Goal: Task Accomplishment & Management: Manage account settings

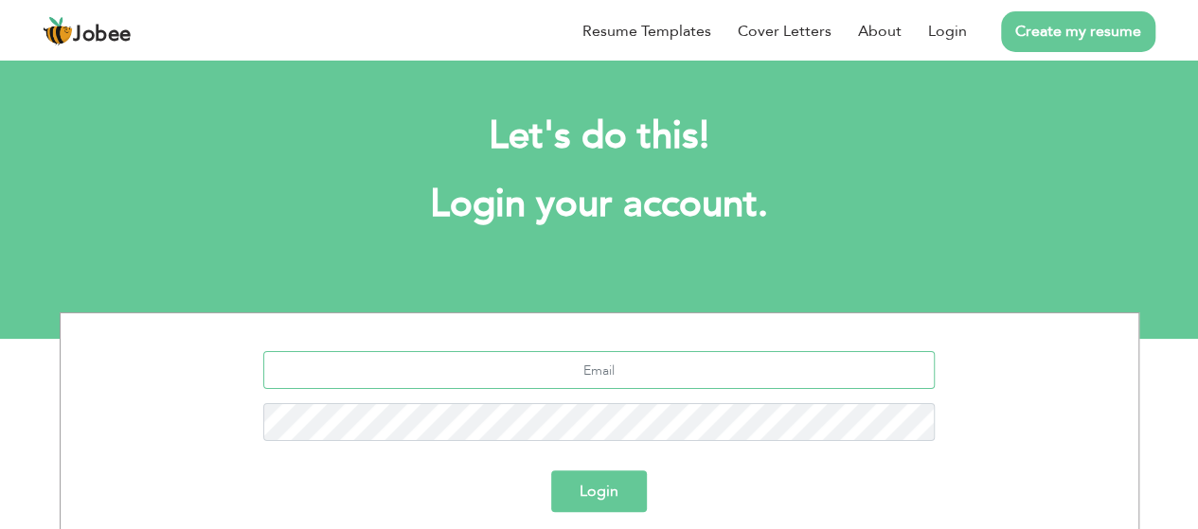
click at [608, 353] on input "text" at bounding box center [598, 370] width 671 height 38
type input "yasirherrie111@gmail.com"
click at [551, 471] on button "Login" at bounding box center [599, 492] width 96 height 42
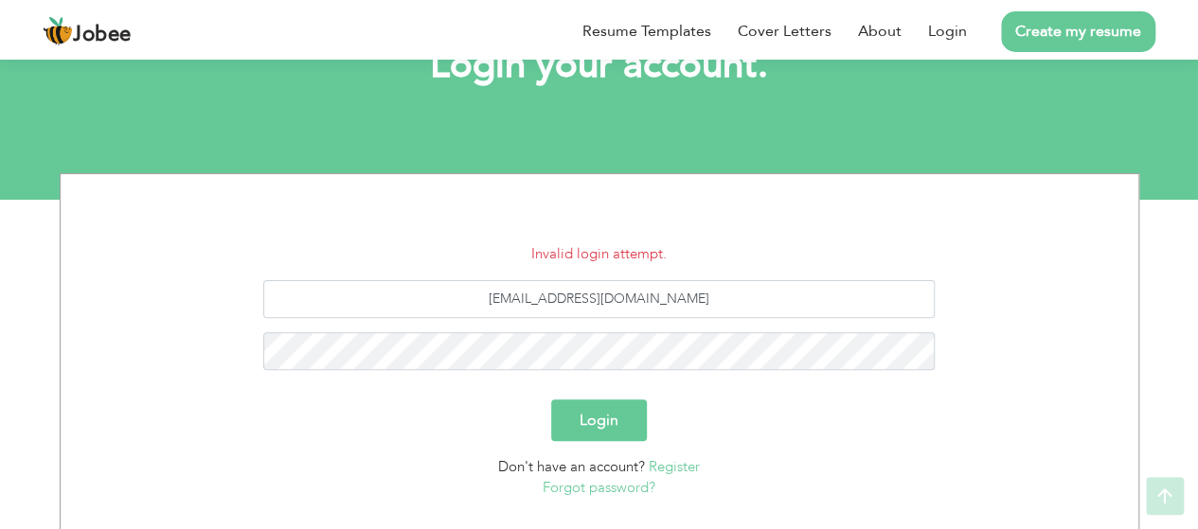
scroll to position [144, 0]
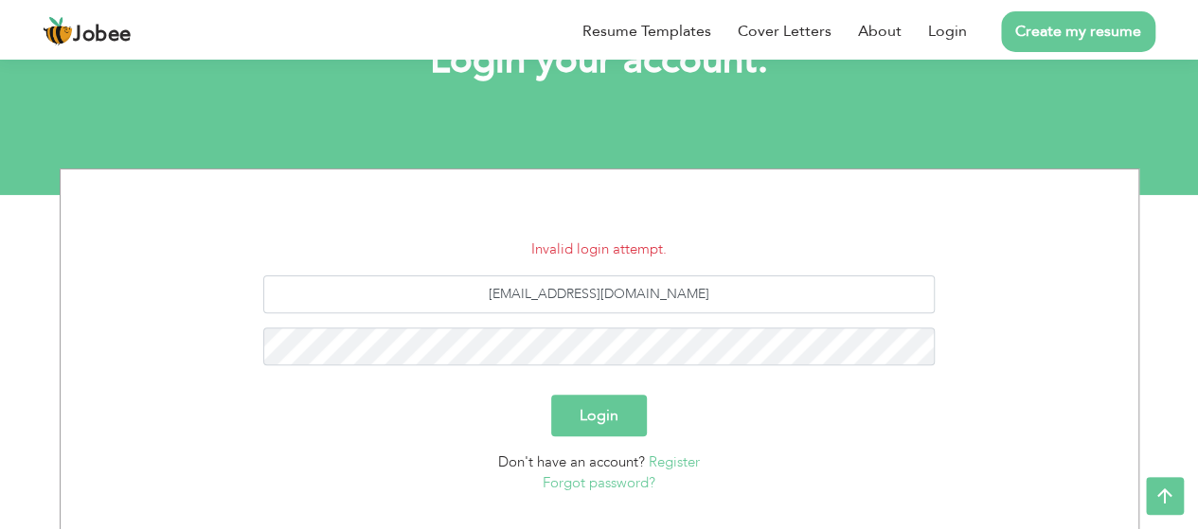
click at [603, 411] on button "Login" at bounding box center [599, 416] width 96 height 42
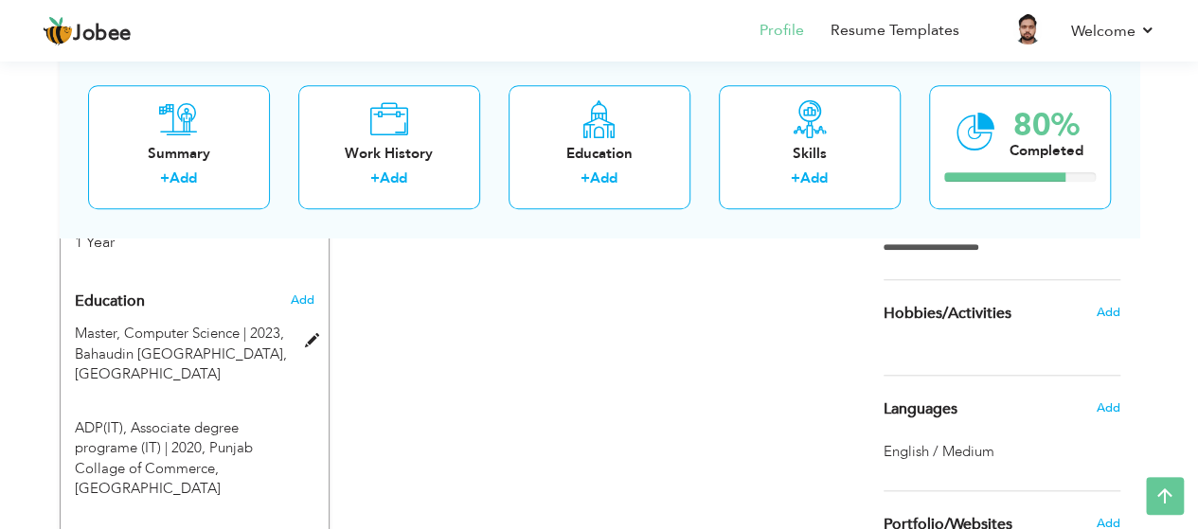
scroll to position [739, 0]
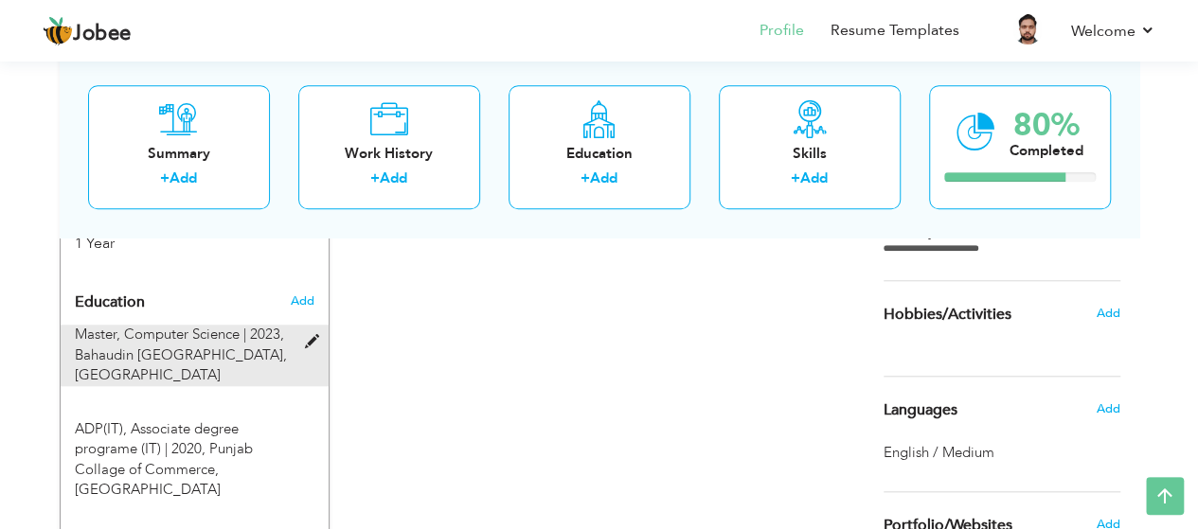
click at [311, 340] on span at bounding box center [316, 342] width 24 height 14
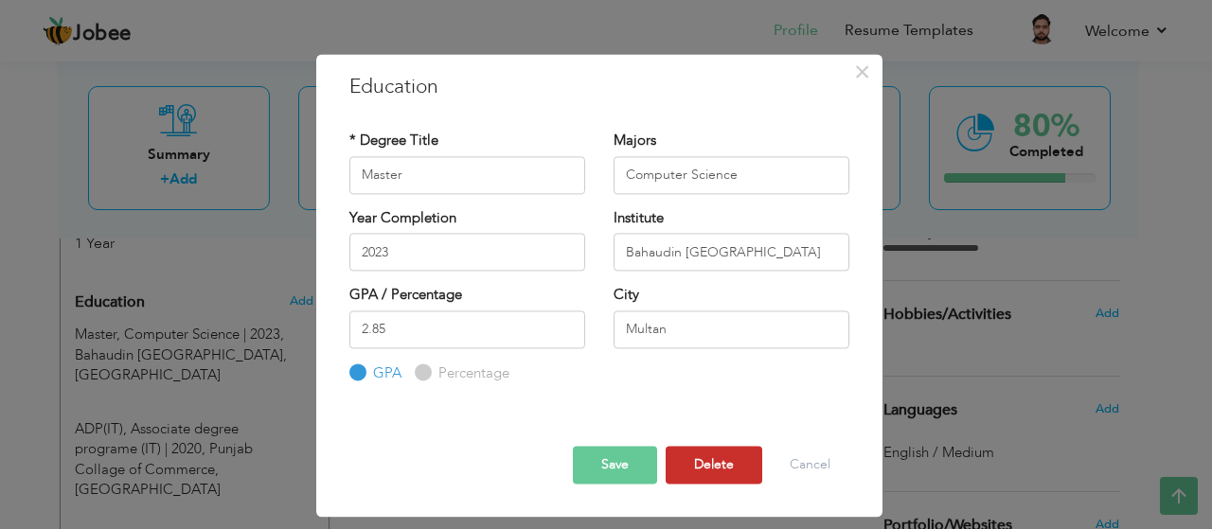
click at [695, 463] on button "Delete" at bounding box center [714, 466] width 97 height 38
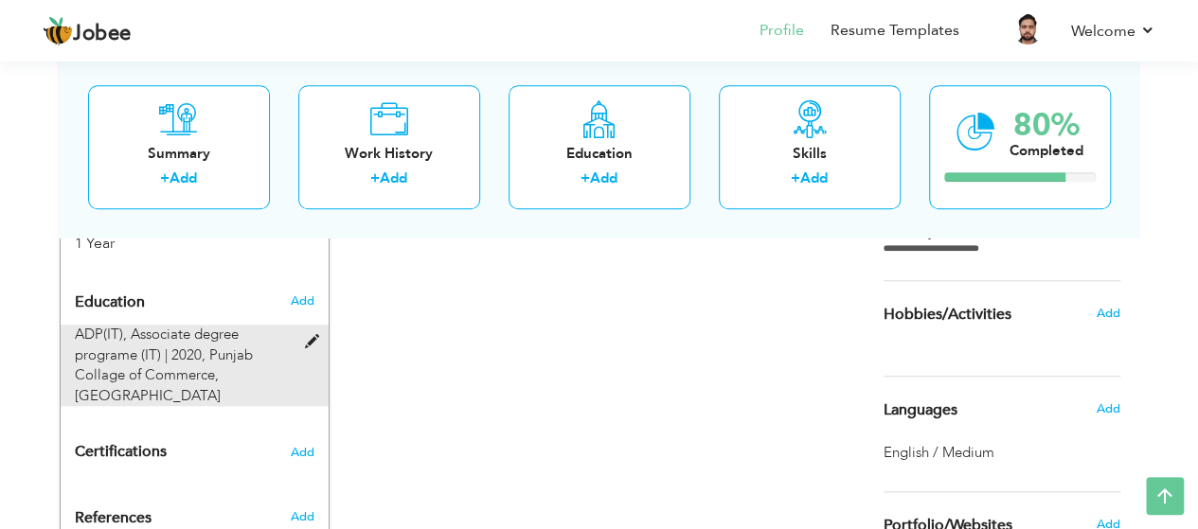
click at [314, 341] on span at bounding box center [316, 342] width 24 height 14
type input "ADP(IT)"
type input "Associate degree programe (IT)"
type input "2020"
type input "Punjab Collage of Commerce"
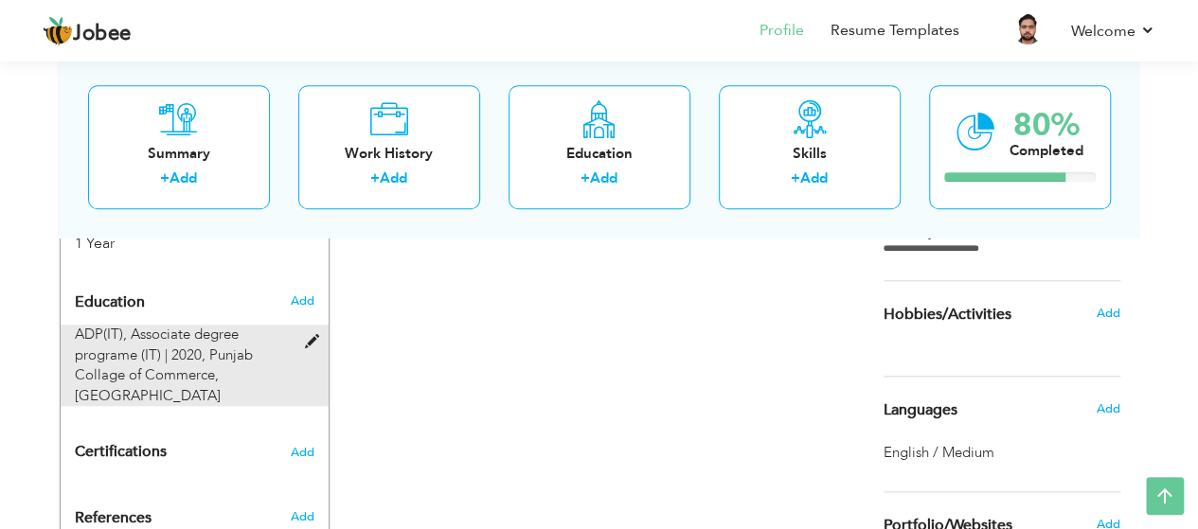
type input "3.53"
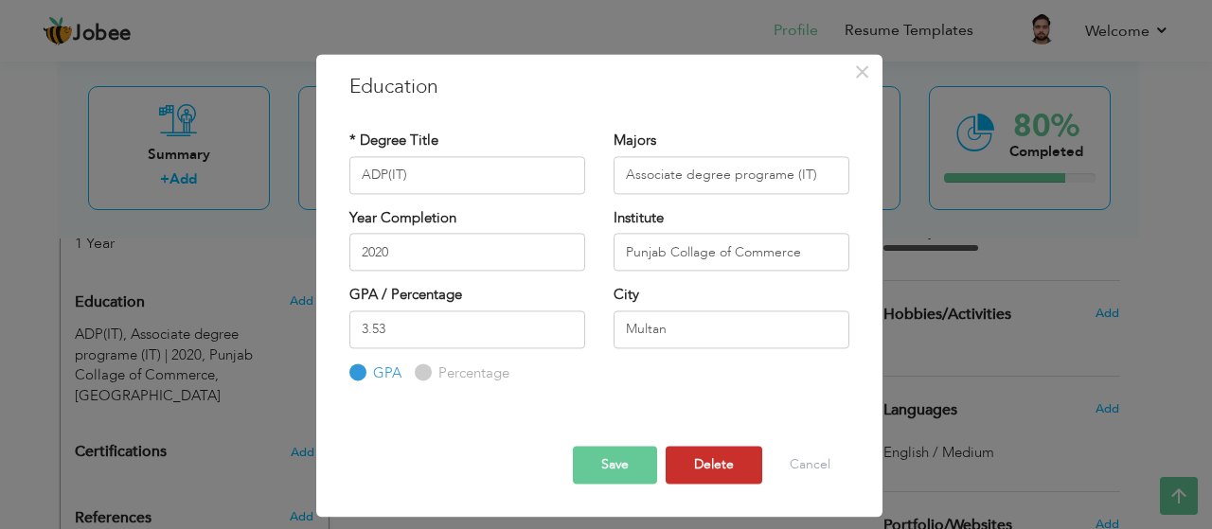
click at [708, 456] on button "Delete" at bounding box center [714, 466] width 97 height 38
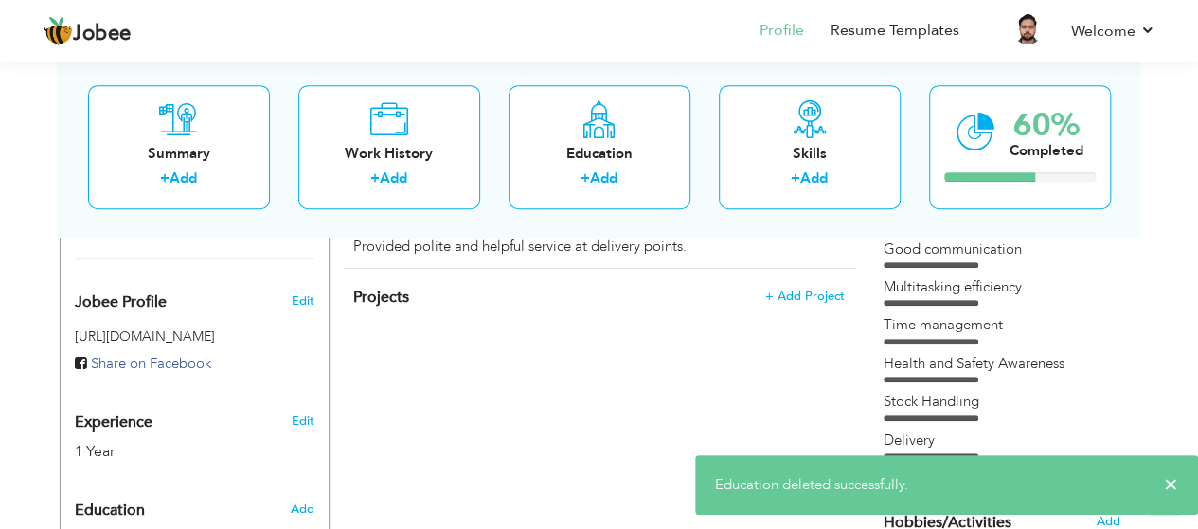
scroll to position [771, 0]
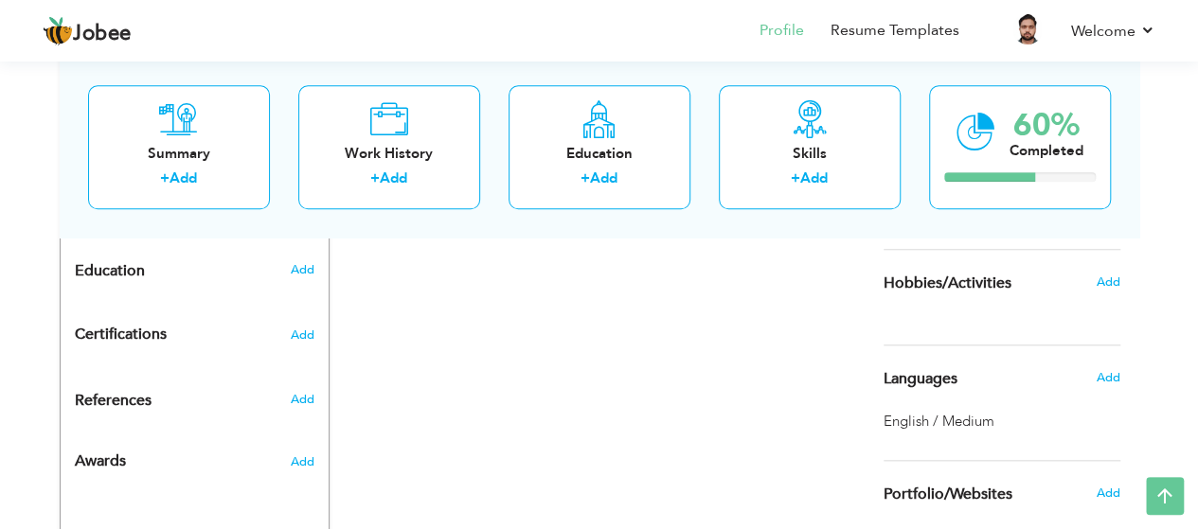
click at [953, 391] on div "Languages" at bounding box center [979, 379] width 221 height 38
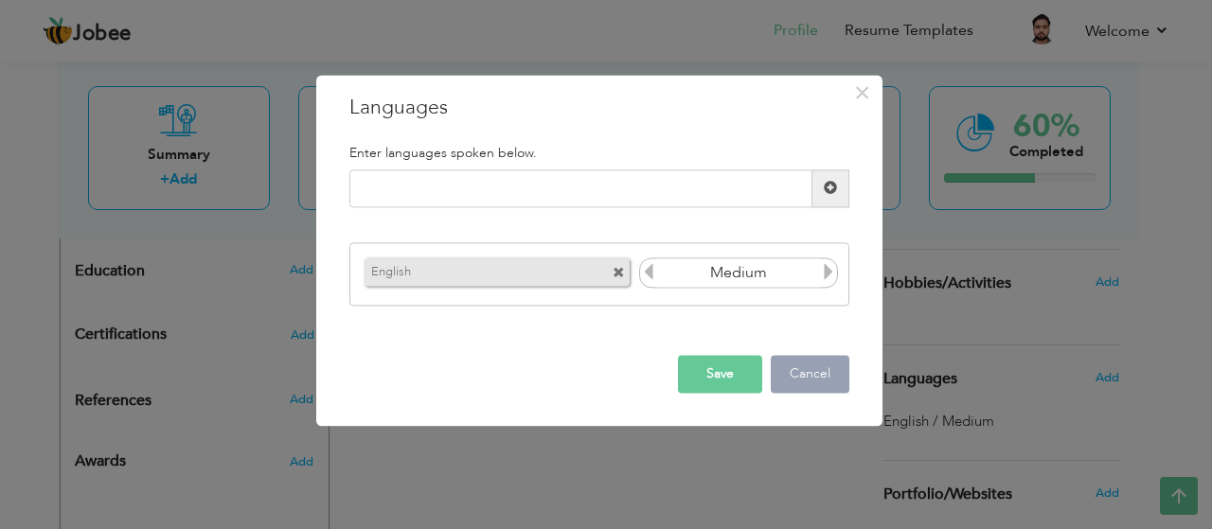
click at [812, 369] on button "Cancel" at bounding box center [810, 374] width 79 height 38
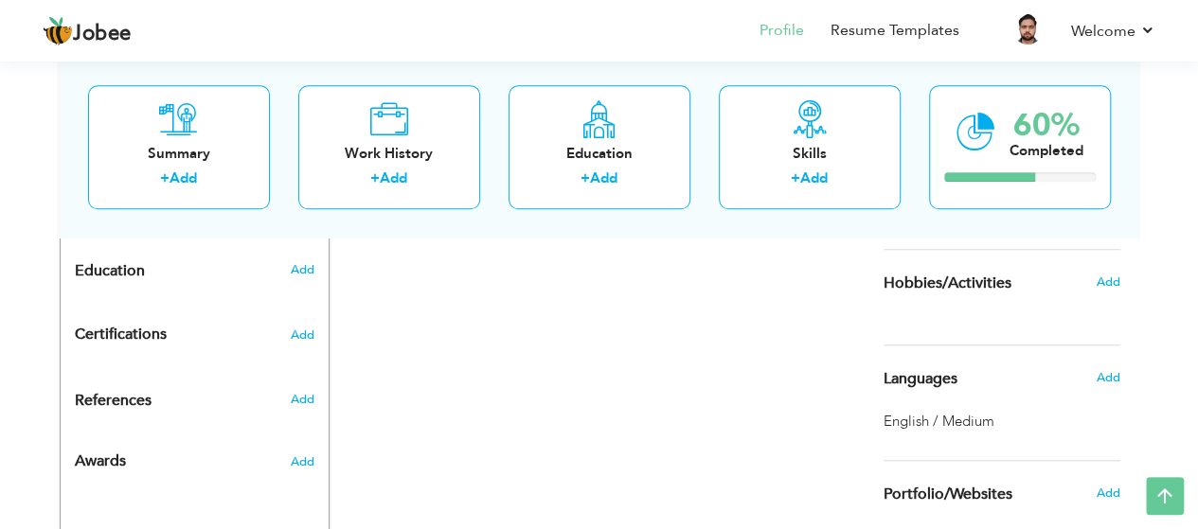
click at [988, 415] on span "English / Medium" at bounding box center [938, 421] width 111 height 19
click at [937, 378] on span "Languages" at bounding box center [920, 379] width 74 height 17
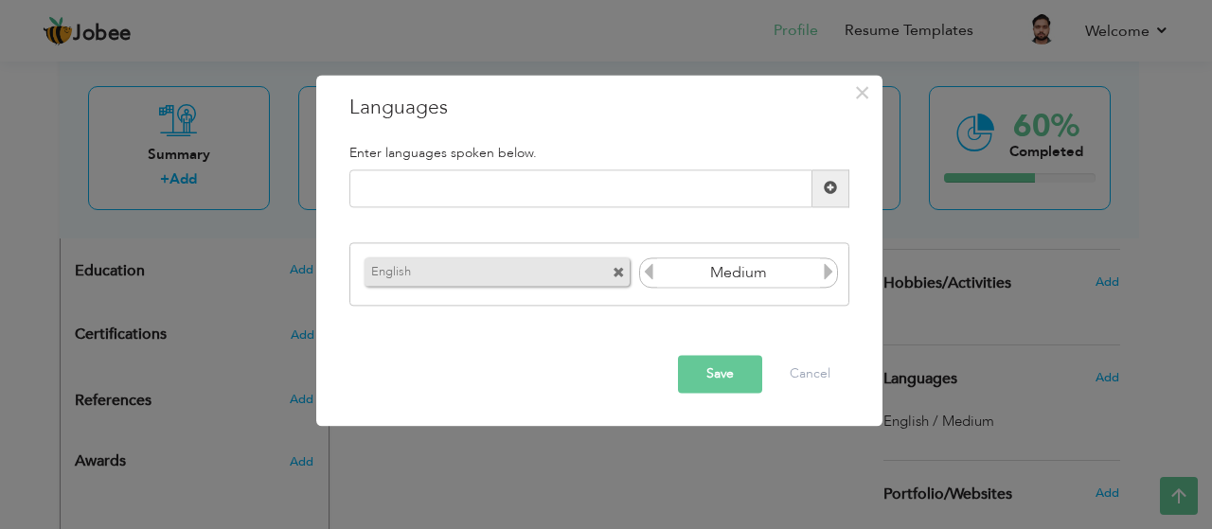
click at [624, 278] on span at bounding box center [619, 274] width 12 height 12
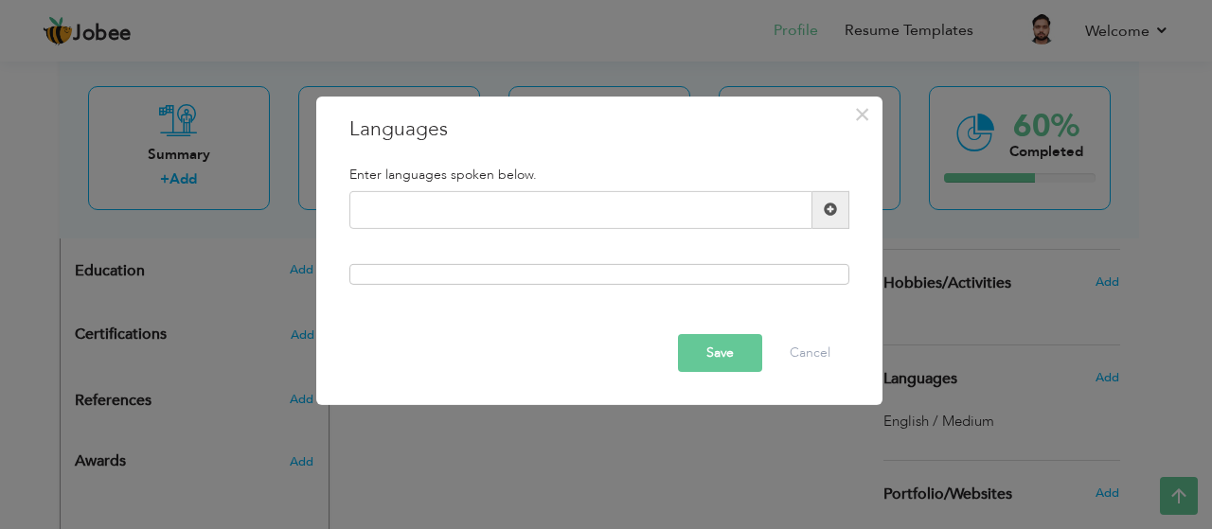
click at [715, 346] on button "Save" at bounding box center [720, 353] width 84 height 38
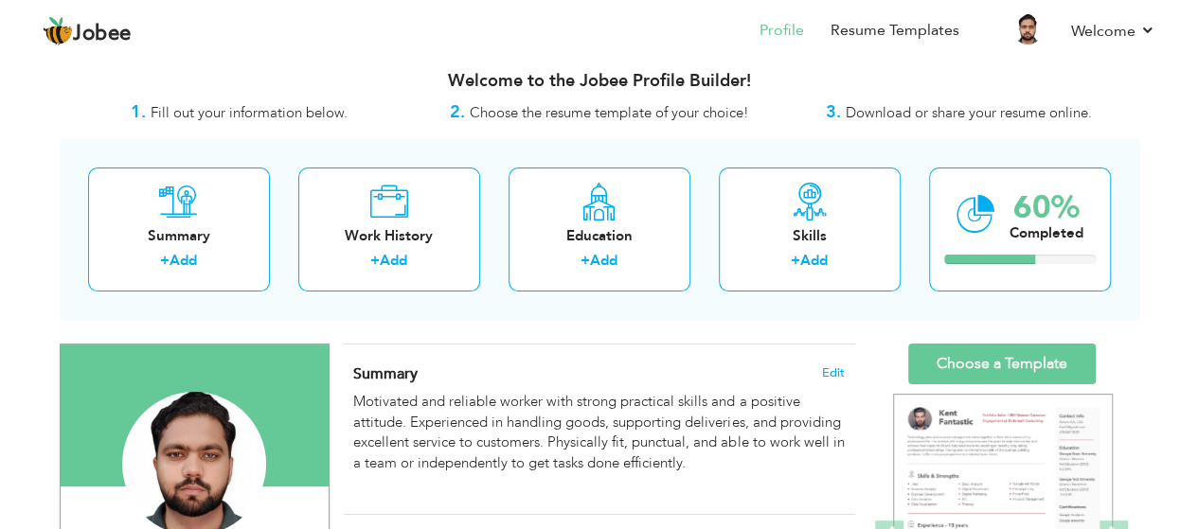
scroll to position [0, 0]
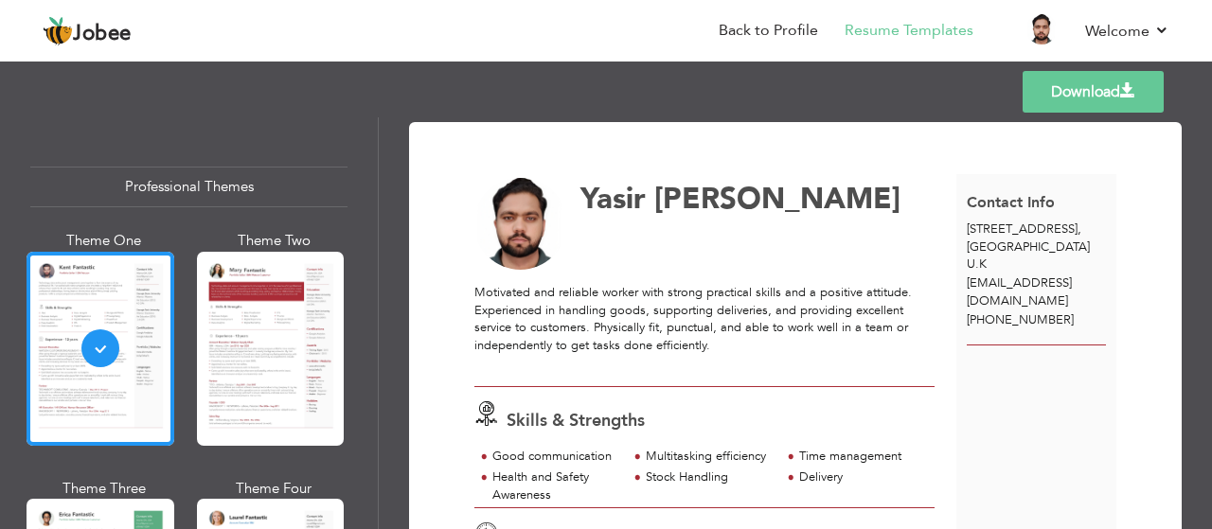
click at [1123, 109] on link "Download" at bounding box center [1092, 92] width 141 height 42
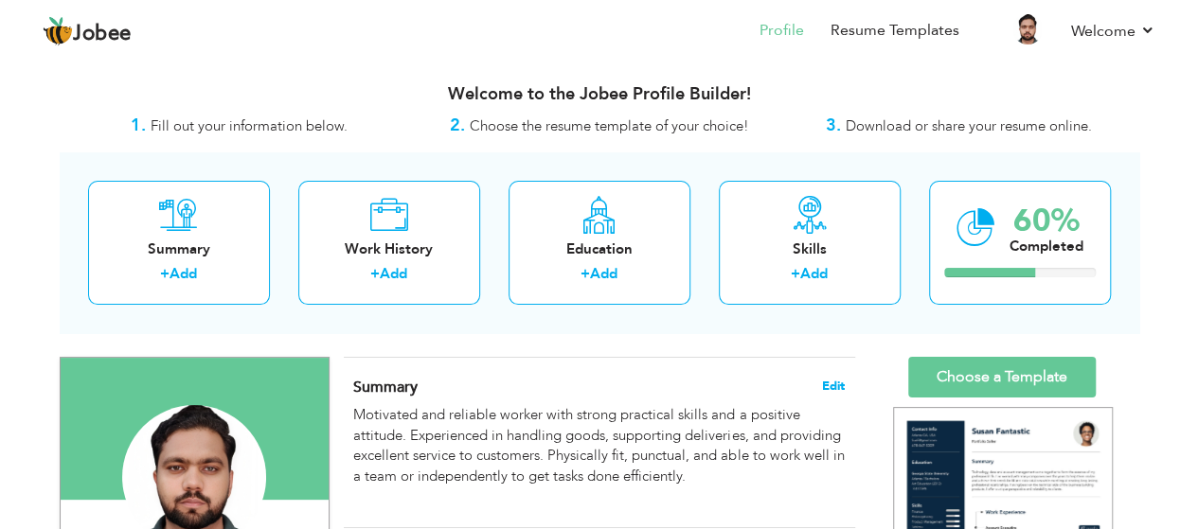
click at [835, 385] on span "Edit" at bounding box center [833, 386] width 23 height 13
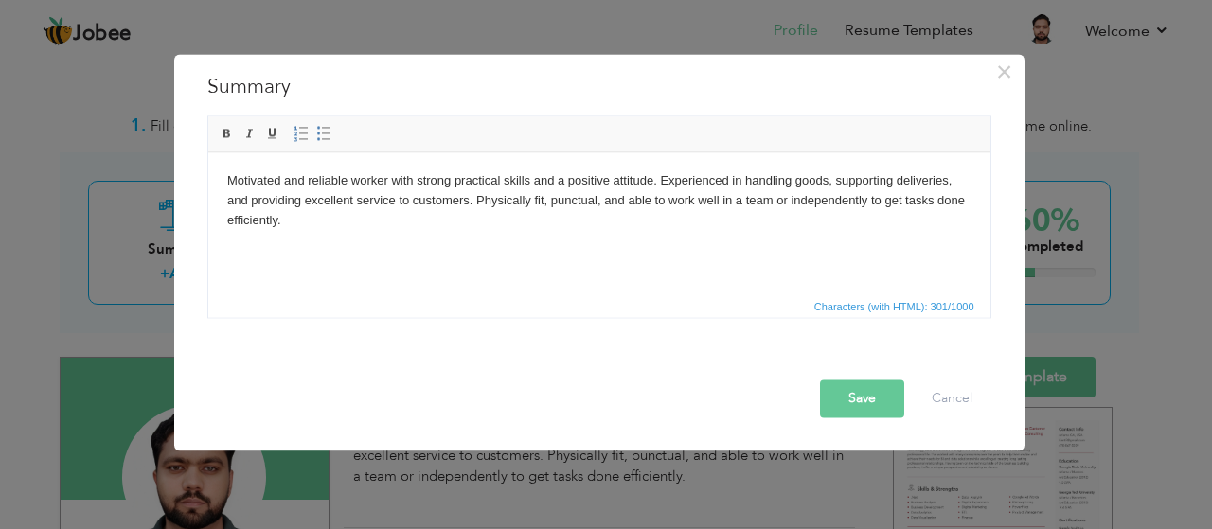
click at [635, 222] on body "Motivated and reliable worker with strong practical skills and a positive attit…" at bounding box center [598, 209] width 744 height 79
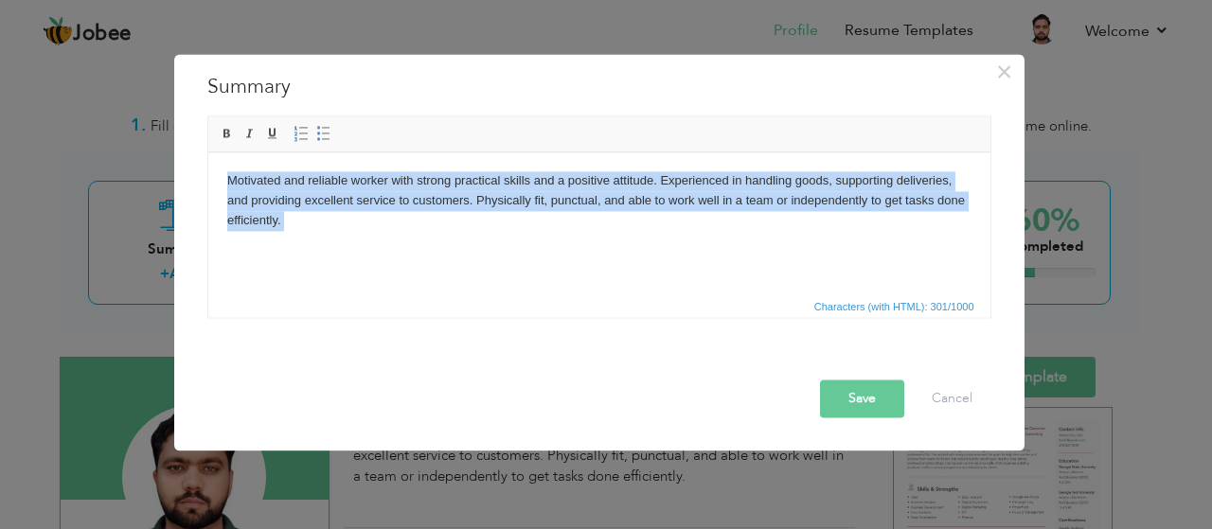
click at [635, 222] on body "Motivated and reliable worker with strong practical skills and a positive attit…" at bounding box center [598, 209] width 744 height 79
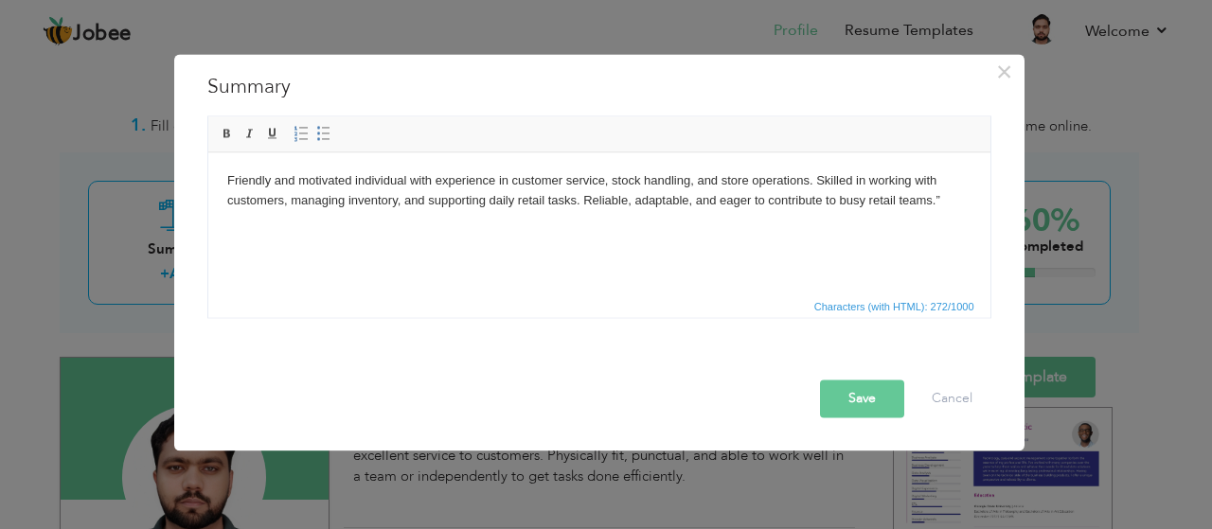
click at [853, 380] on button "Save" at bounding box center [862, 399] width 84 height 38
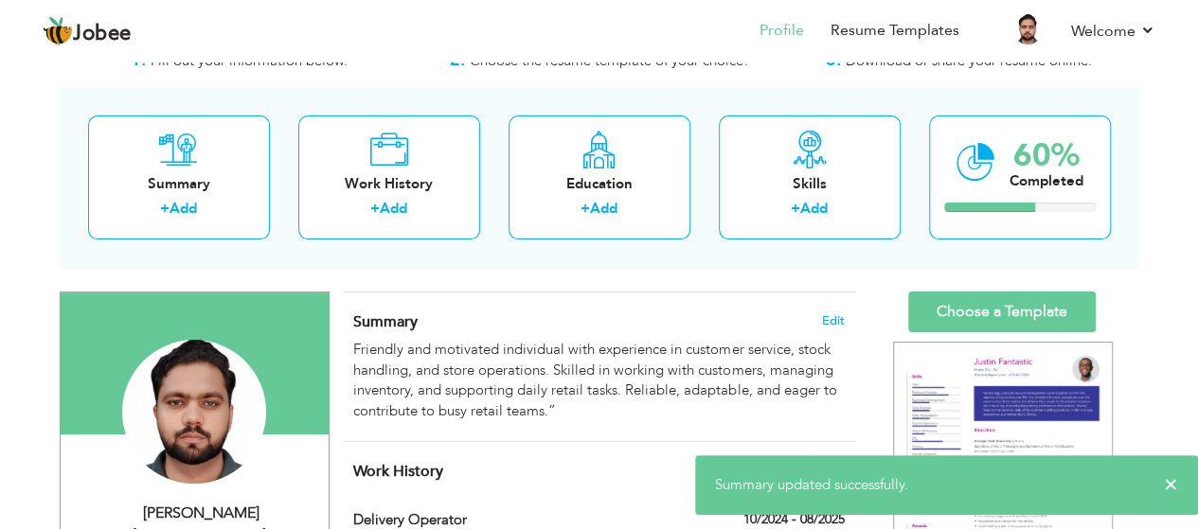
scroll to position [81, 0]
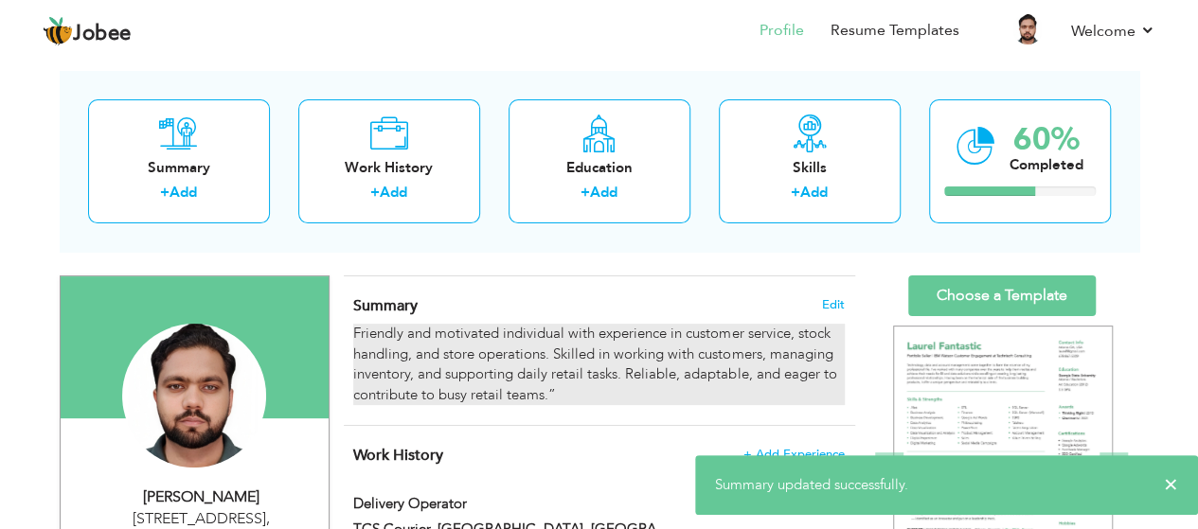
click at [782, 374] on div "Friendly and motivated individual with experience in customer service, stock ha…" at bounding box center [598, 364] width 490 height 81
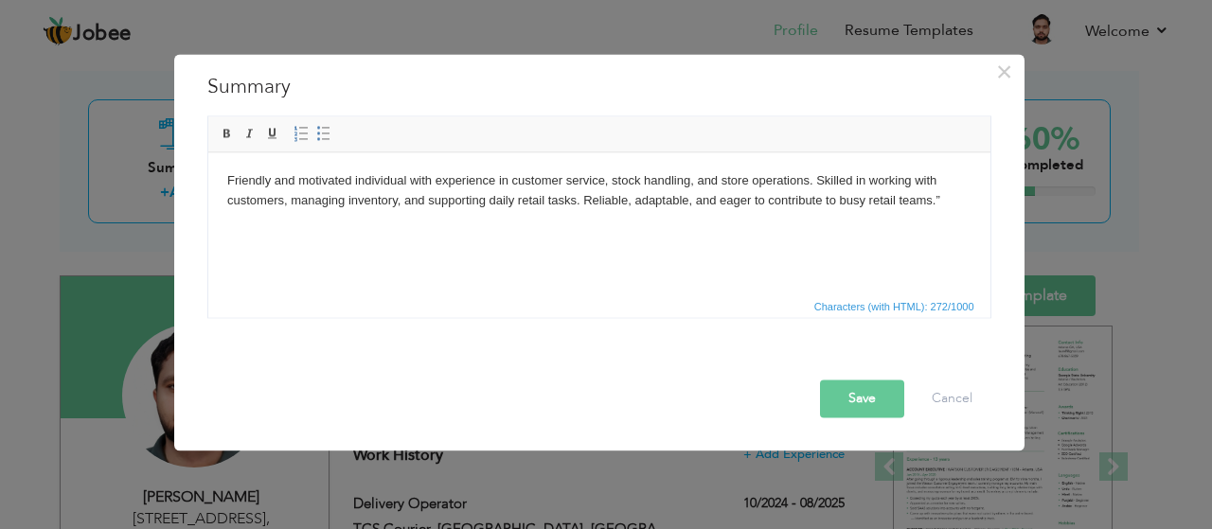
click at [954, 211] on html "Friendly and motivated individual with experience in customer service, stock ha…" at bounding box center [598, 190] width 782 height 78
click at [890, 413] on button "Save" at bounding box center [862, 399] width 84 height 38
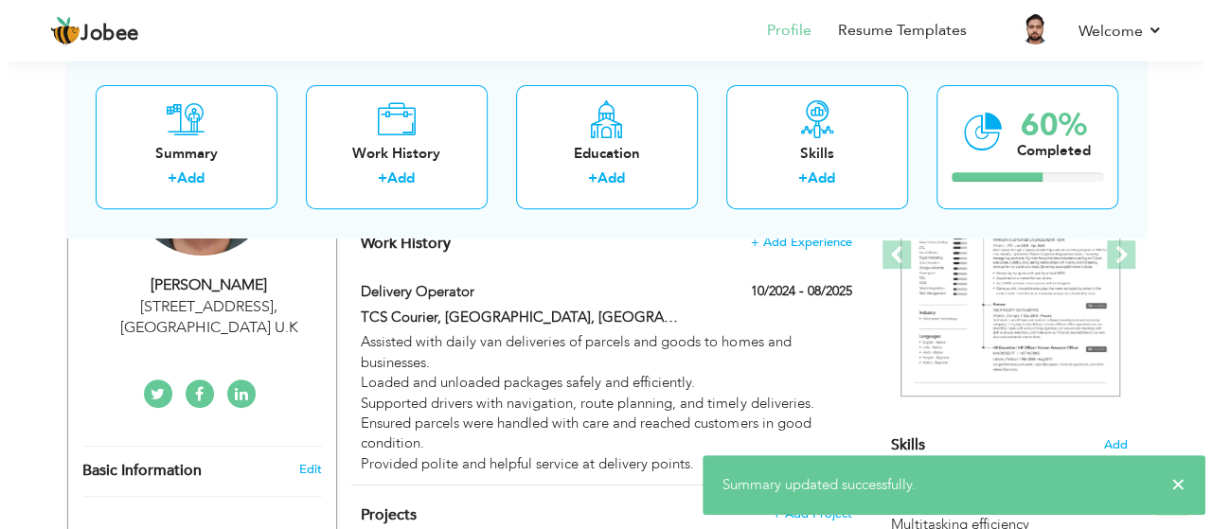
scroll to position [288, 0]
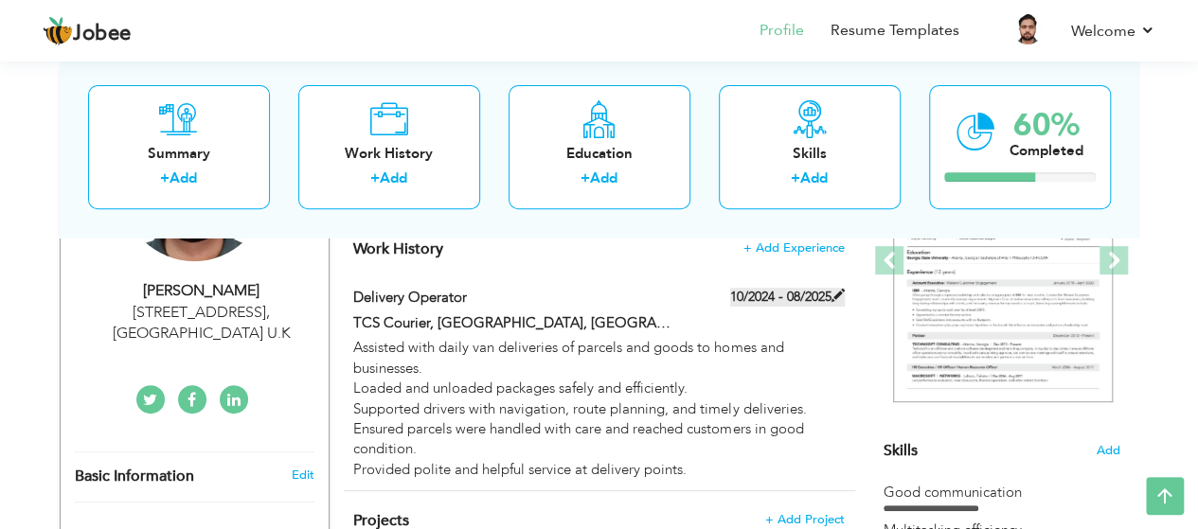
click at [820, 297] on label "10/2024 - 08/2025" at bounding box center [787, 297] width 115 height 19
type input "Delivery Operator"
type input "TCS Courier, Lahore, Pakistan"
type input "10/2024"
type input "08/2025"
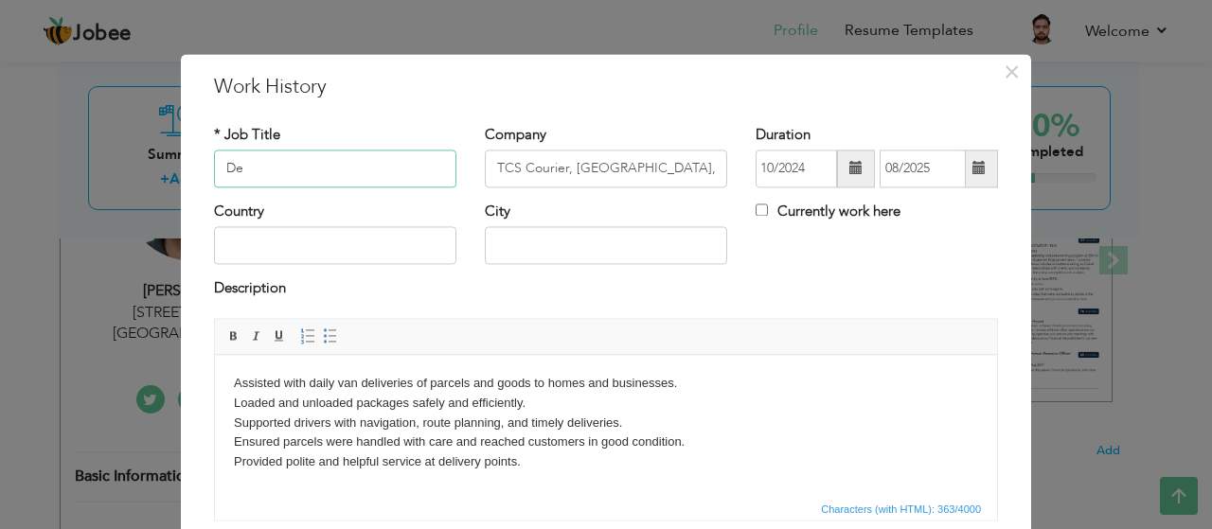
type input "D"
type input "s"
type input "Store assistant"
click at [634, 162] on input "TCS Courier, Lahore, Pakistan" at bounding box center [606, 169] width 242 height 38
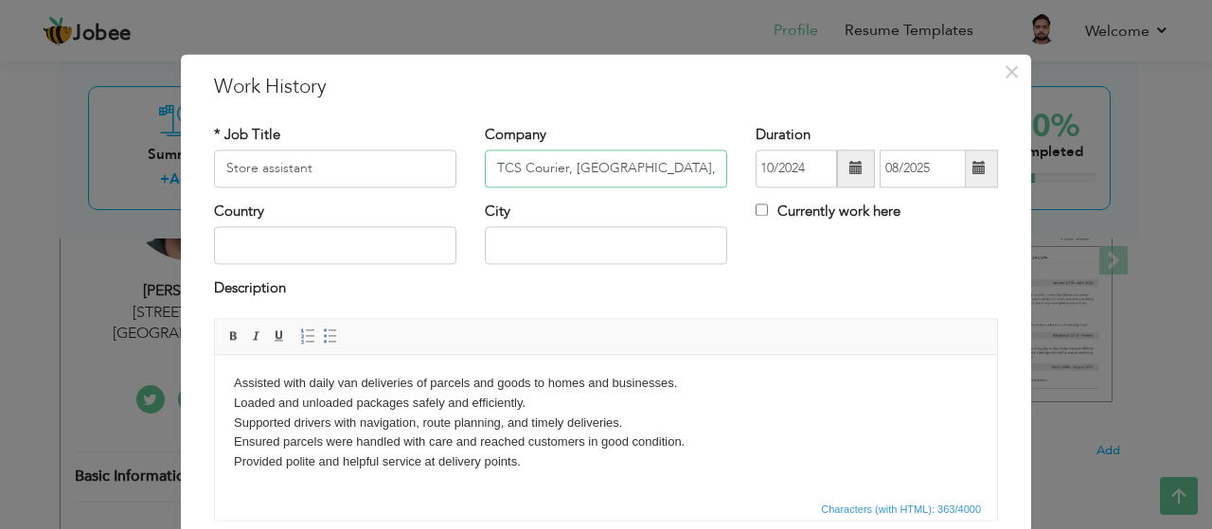
click at [634, 162] on input "TCS Courier, Lahore, Pakistan" at bounding box center [606, 169] width 242 height 38
type input "c"
type input "Metro"
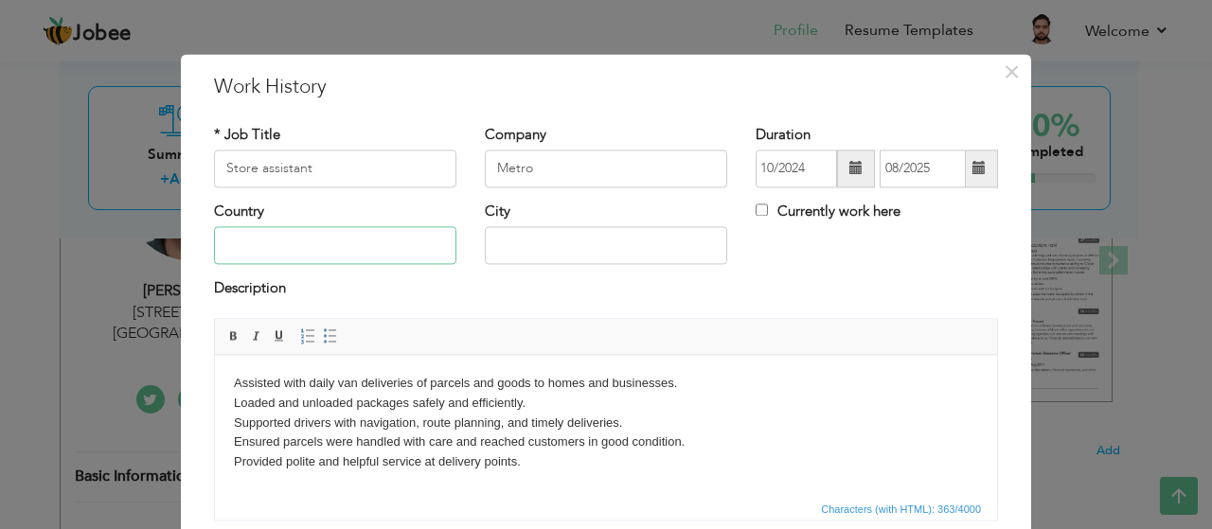
click at [390, 262] on input "text" at bounding box center [335, 246] width 242 height 38
type input "[GEOGRAPHIC_DATA]"
click at [551, 249] on input "Mailsi" at bounding box center [606, 246] width 242 height 38
type input "M"
type input "m"
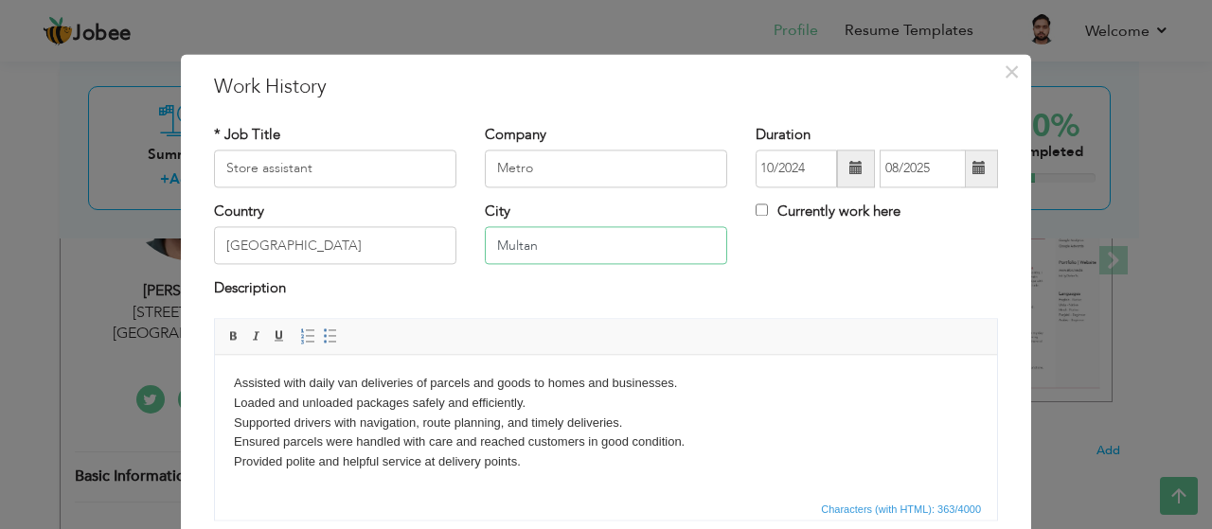
type input "Multan"
click at [522, 463] on body "Assisted with daily van deliveries of parcels and goods to homes and businesses…" at bounding box center [606, 423] width 744 height 98
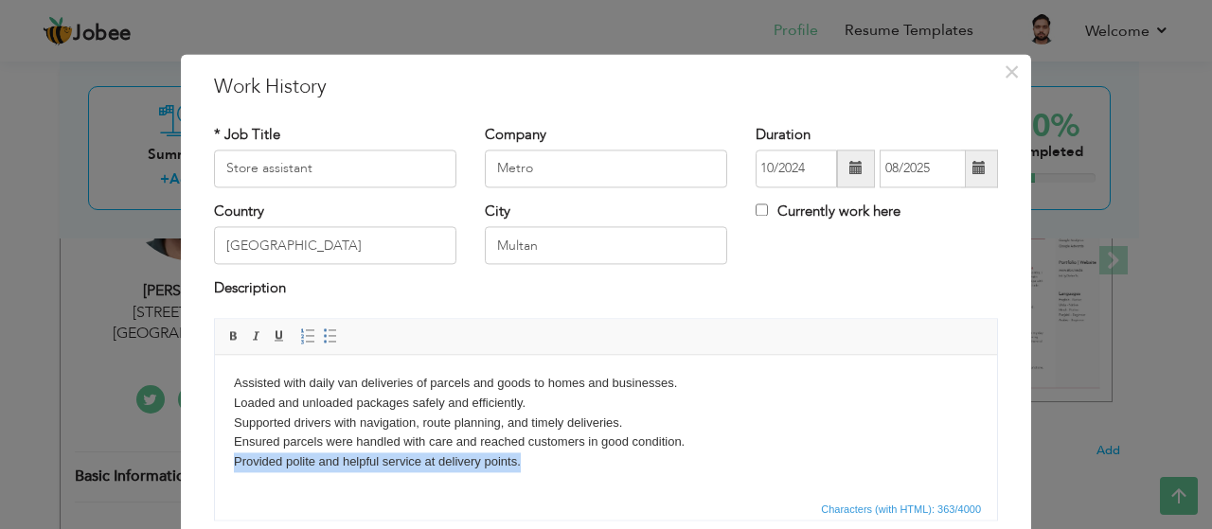
click at [522, 463] on body "Assisted with daily van deliveries of parcels and goods to homes and businesses…" at bounding box center [606, 423] width 744 height 98
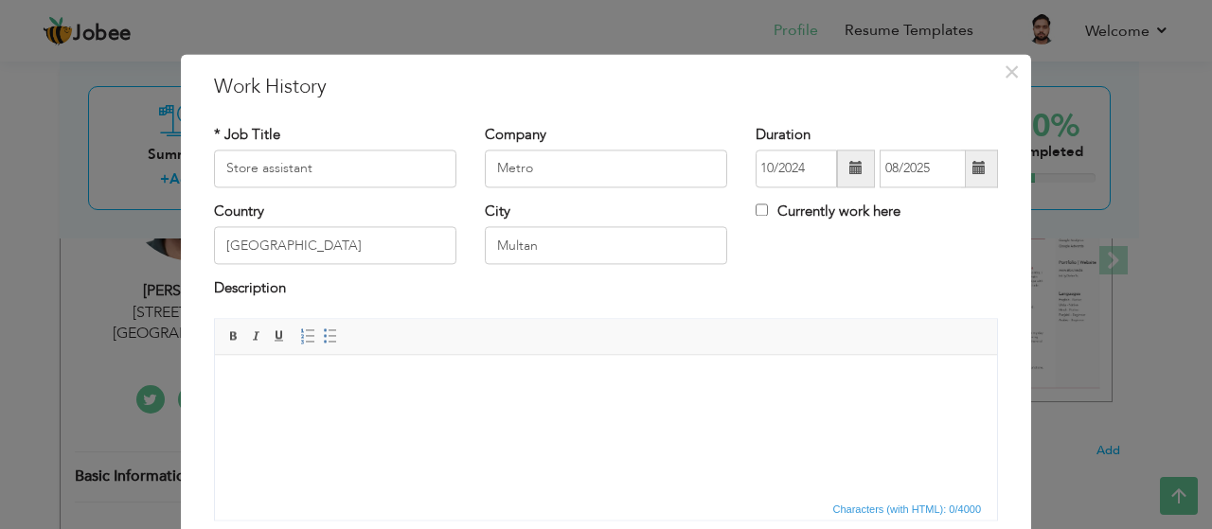
click at [409, 413] on html at bounding box center [606, 384] width 782 height 58
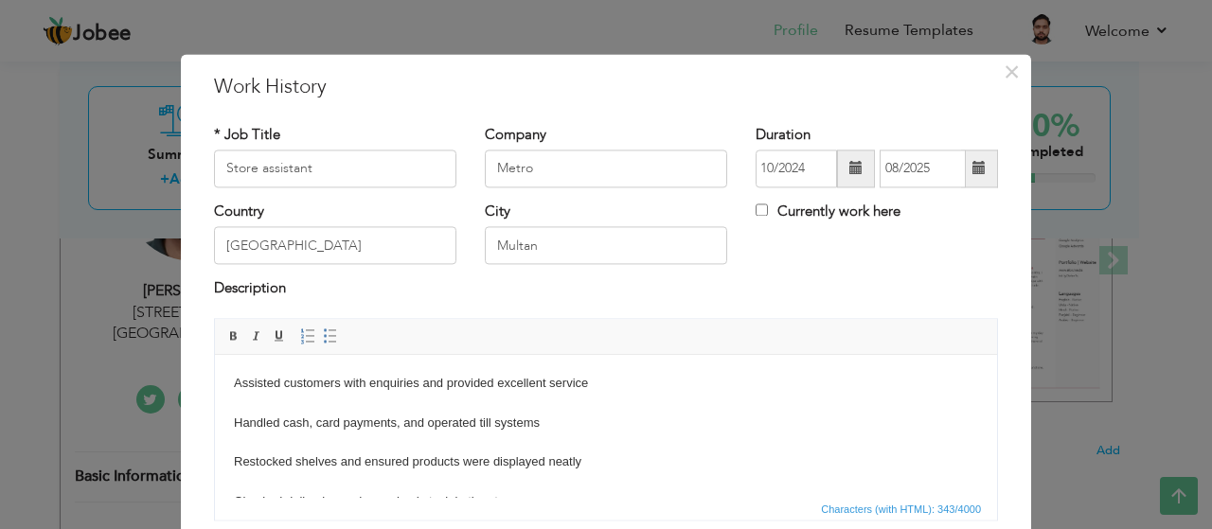
scroll to position [51, 0]
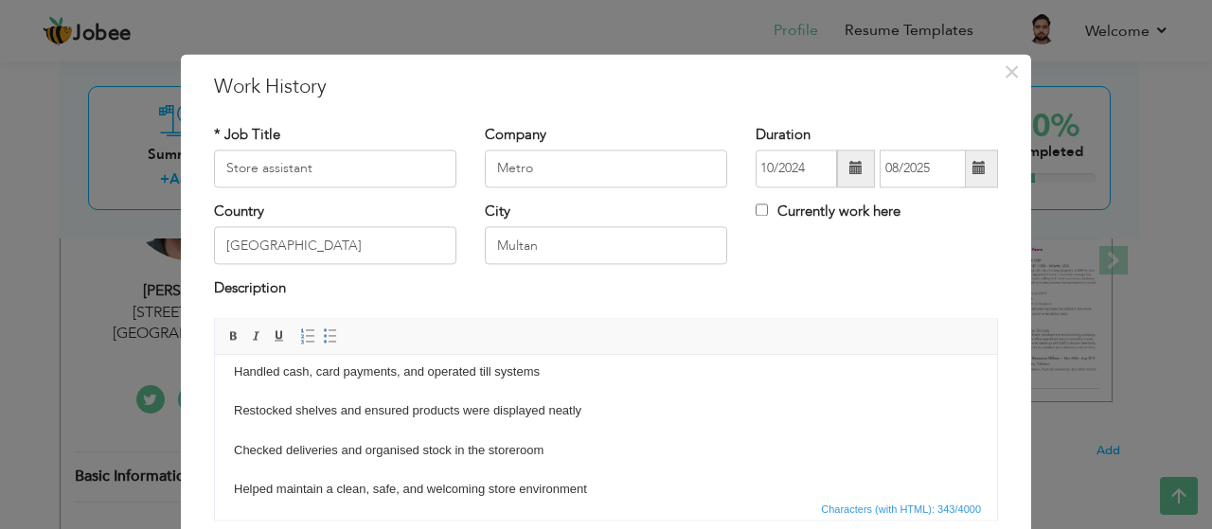
click at [232, 489] on html "Assisted customers with enquiries and provided excellent service Handled cash, …" at bounding box center [606, 411] width 782 height 215
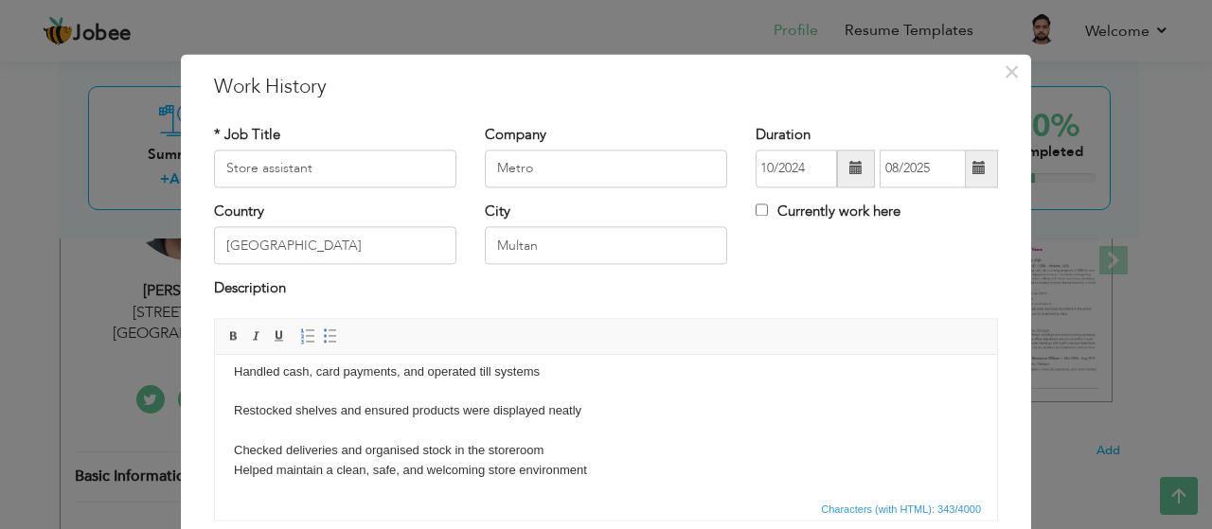
click at [232, 452] on html "Assisted customers with enquiries and provided excellent service Handled cash, …" at bounding box center [606, 401] width 782 height 195
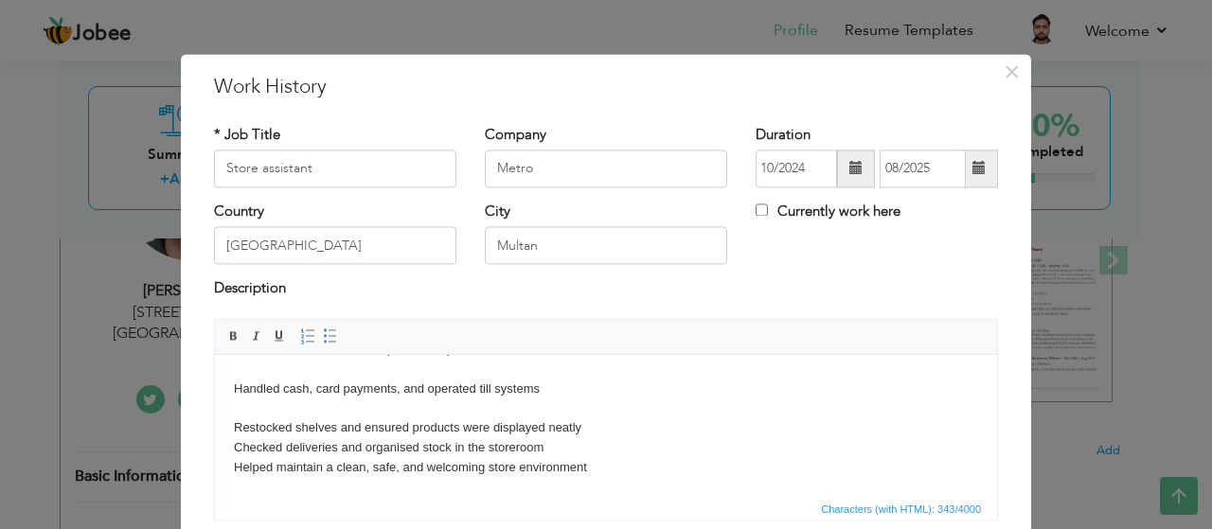
scroll to position [33, 0]
click at [234, 423] on body "Assisted customers with enquiries and provided excellent service Handled cash, …" at bounding box center [606, 410] width 744 height 138
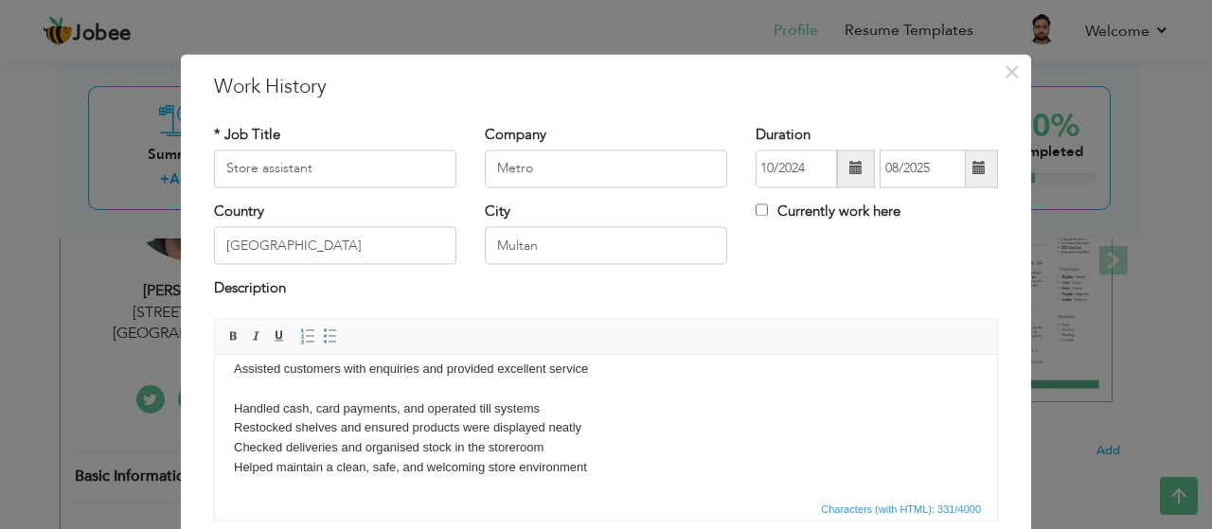
scroll to position [13, 0]
click at [232, 397] on html "Assisted customers with enquiries and provided excellent service Handled cash, …" at bounding box center [606, 420] width 782 height 156
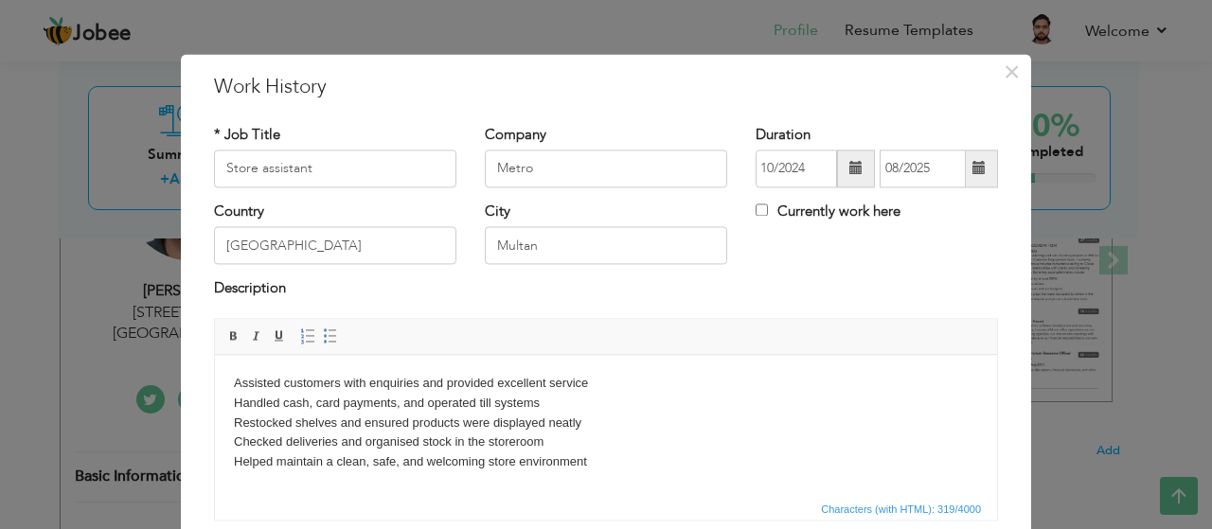
click at [234, 389] on body "Assisted customers with enquiries and provided excellent service Handled cash, …" at bounding box center [606, 423] width 744 height 98
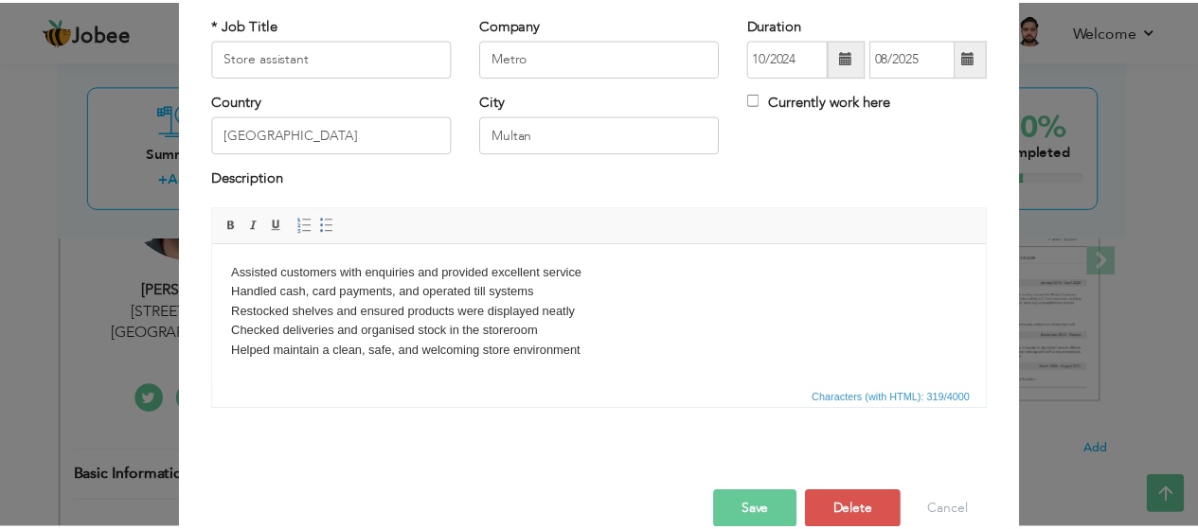
scroll to position [139, 0]
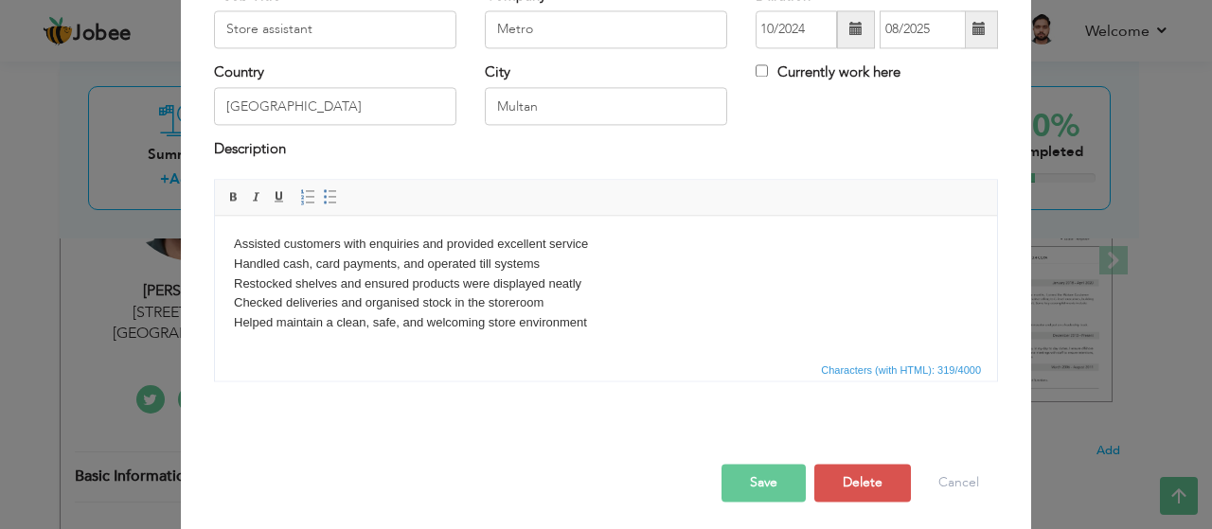
click at [743, 473] on button "Save" at bounding box center [763, 483] width 84 height 38
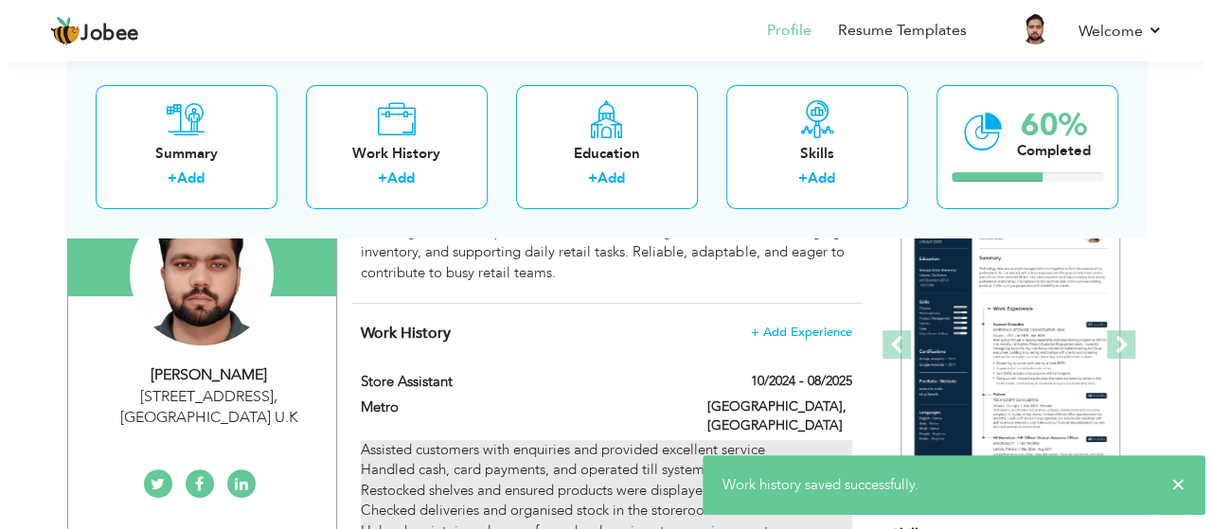
scroll to position [201, 0]
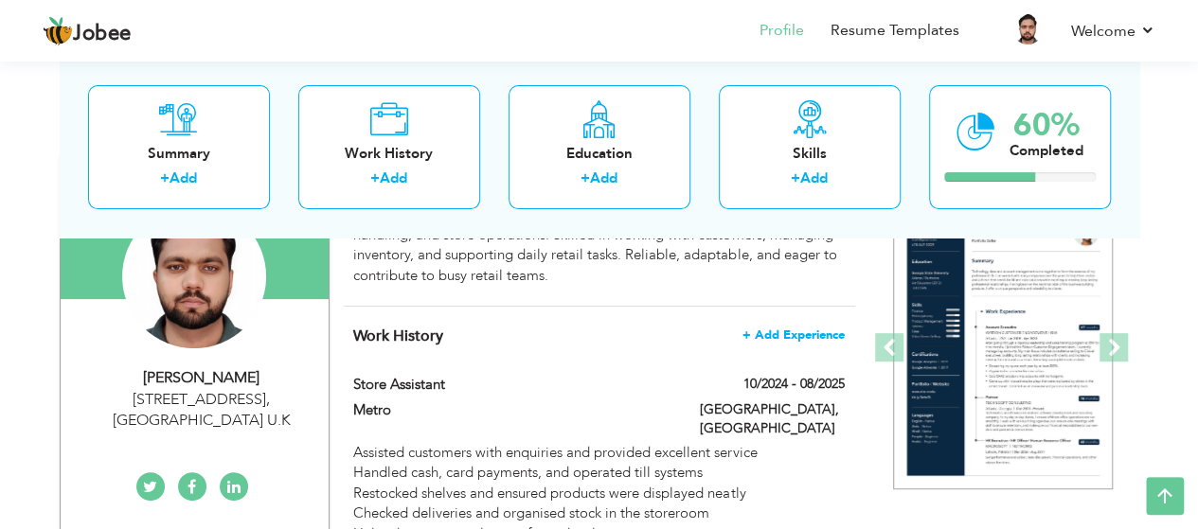
click at [779, 329] on span "+ Add Experience" at bounding box center [793, 335] width 102 height 13
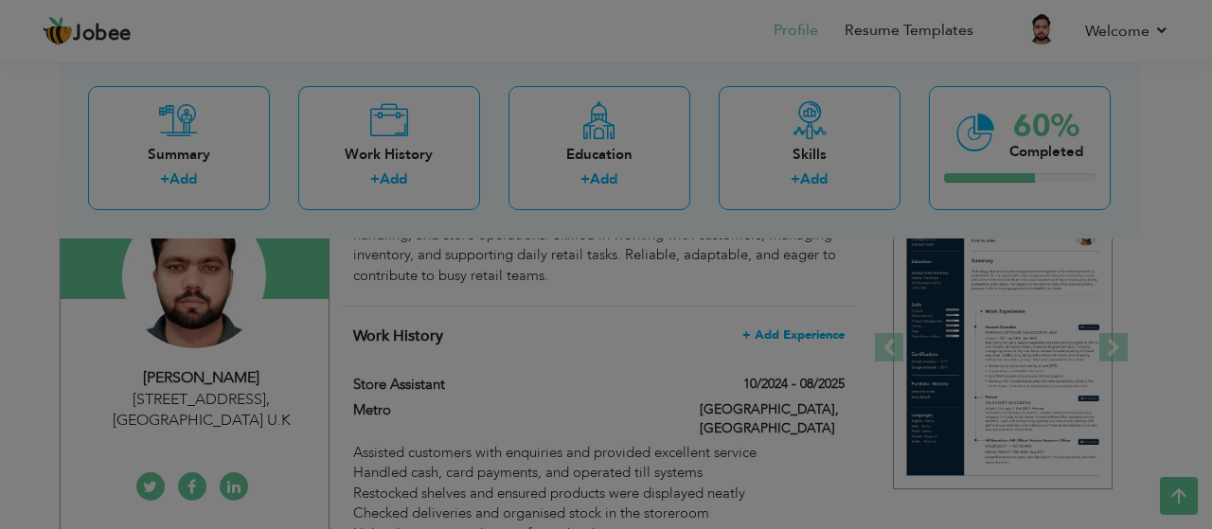
scroll to position [0, 0]
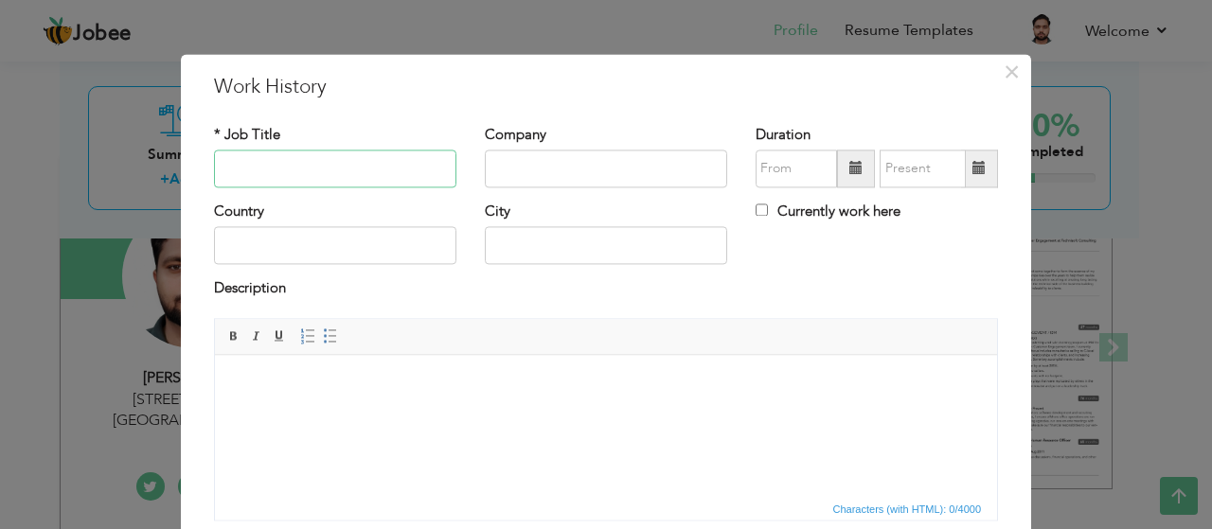
click at [370, 177] on input "text" at bounding box center [335, 169] width 242 height 38
type input "Warehouse Assistant"
click at [488, 175] on input "text" at bounding box center [606, 169] width 242 height 38
type input "M"
type input "P"
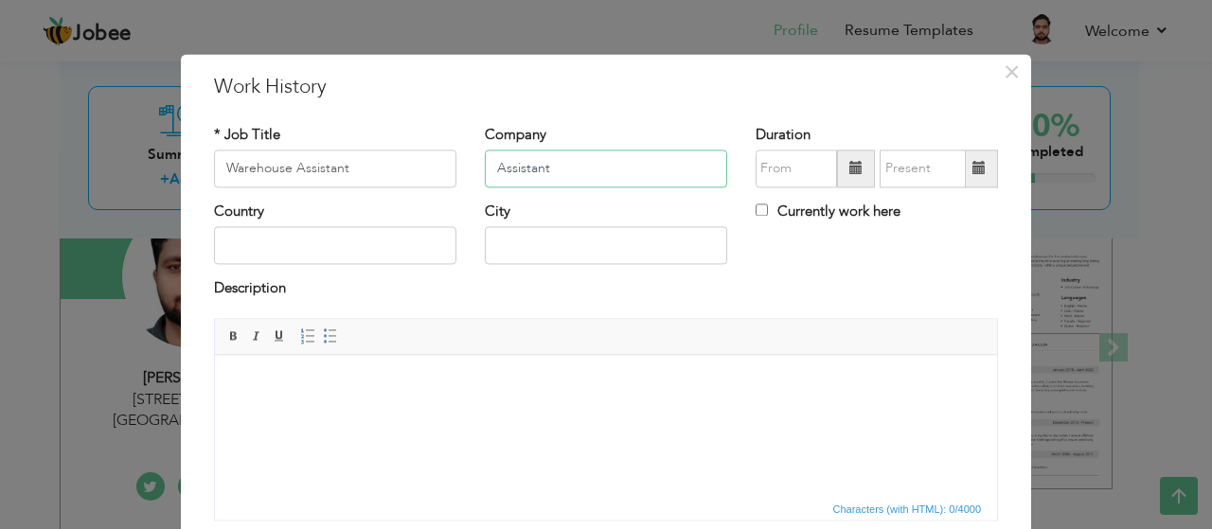
click at [566, 169] on input "Assistant" at bounding box center [606, 169] width 242 height 38
type input "A"
type input "coca cola"
click at [289, 251] on input "text" at bounding box center [335, 246] width 242 height 38
type input "[GEOGRAPHIC_DATA]"
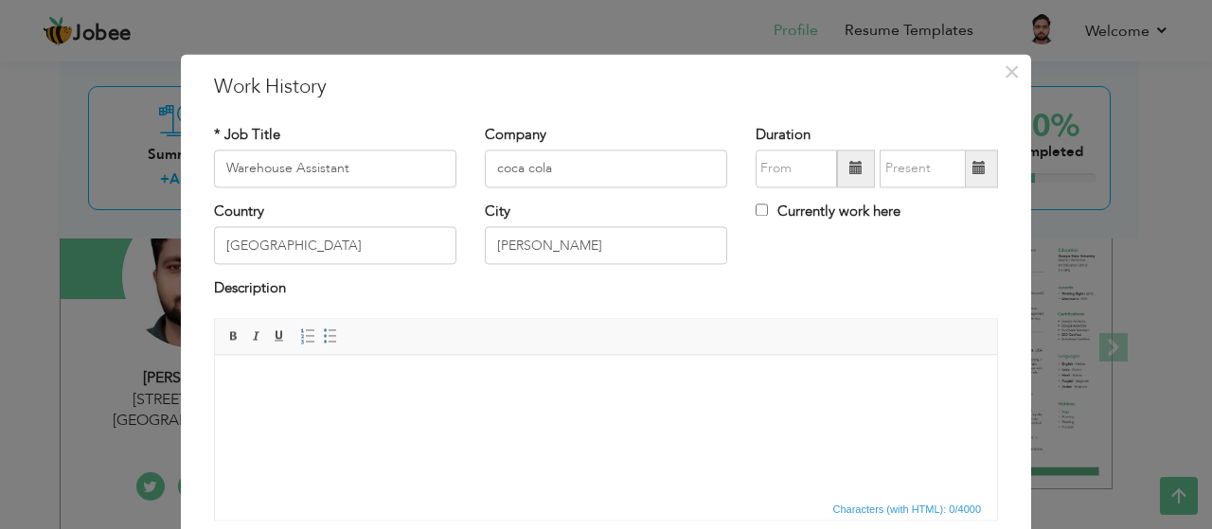
click at [606, 274] on div "City TIbba Sultan Pur" at bounding box center [606, 240] width 271 height 77
click at [603, 241] on input "TIbba Sultan Pur" at bounding box center [606, 246] width 242 height 38
type input "T"
type input "Lahore"
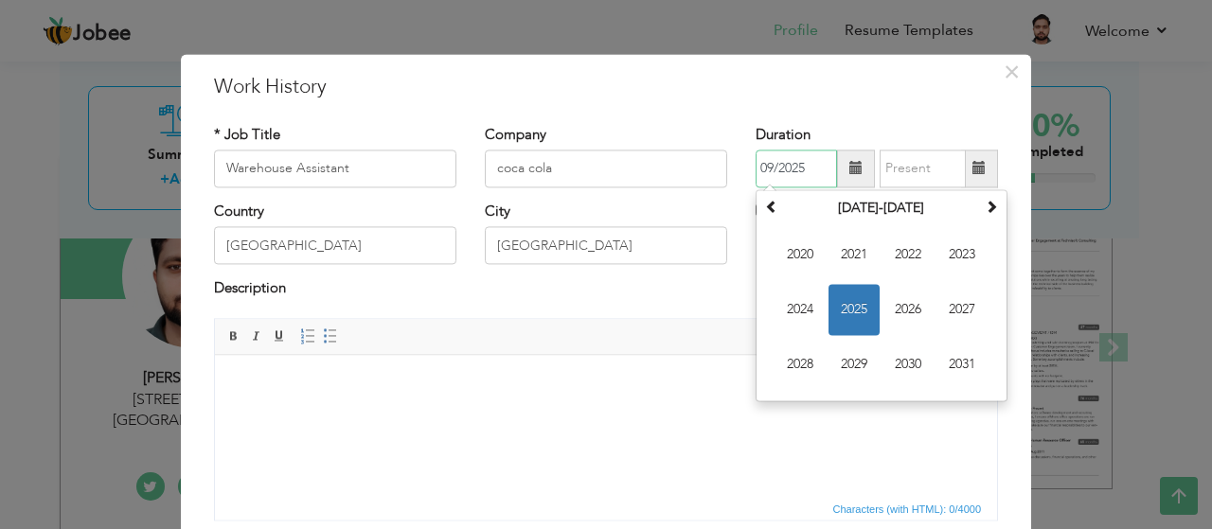
click at [769, 153] on input "09/2025" at bounding box center [795, 169] width 81 height 38
click at [765, 208] on span at bounding box center [771, 206] width 13 height 13
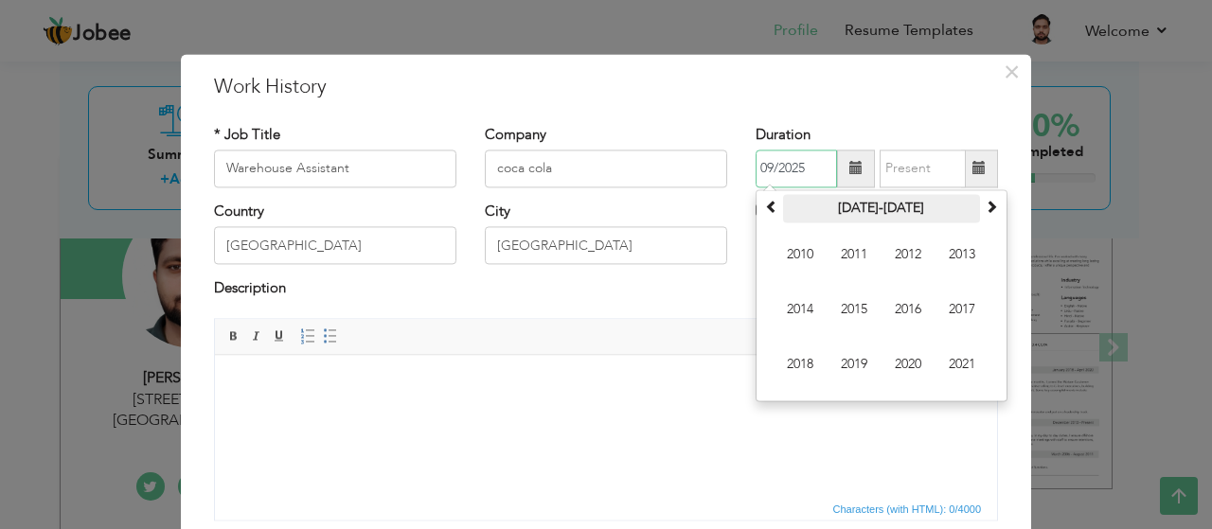
click at [851, 206] on th "2010-2021" at bounding box center [881, 208] width 197 height 28
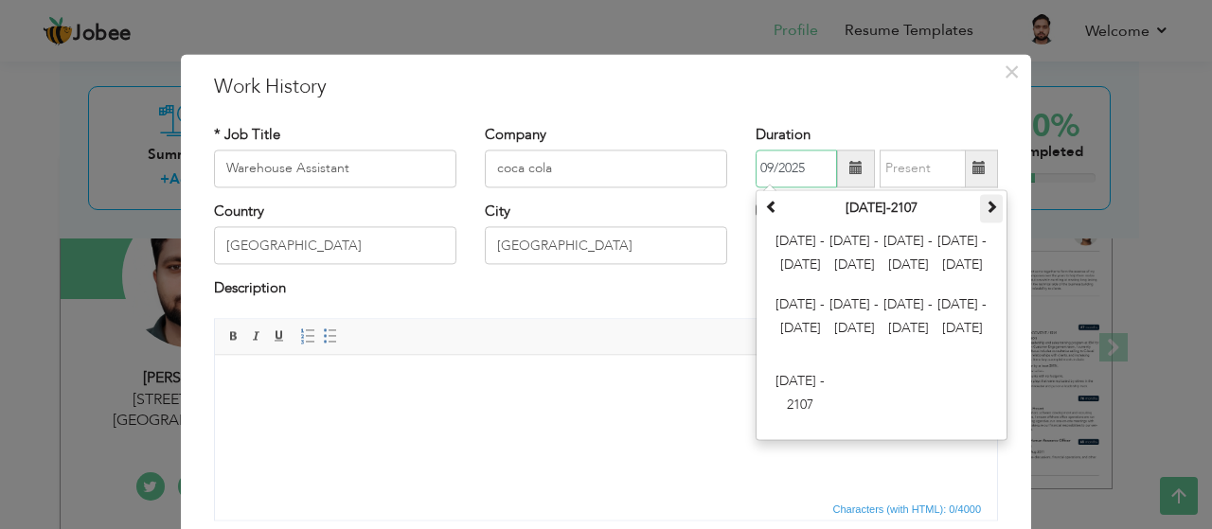
click at [993, 205] on th at bounding box center [991, 208] width 23 height 28
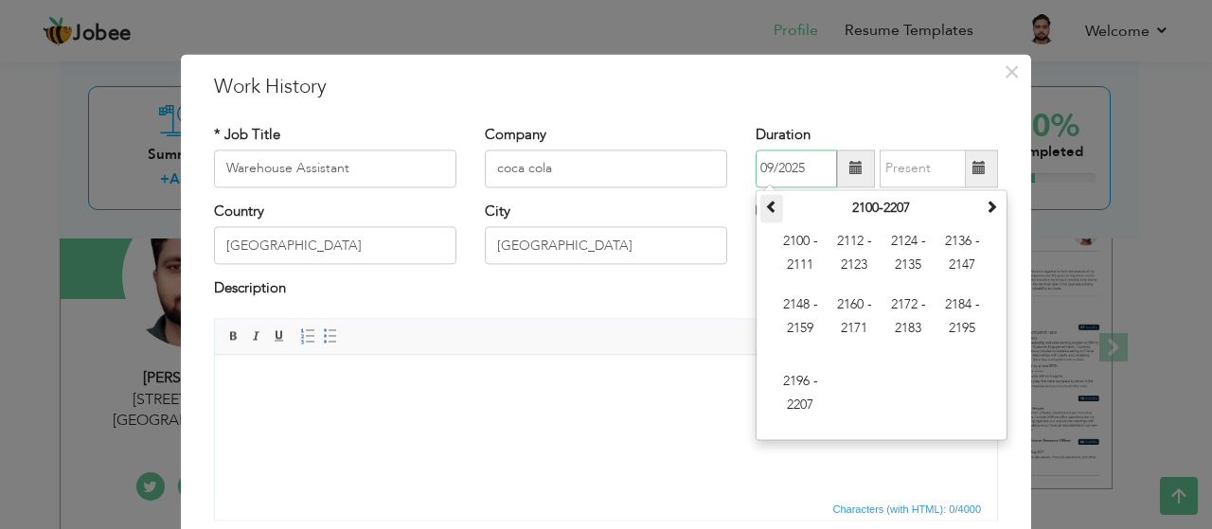
click at [760, 213] on th at bounding box center [771, 208] width 23 height 28
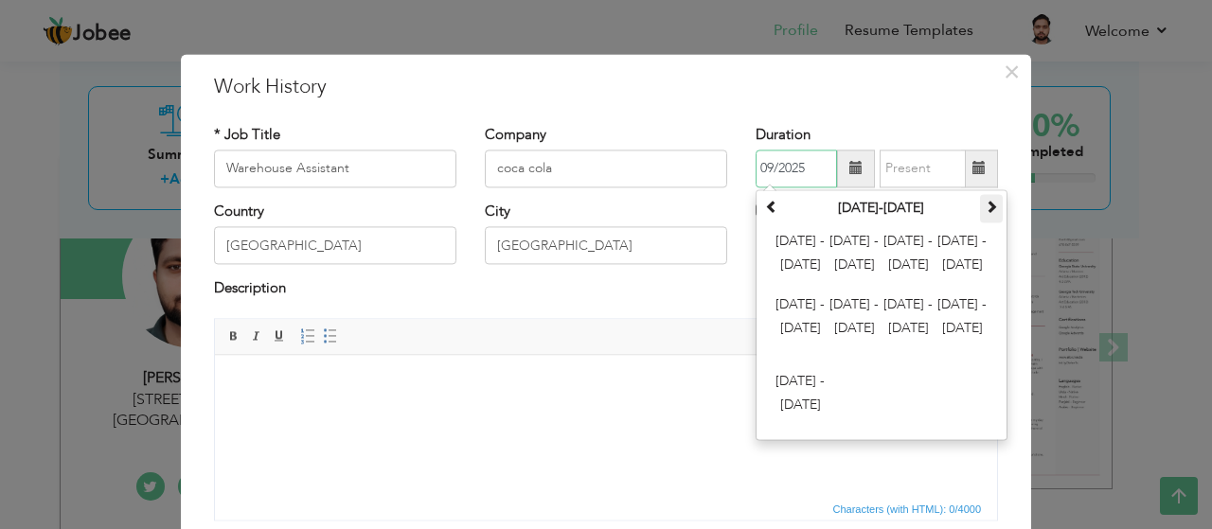
click at [985, 212] on span at bounding box center [991, 206] width 13 height 13
click at [780, 165] on input "09/2025" at bounding box center [795, 169] width 81 height 38
click at [808, 167] on input "09/2025" at bounding box center [795, 169] width 81 height 38
type input "0"
type input "07/2023"
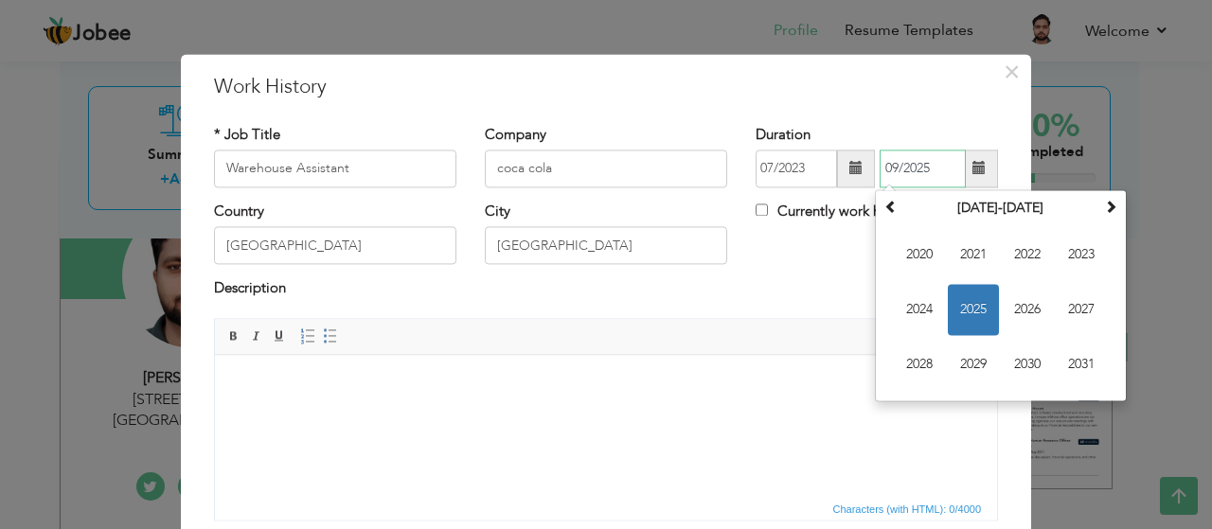
click at [879, 174] on input "09/2025" at bounding box center [922, 169] width 86 height 38
click at [899, 160] on input "0709/2025" at bounding box center [922, 169] width 86 height 38
click at [907, 169] on input "0709/2025" at bounding box center [922, 169] width 86 height 38
click at [924, 171] on input "07/2025" at bounding box center [922, 169] width 86 height 38
type input "07/2024"
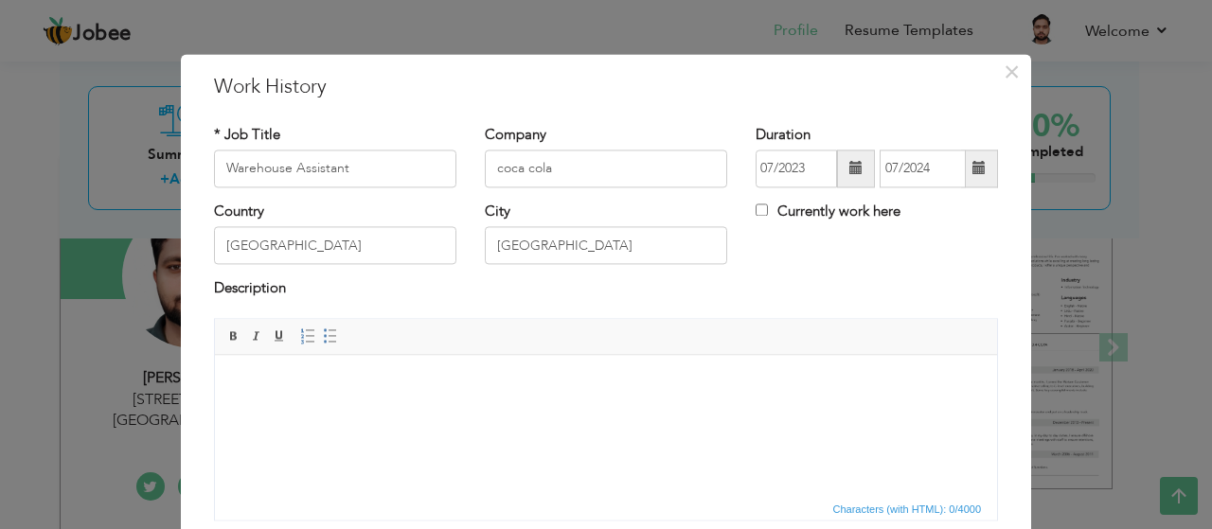
click at [712, 413] on html at bounding box center [606, 384] width 782 height 58
click at [310, 407] on html at bounding box center [606, 384] width 782 height 58
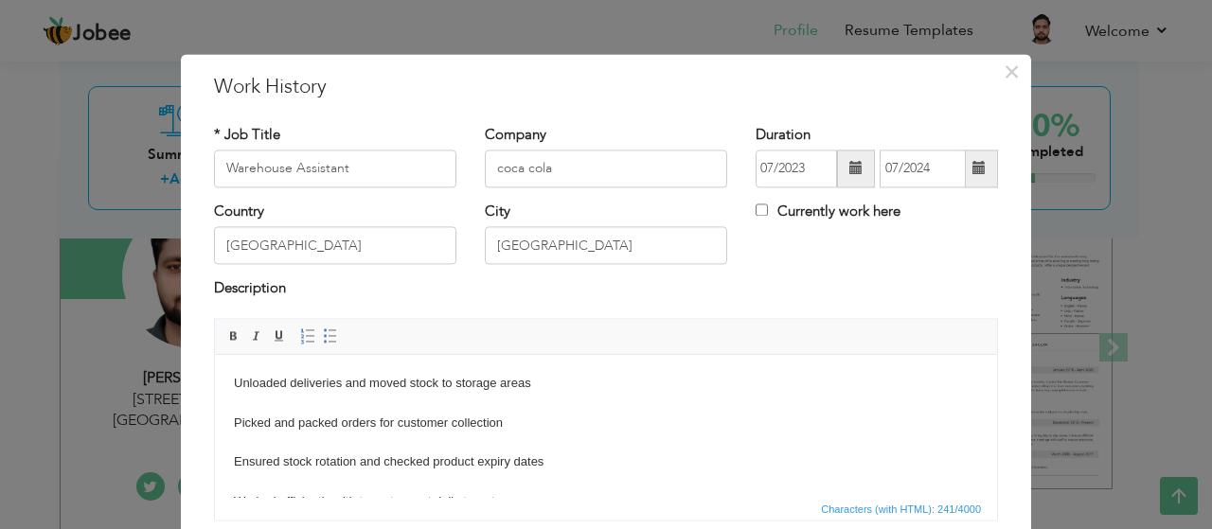
scroll to position [11, 0]
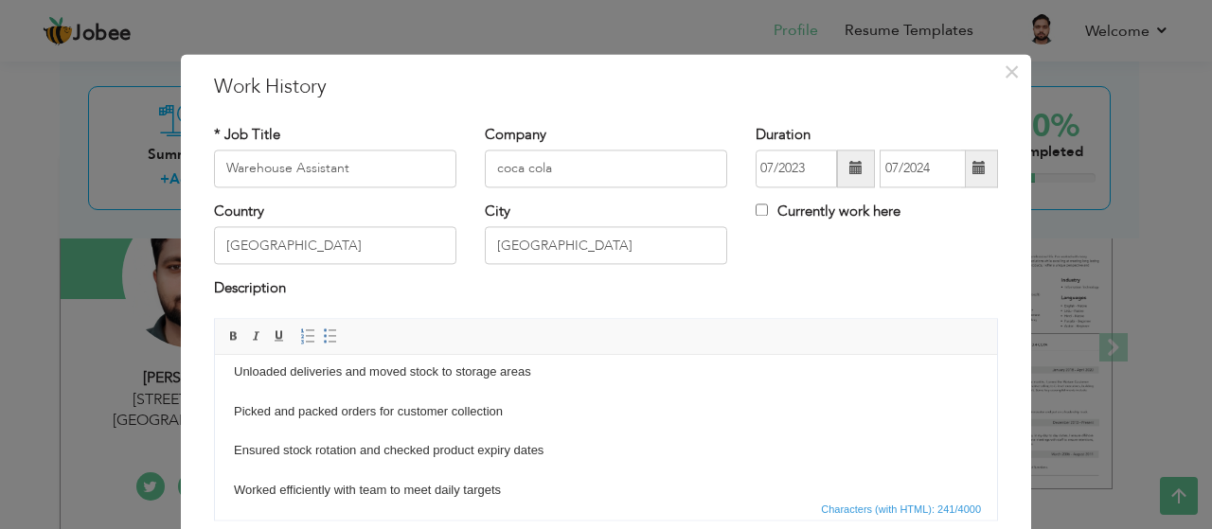
click at [232, 408] on html "Unloaded deliveries and moved stock to storage areas Picked and packed orders f…" at bounding box center [606, 432] width 782 height 176
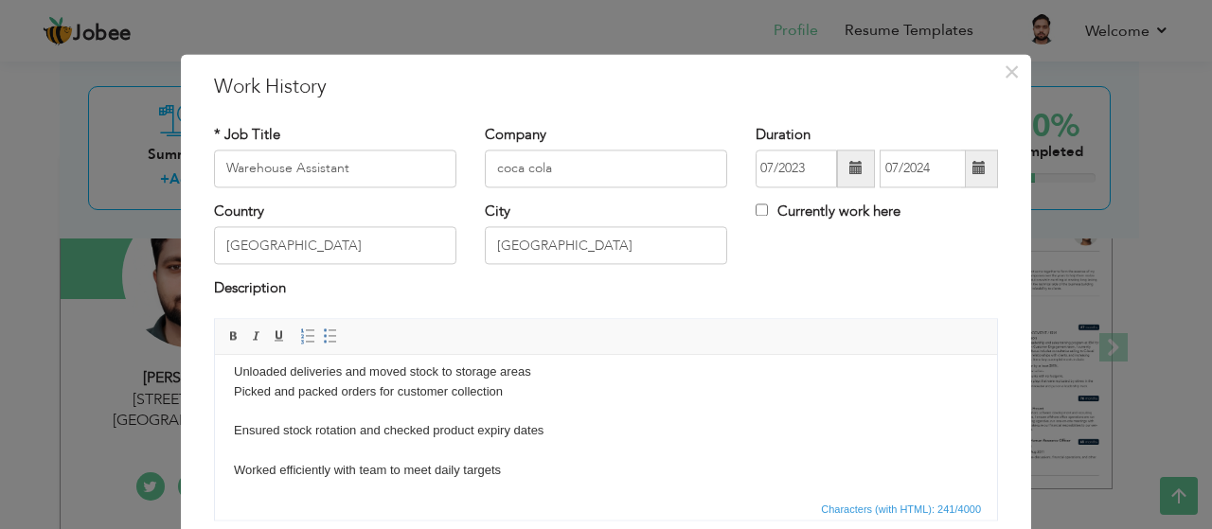
click at [233, 427] on html "Unloaded deliveries and moved stock to storage areas Picked and packed orders f…" at bounding box center [606, 422] width 782 height 156
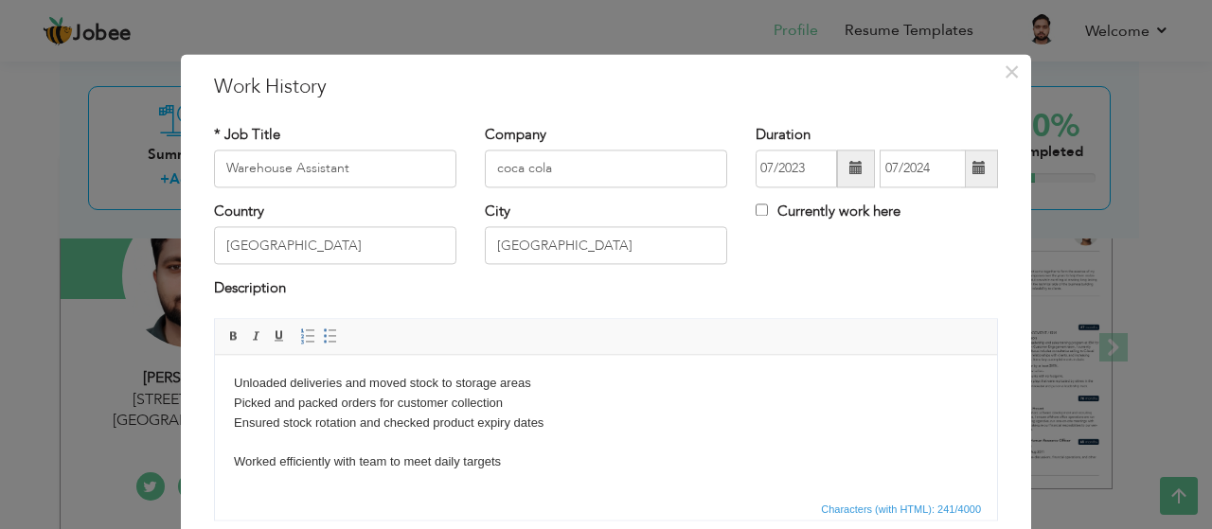
scroll to position [0, 0]
click at [234, 460] on body "Unloaded deliveries and moved stock to storage areas Picked and packed orders f…" at bounding box center [606, 423] width 744 height 98
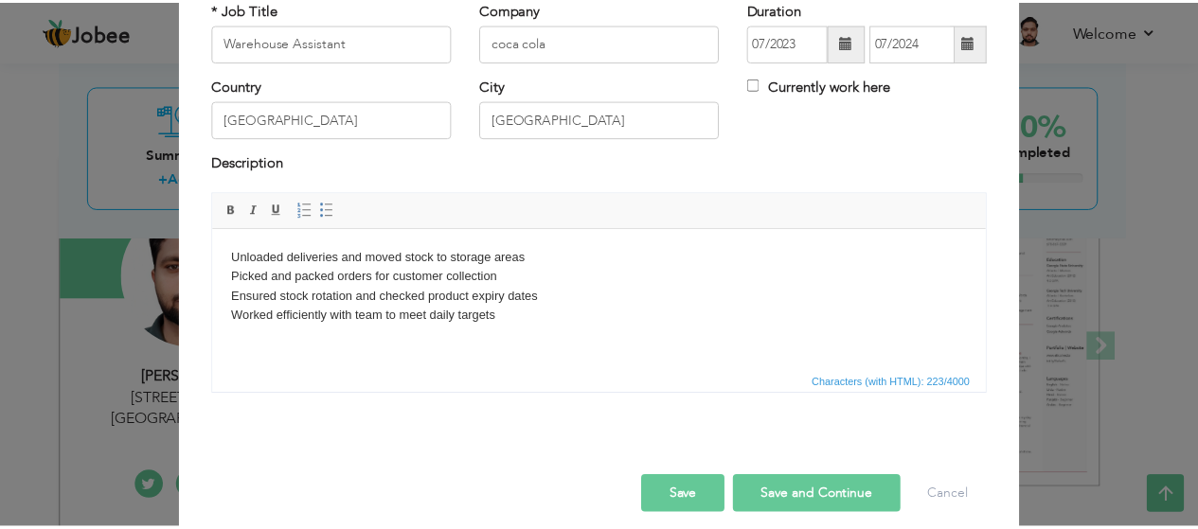
scroll to position [128, 0]
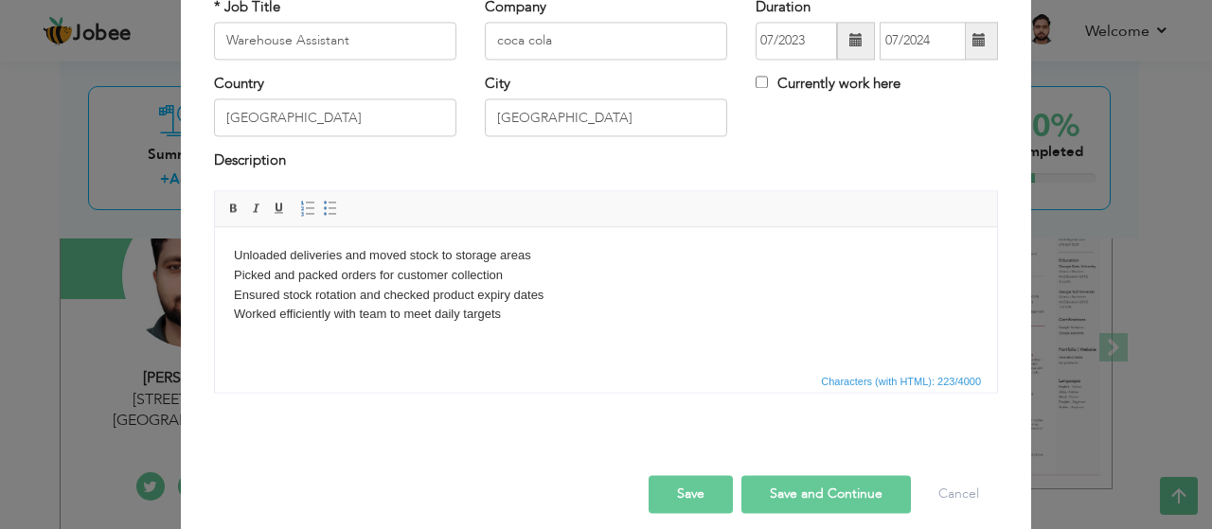
click at [671, 506] on button "Save" at bounding box center [690, 494] width 84 height 38
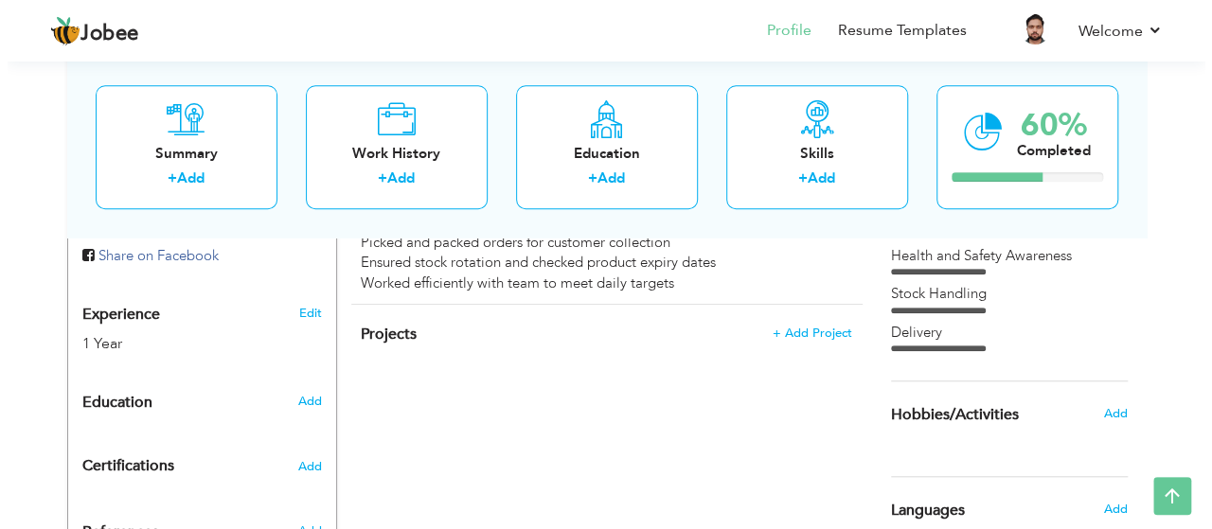
scroll to position [646, 0]
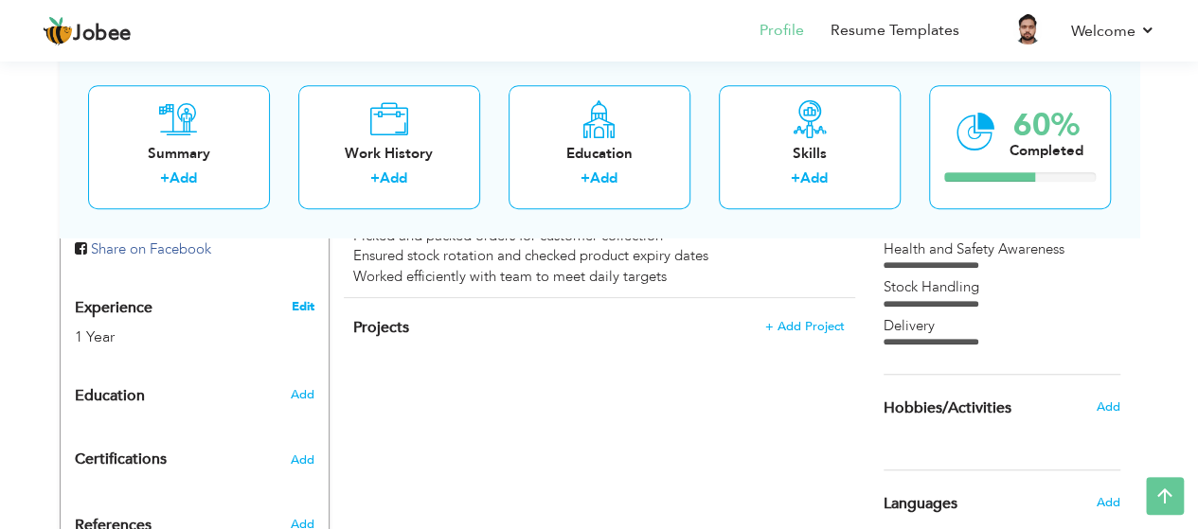
click at [300, 298] on link "Edit" at bounding box center [302, 306] width 23 height 17
type input "Yasir"
type input "[PERSON_NAME]"
type input "+447918068555"
select select "number:225"
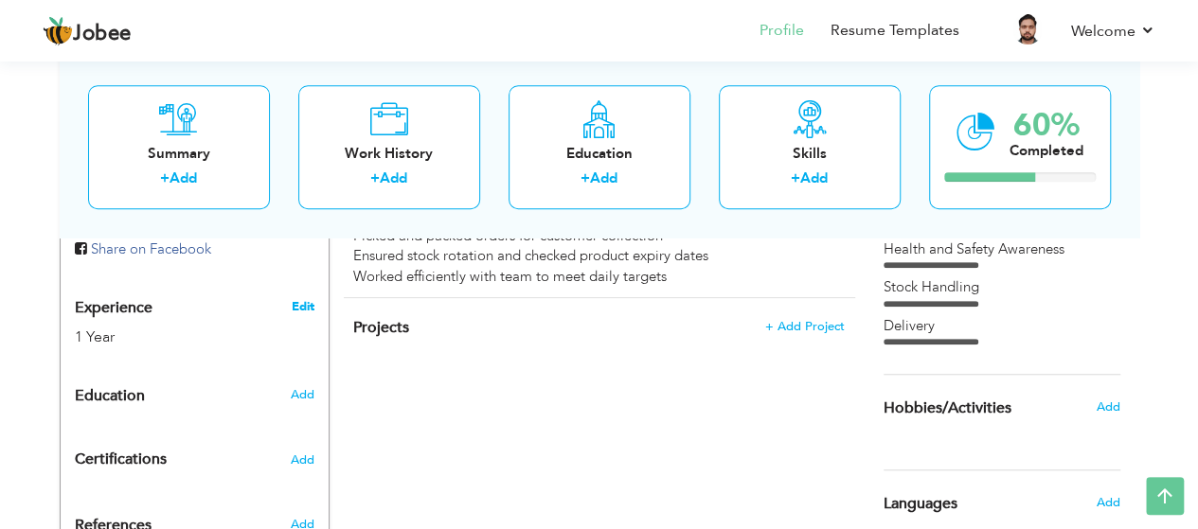
type input "London"
type input "321B FFF Dersingham Avenue Post code E12 6JX"
select select "number:3"
type input "https://www.linkedin.com/in/mohammad-ghazi-aa97b91b7"
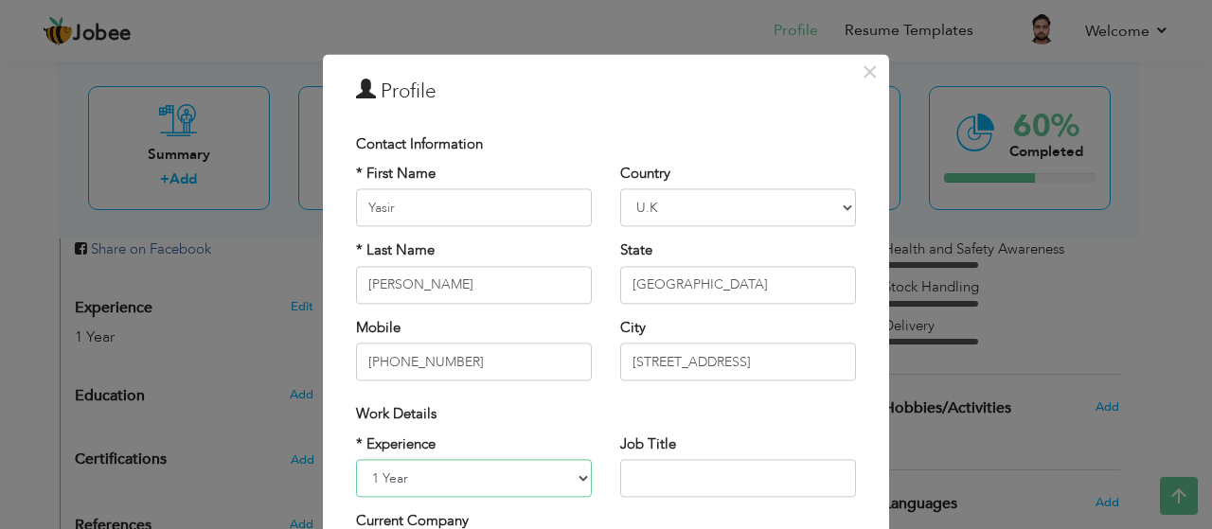
click at [528, 474] on select "Entry Level Less than 1 Year 1 Year 2 Years 3 Years 4 Years 5 Years 6 Years 7 Y…" at bounding box center [474, 478] width 236 height 38
select select "number:4"
click at [356, 459] on select "Entry Level Less than 1 Year 1 Year 2 Years 3 Years 4 Years 5 Years 6 Years 7 Y…" at bounding box center [474, 478] width 236 height 38
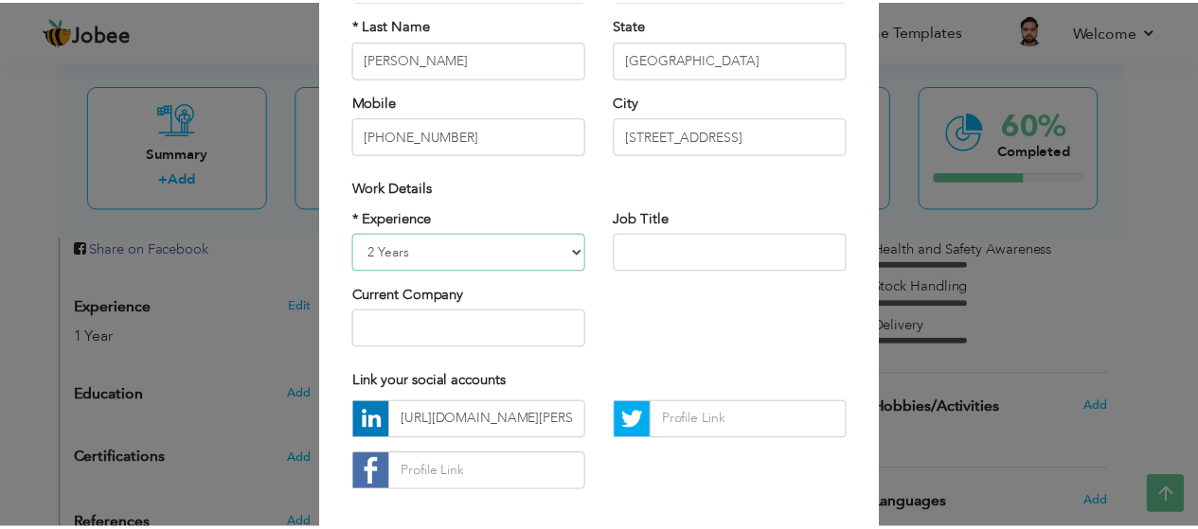
scroll to position [316, 0]
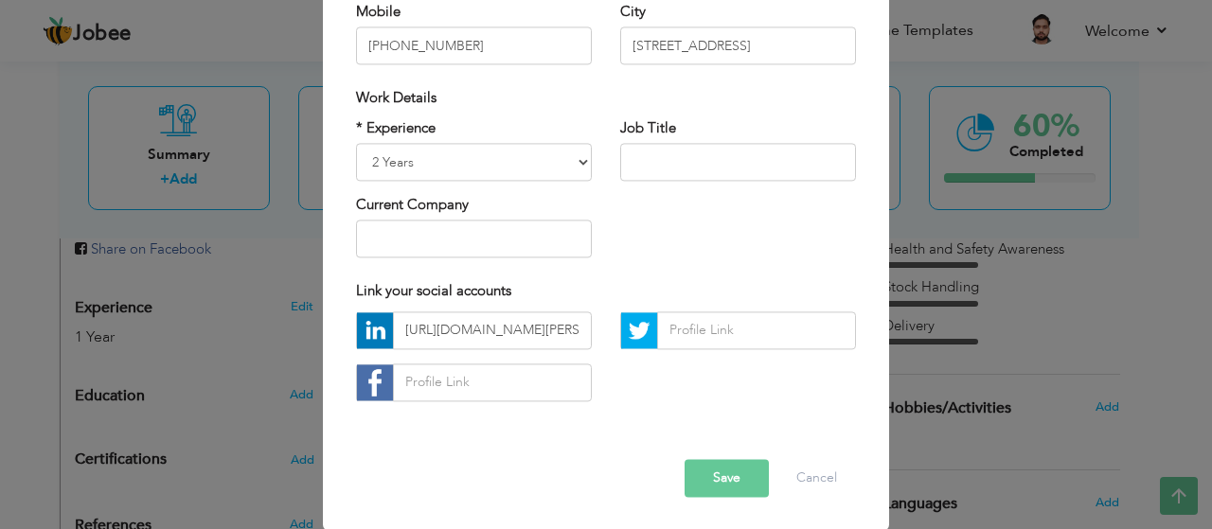
click at [701, 486] on button "Save" at bounding box center [726, 478] width 84 height 38
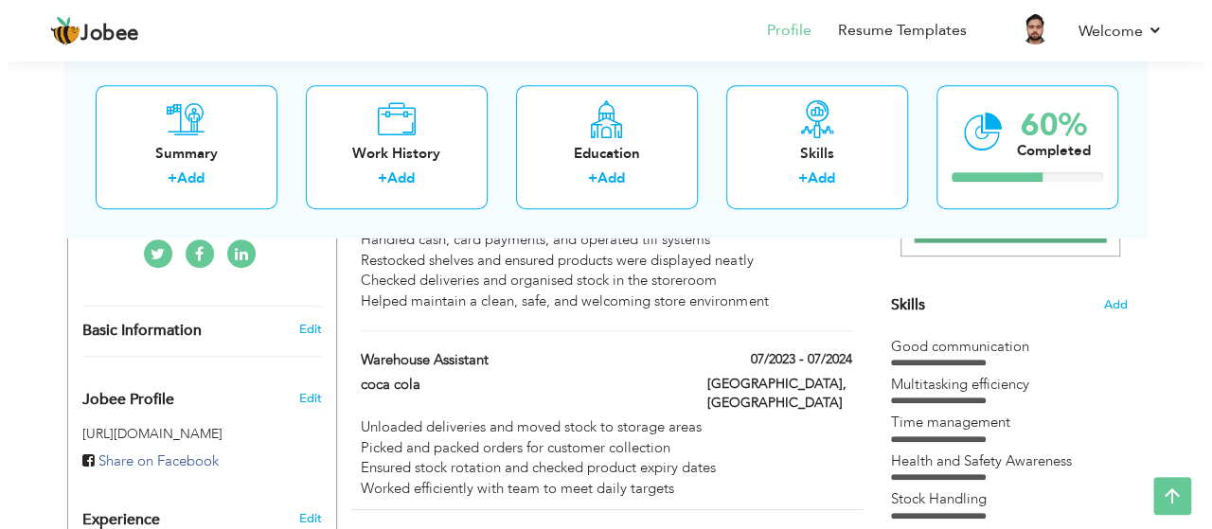
scroll to position [471, 0]
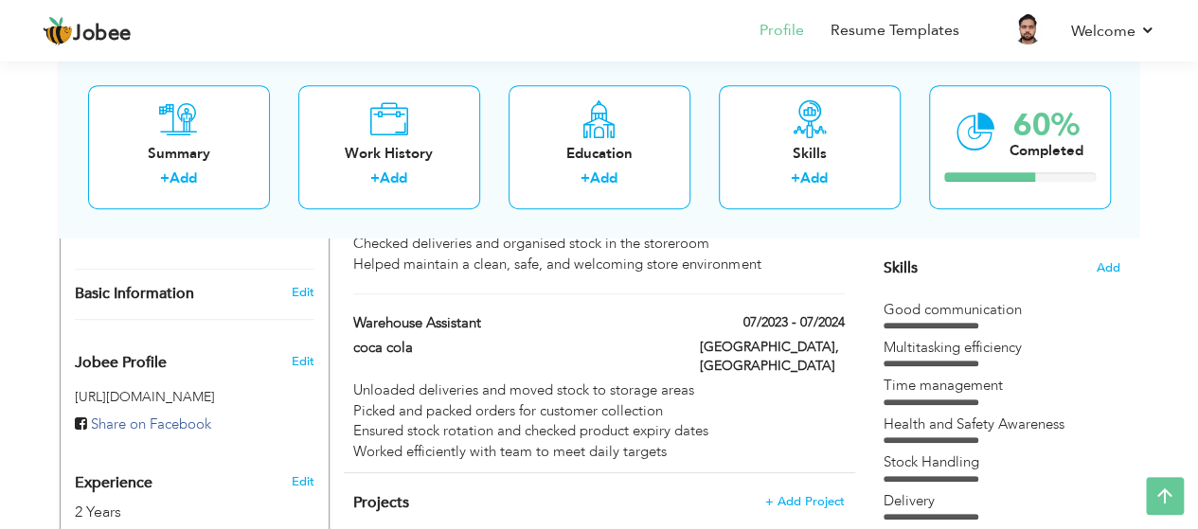
click at [280, 289] on div "Basic Information" at bounding box center [172, 294] width 223 height 20
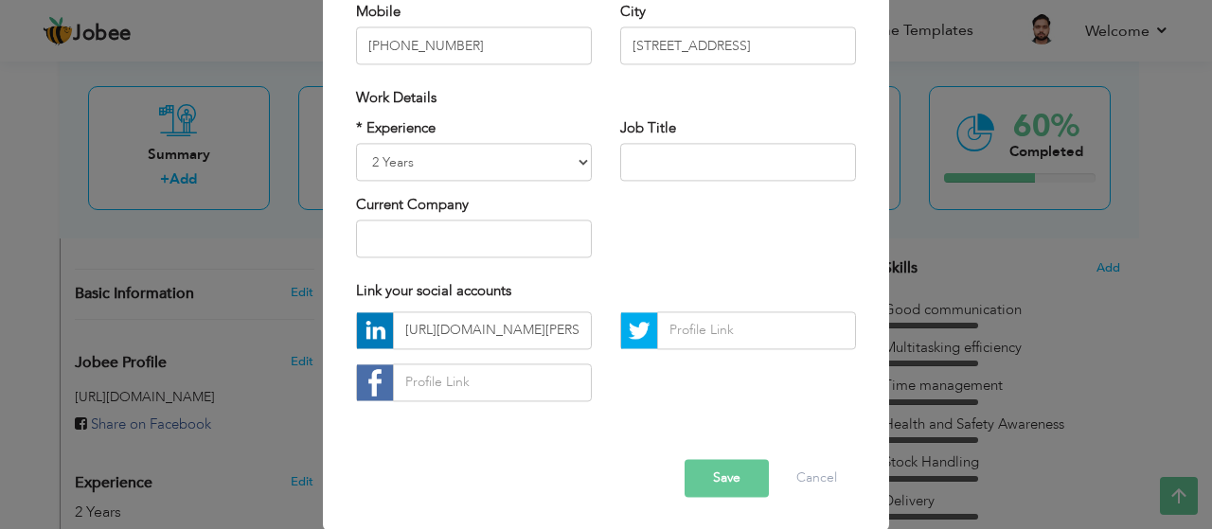
scroll to position [0, 0]
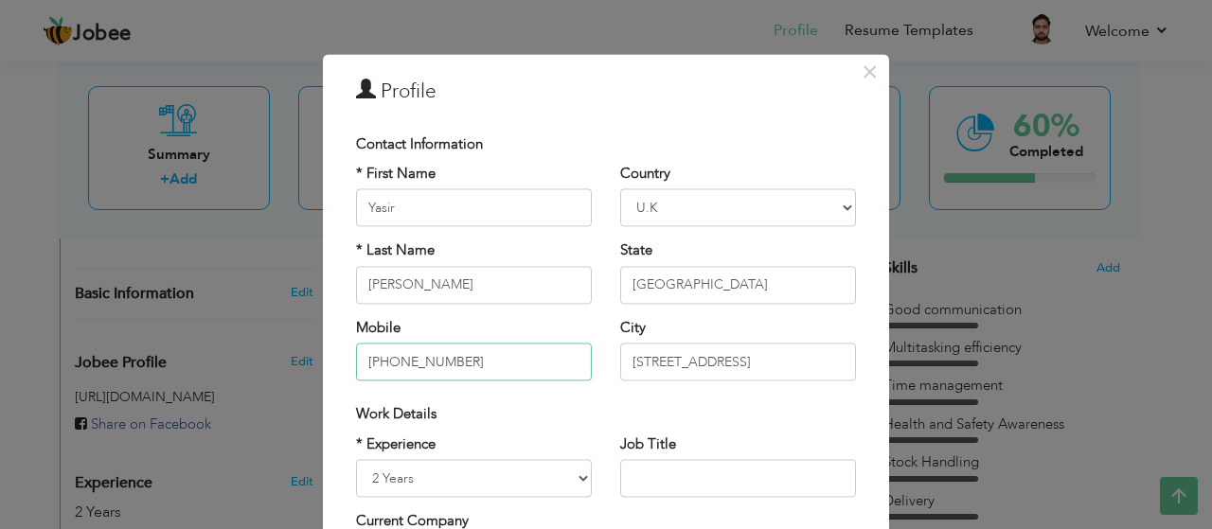
click at [470, 355] on input "+447918068555" at bounding box center [474, 363] width 236 height 38
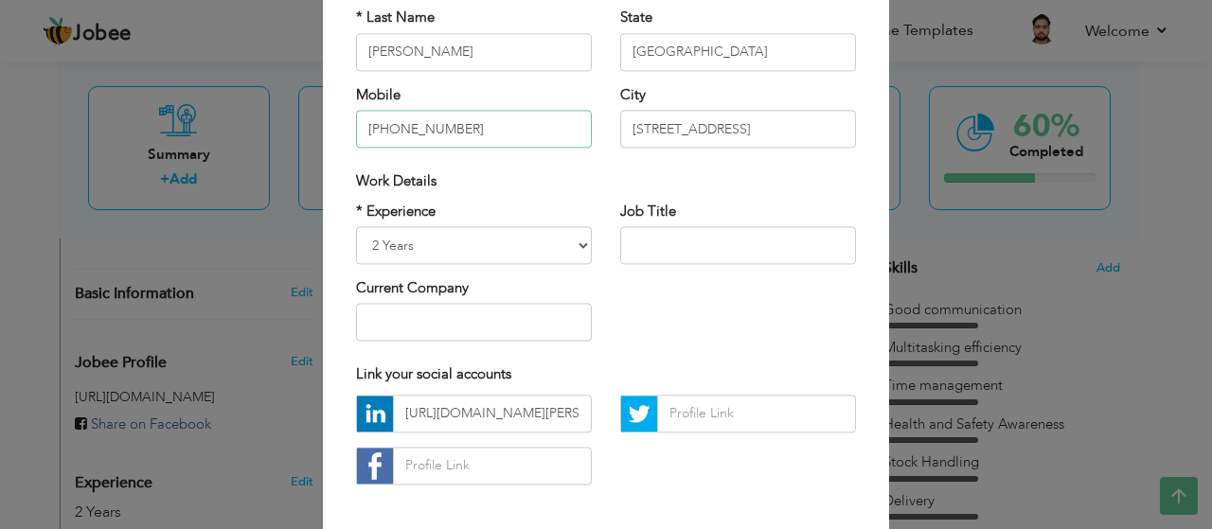
scroll to position [316, 0]
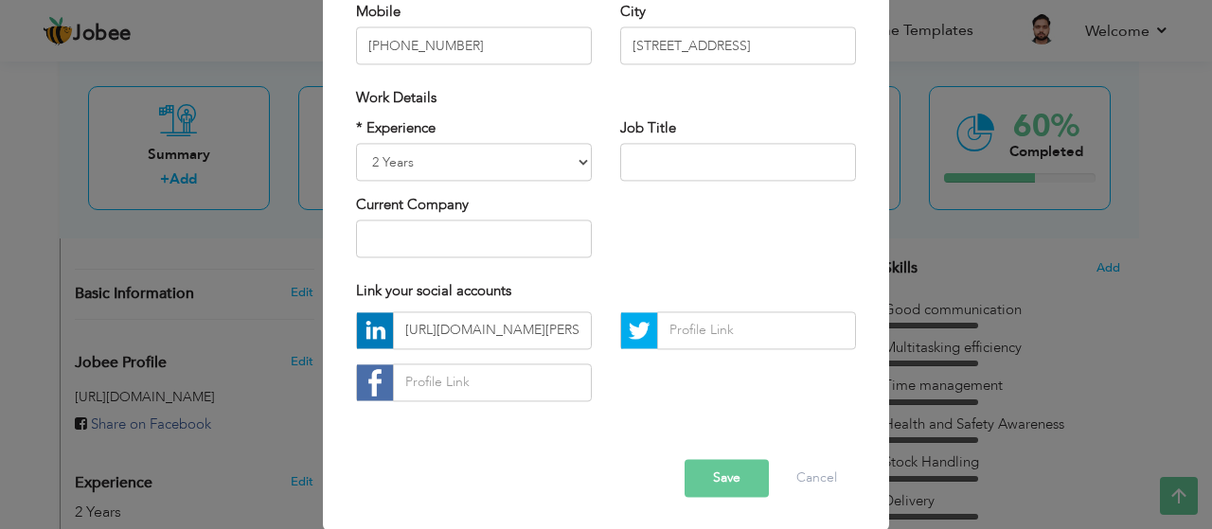
click at [716, 488] on button "Save" at bounding box center [726, 478] width 84 height 38
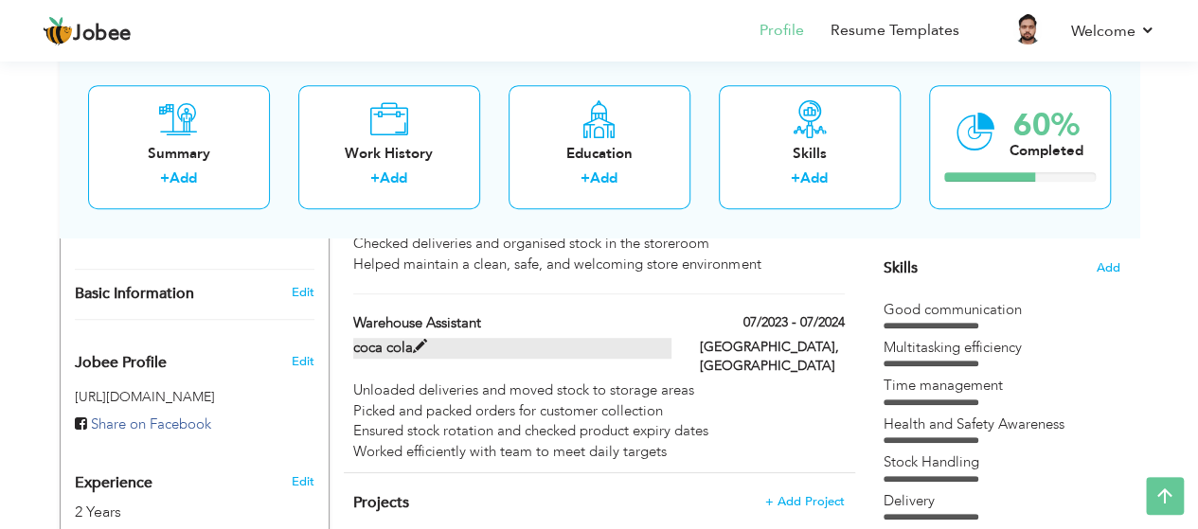
click at [417, 340] on span at bounding box center [420, 347] width 14 height 14
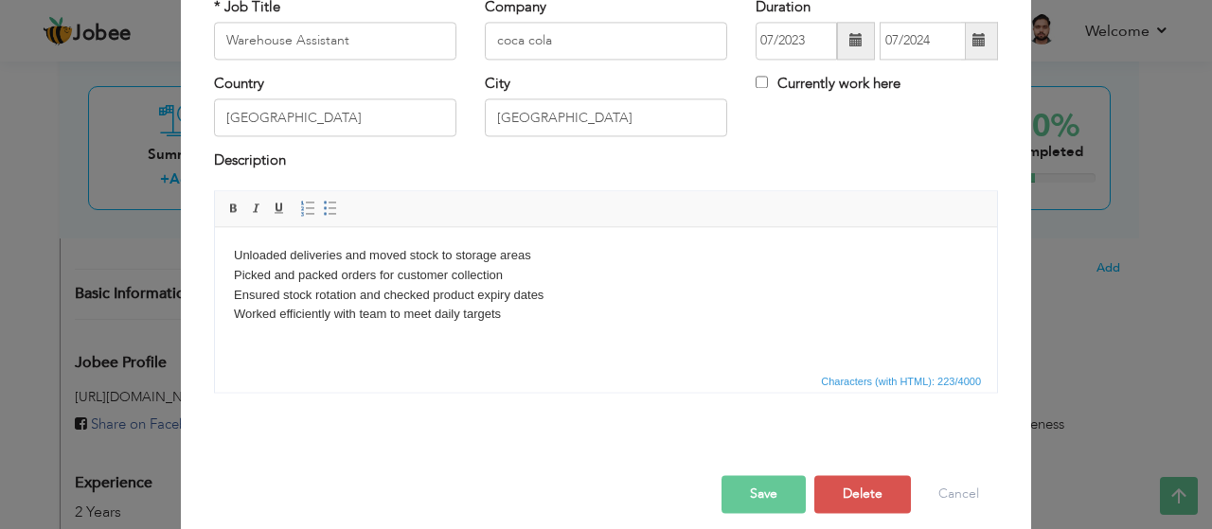
scroll to position [0, 0]
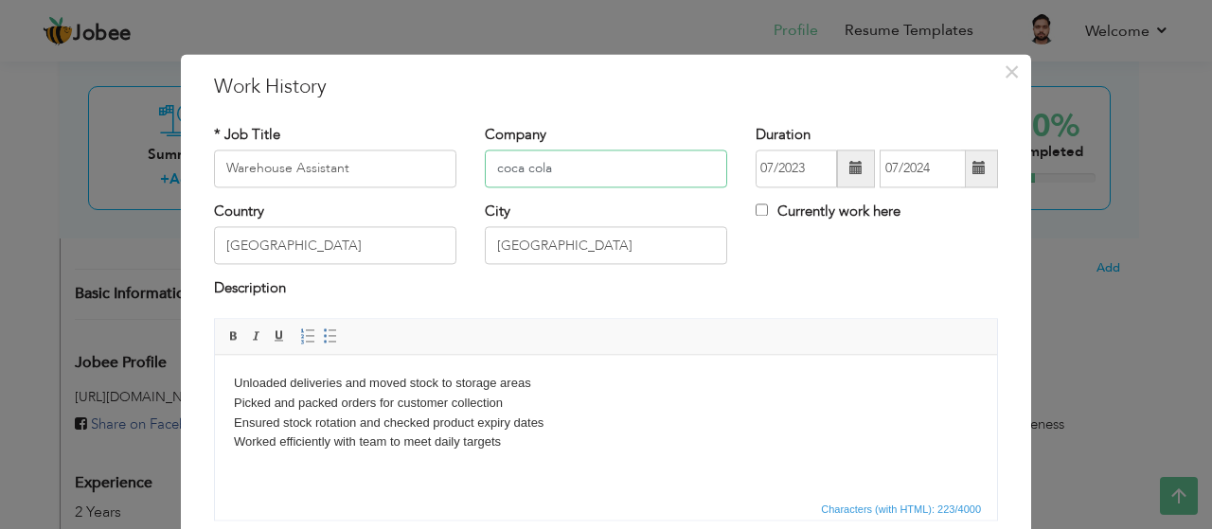
click at [586, 171] on input "coca cola" at bounding box center [606, 169] width 242 height 38
type input "c"
click at [562, 164] on input "Coca Cola drinks" at bounding box center [606, 169] width 242 height 38
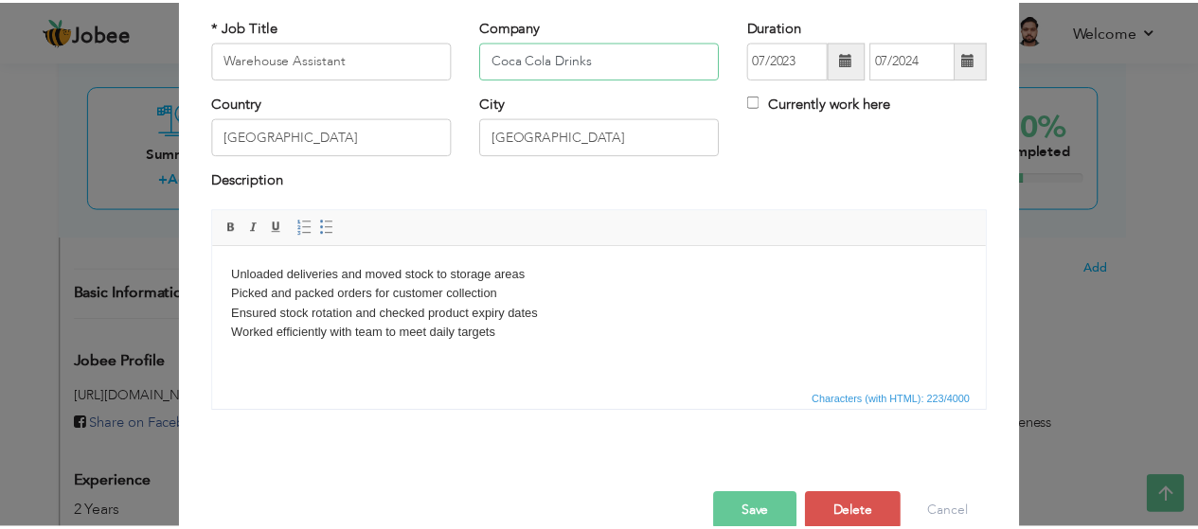
scroll to position [143, 0]
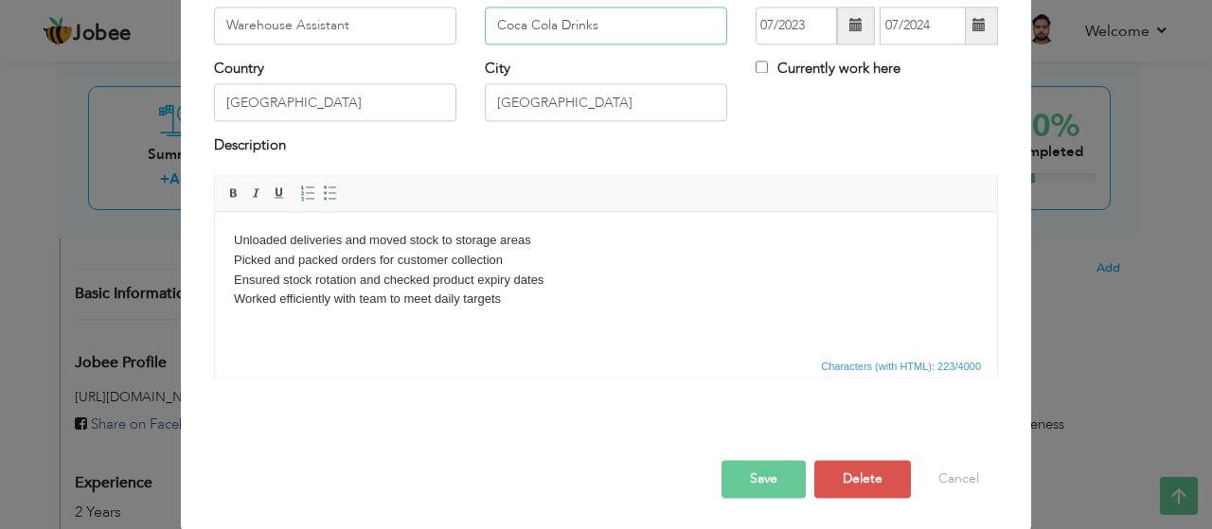
type input "Coca Cola Drinks"
click at [721, 476] on button "Save" at bounding box center [763, 479] width 84 height 38
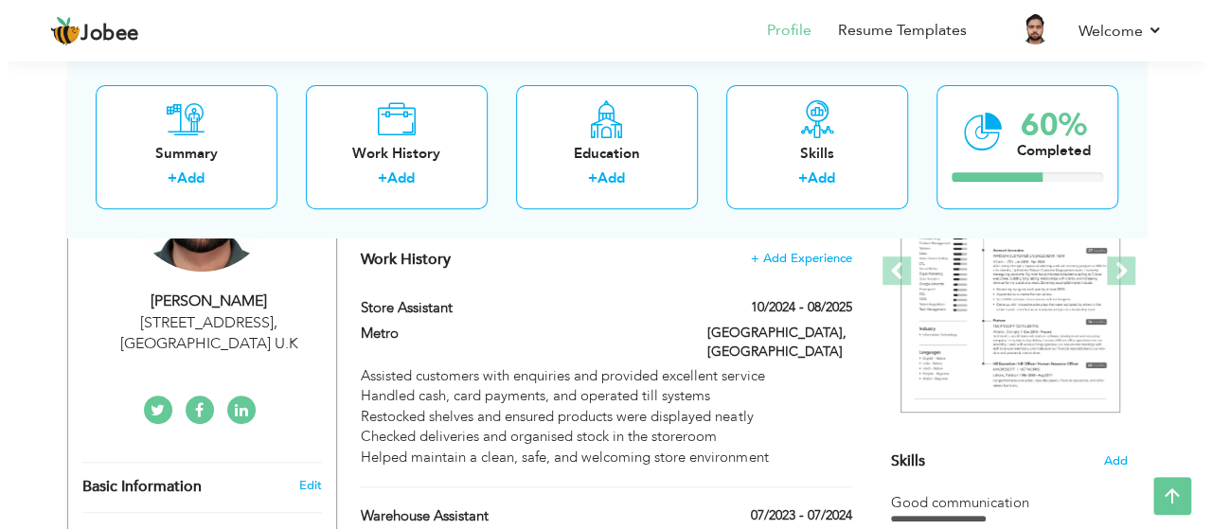
scroll to position [278, 0]
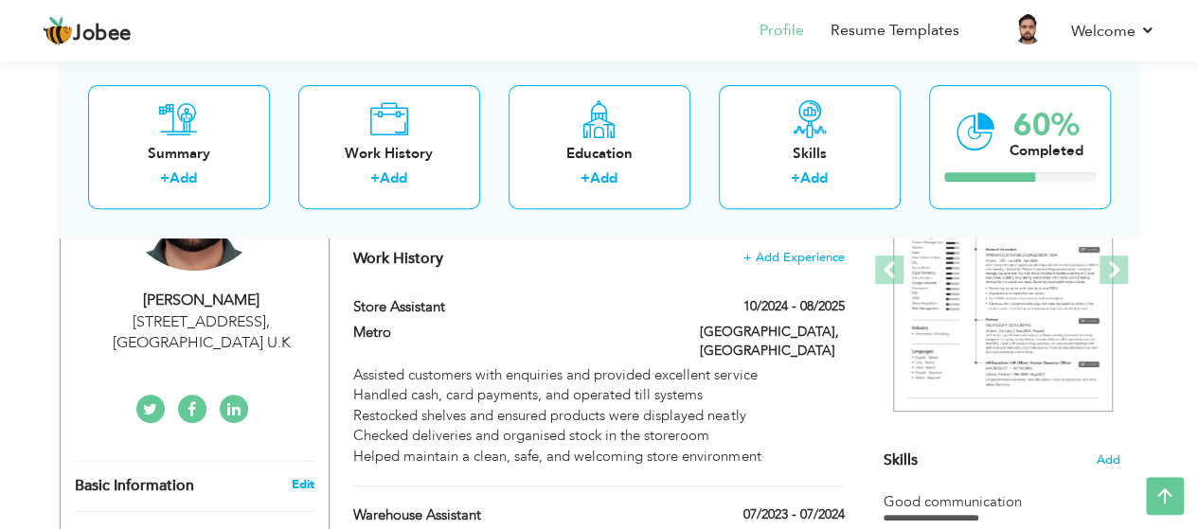
click at [298, 481] on link "Edit" at bounding box center [302, 484] width 23 height 17
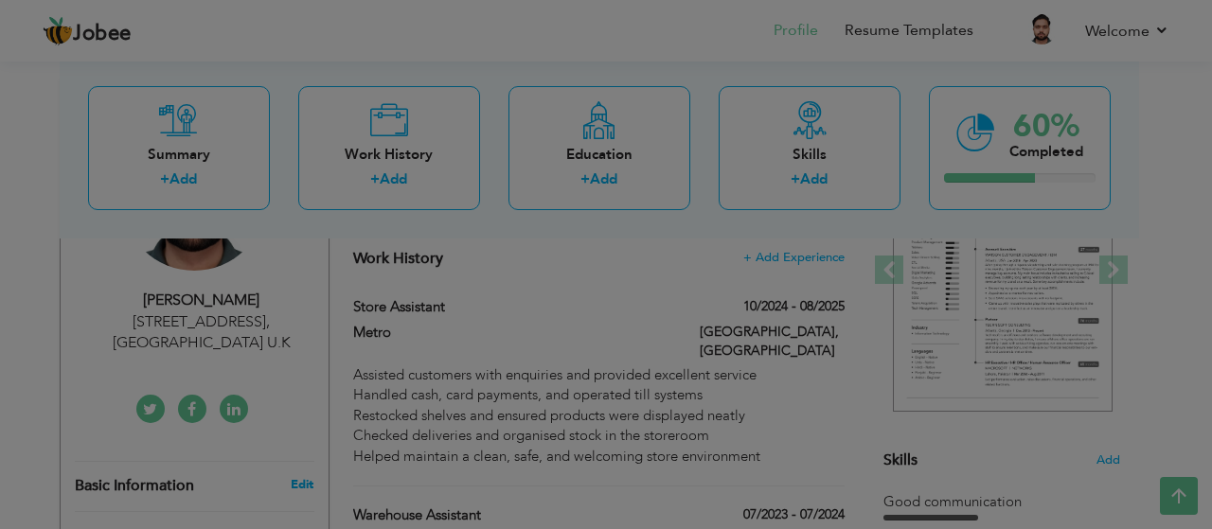
scroll to position [0, 0]
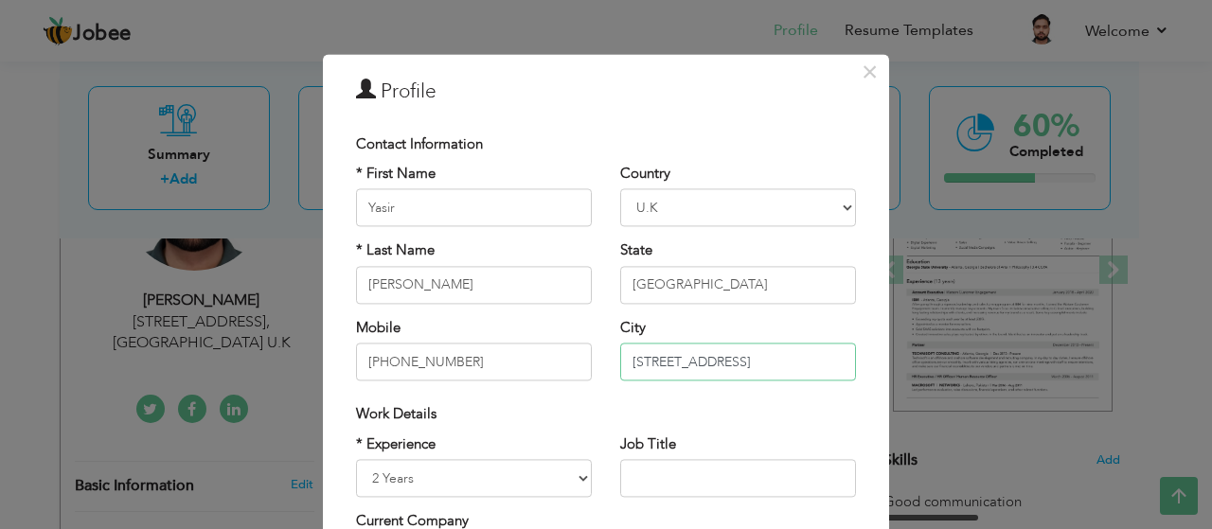
click at [680, 357] on input "321B FFF Dersingham Avenue Post code E12 6JX" at bounding box center [738, 363] width 236 height 38
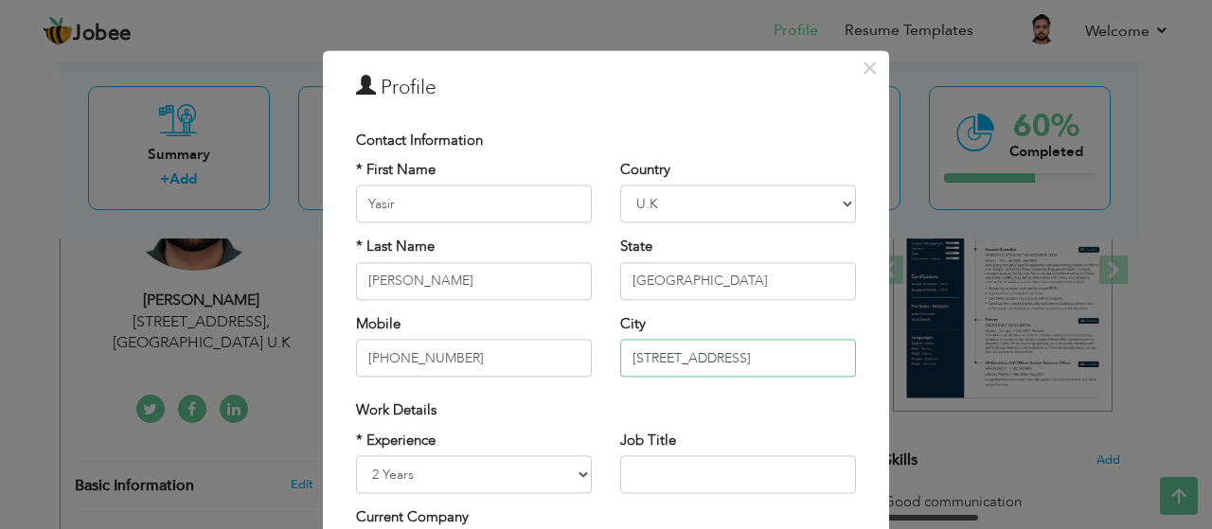
scroll to position [2, 0]
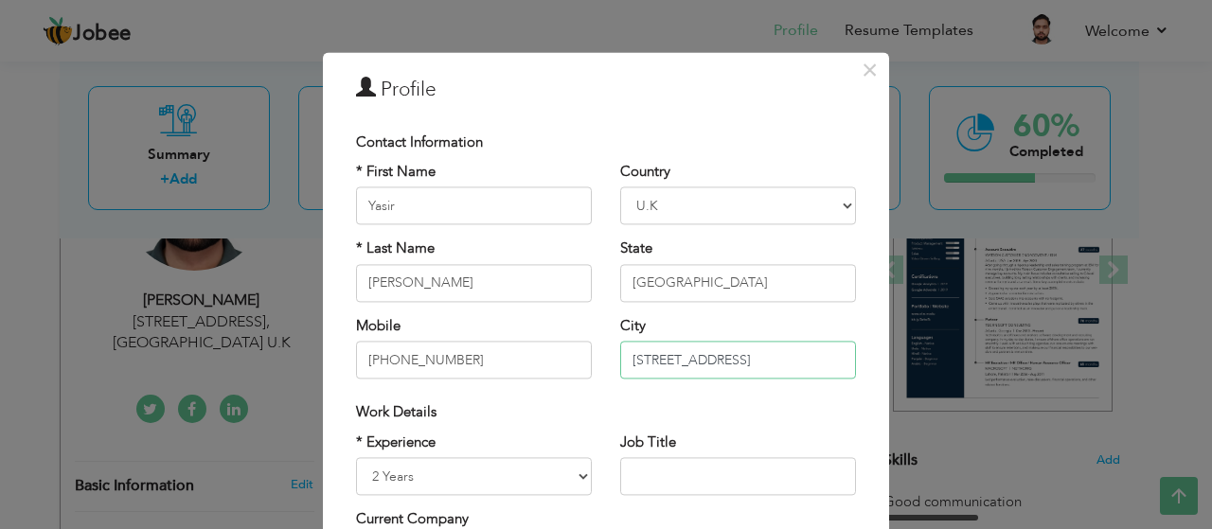
click at [813, 364] on input "321B Dersingham Avenue Post code E12 6JX" at bounding box center [738, 361] width 236 height 38
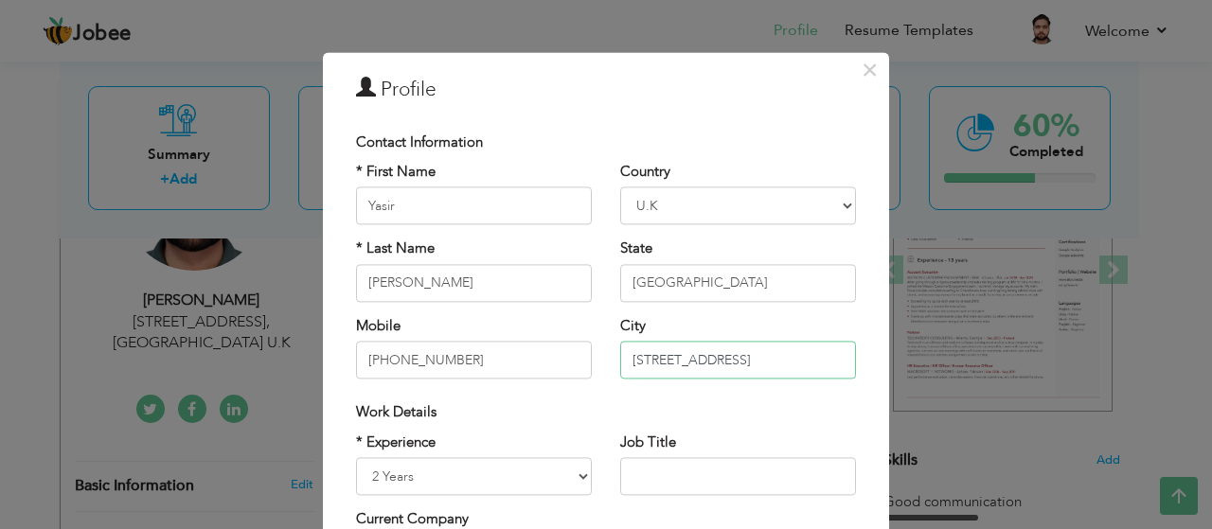
click at [830, 363] on input "321B Dersingham Avenue Post code E12 6JX" at bounding box center [738, 361] width 236 height 38
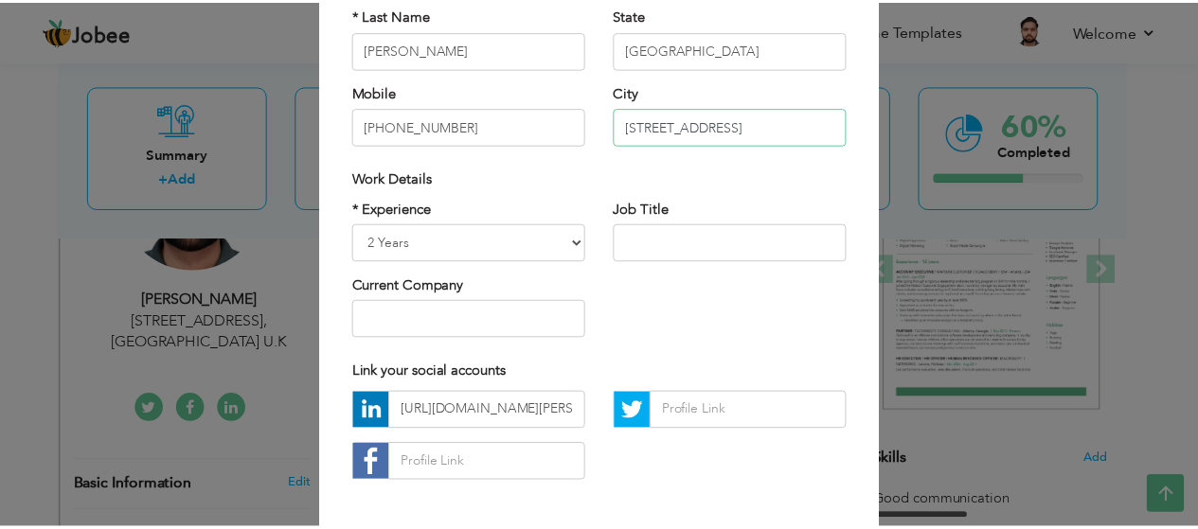
scroll to position [316, 0]
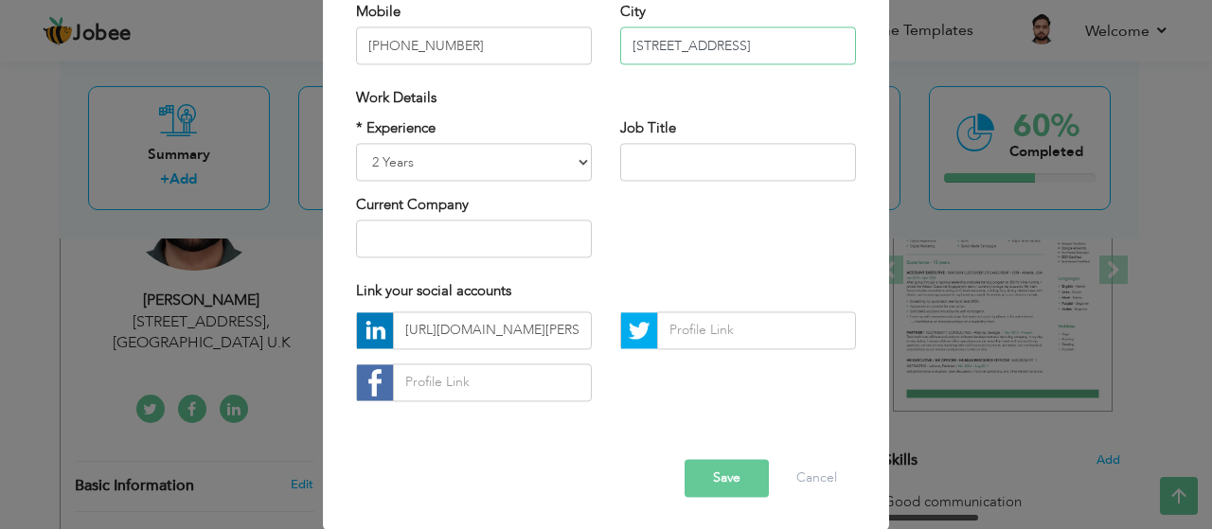
type input "[STREET_ADDRESS]"
click at [731, 459] on button "Save" at bounding box center [726, 478] width 84 height 38
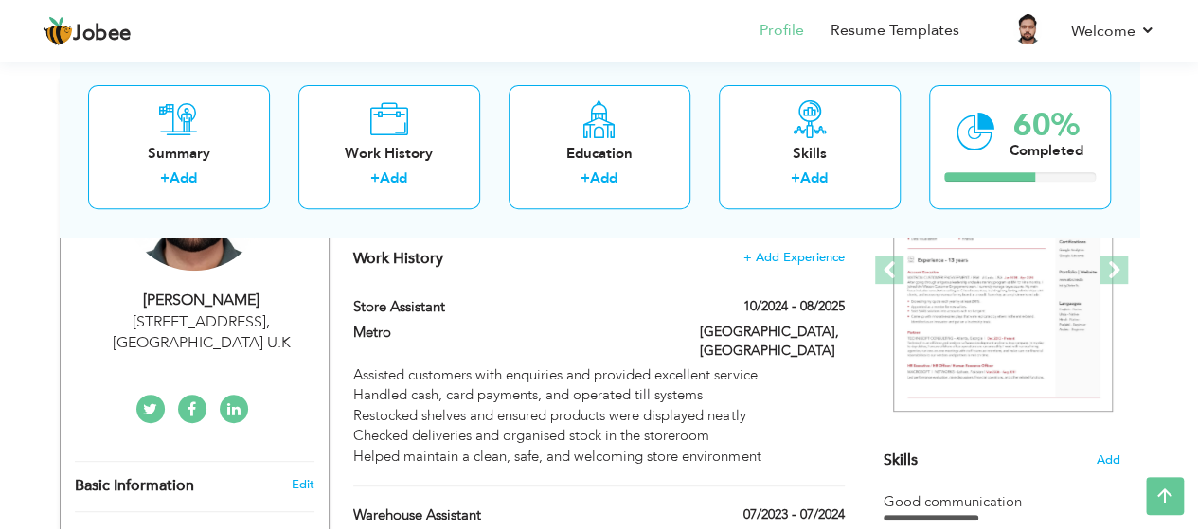
click at [1120, 273] on span at bounding box center [1113, 270] width 28 height 28
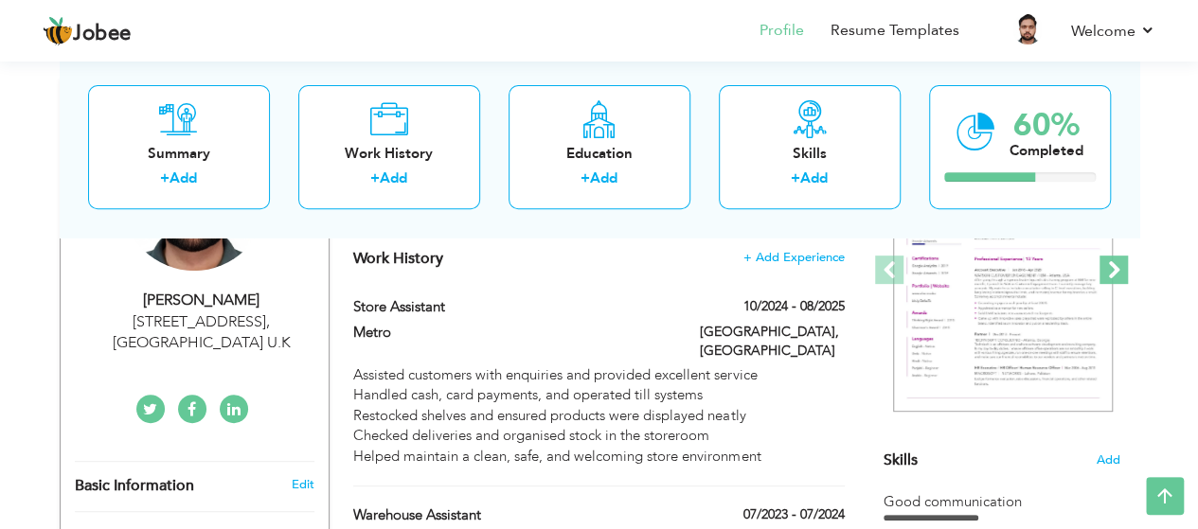
click at [1114, 275] on span at bounding box center [1113, 270] width 28 height 28
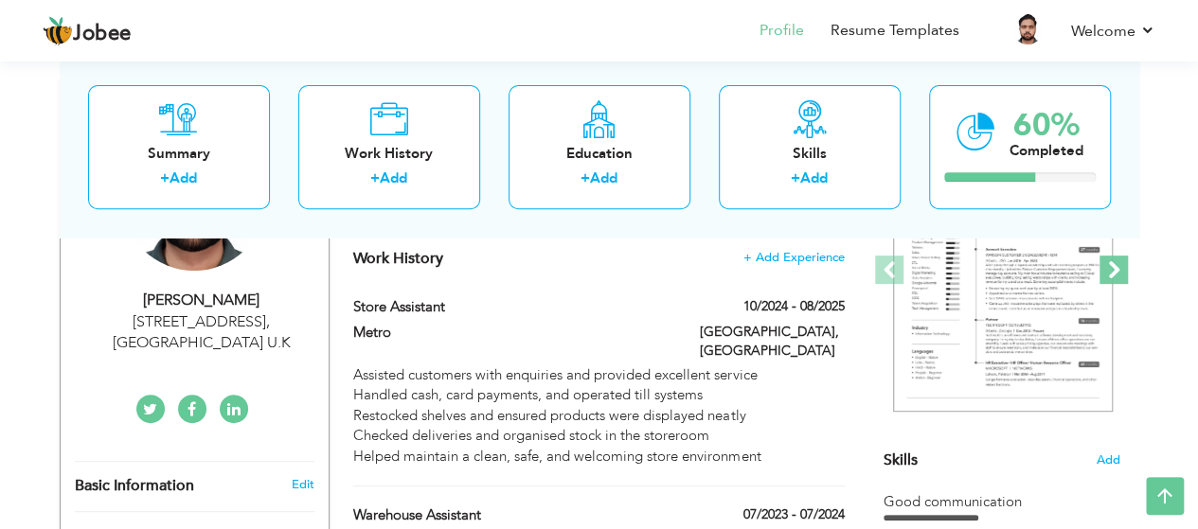
click at [1116, 275] on span at bounding box center [1113, 270] width 28 height 28
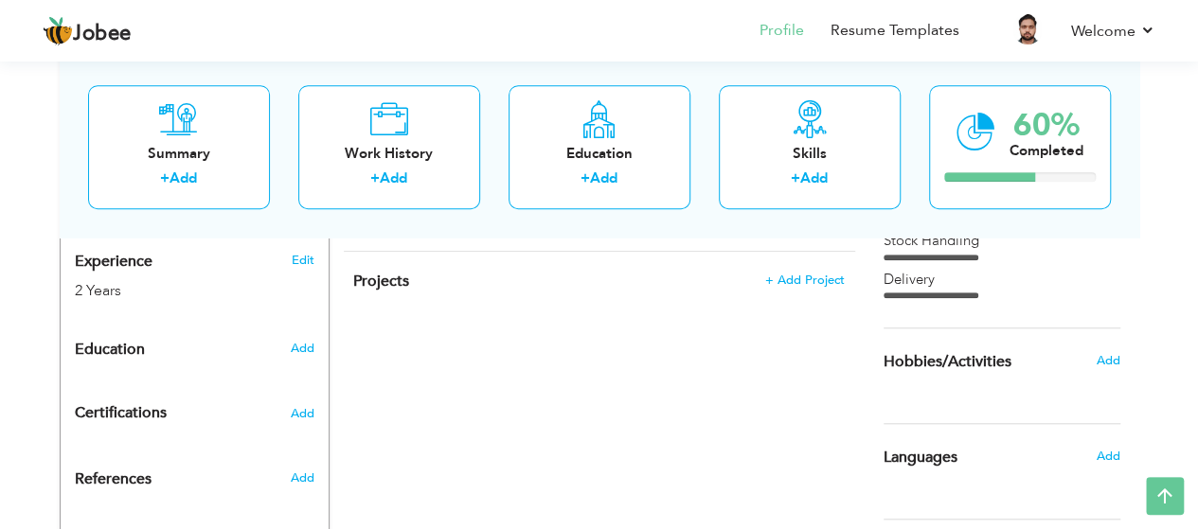
scroll to position [695, 0]
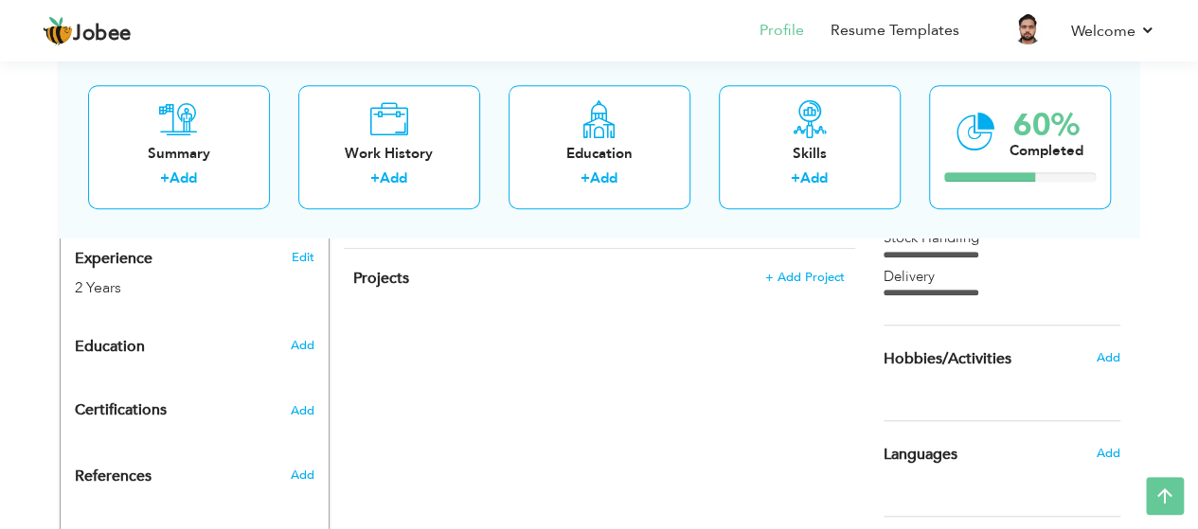
click at [1119, 153] on div "Summary + Add Work History + Add Education + Add Skills + Add 60% Completed" at bounding box center [599, 147] width 1079 height 181
click at [1134, 138] on div "Summary + Add Work History + Add Education + Add Skills + Add 60% Completed" at bounding box center [599, 147] width 1079 height 181
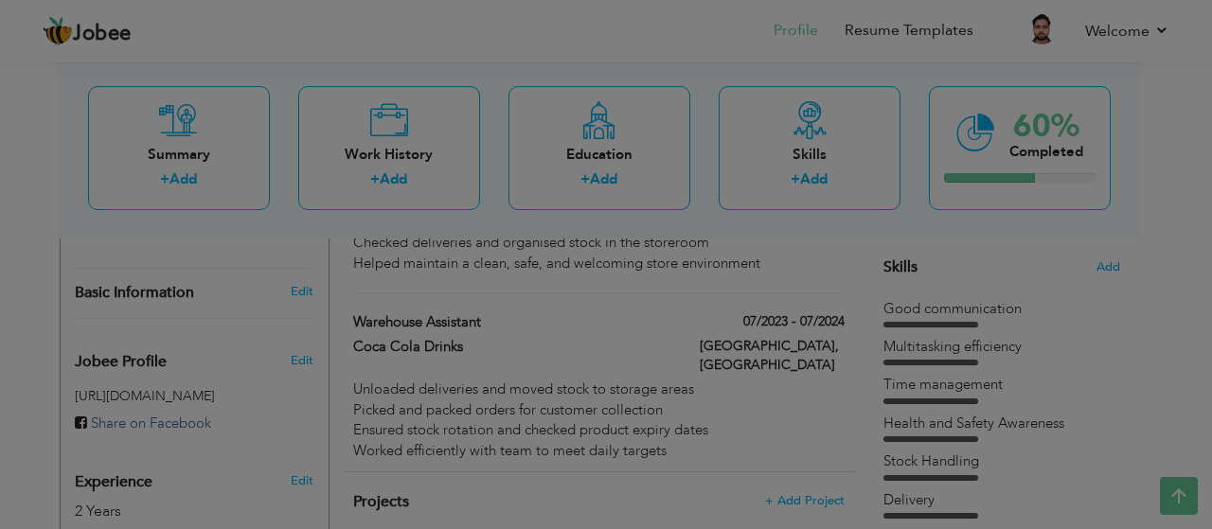
scroll to position [0, 0]
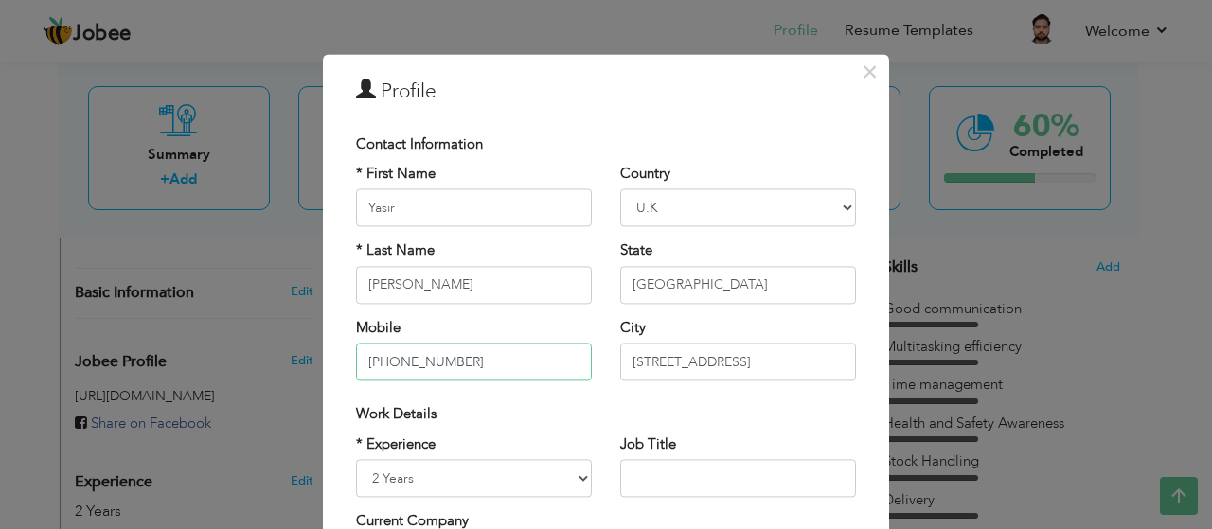
click at [555, 367] on input "+447918068555" at bounding box center [474, 363] width 236 height 38
type input "+"
type input "07918068555"
select select "number:82"
type input "[GEOGRAPHIC_DATA]"
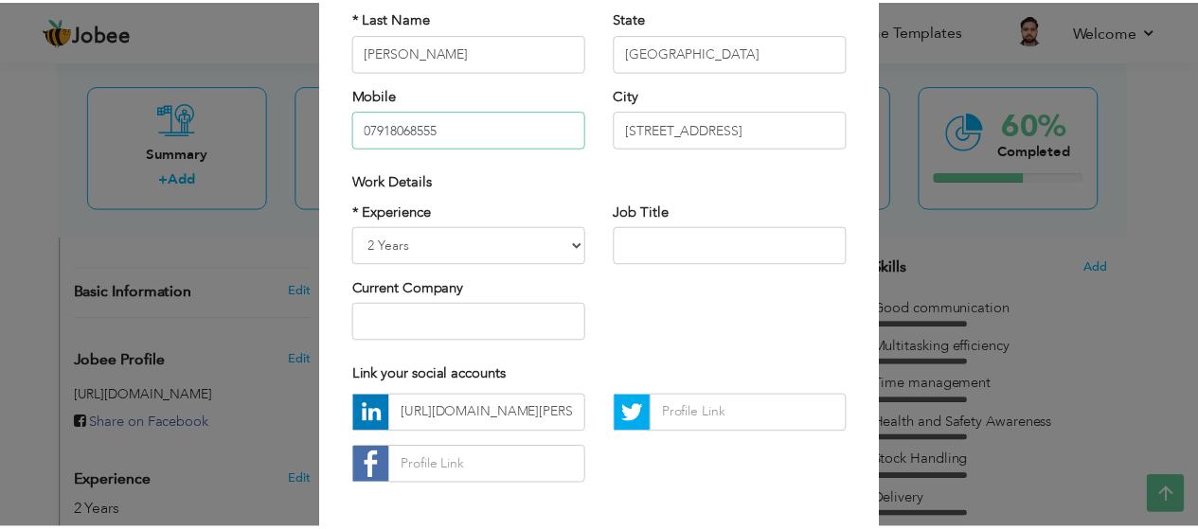
scroll to position [316, 0]
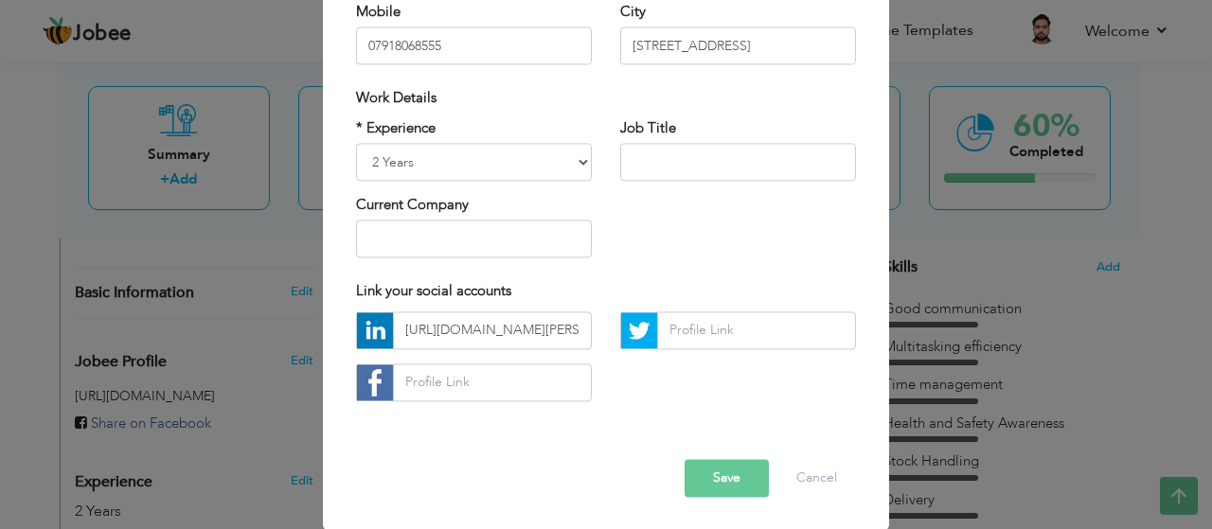
click at [722, 481] on button "Save" at bounding box center [726, 478] width 84 height 38
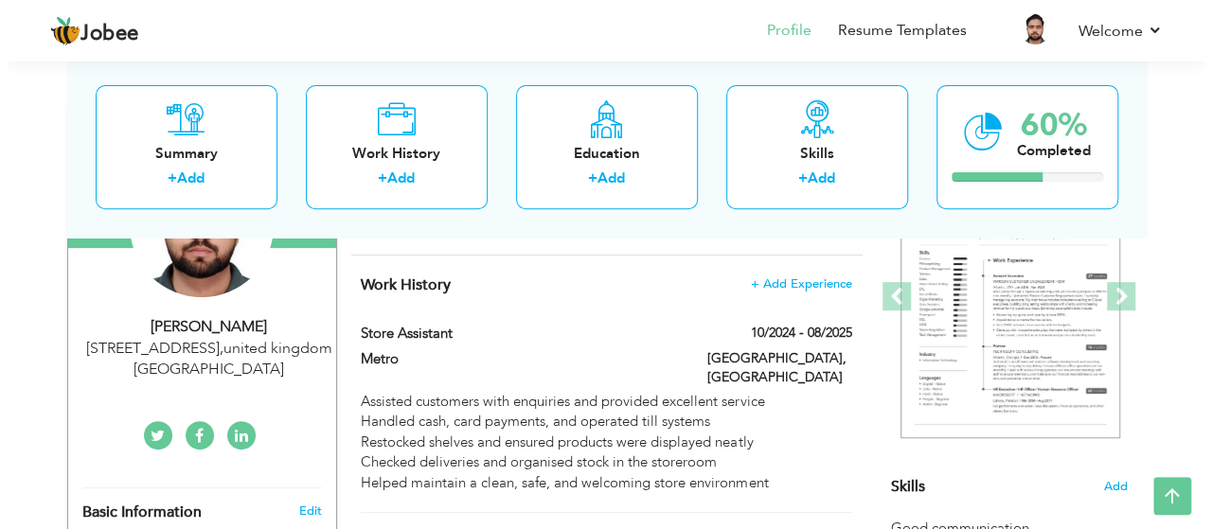
scroll to position [264, 0]
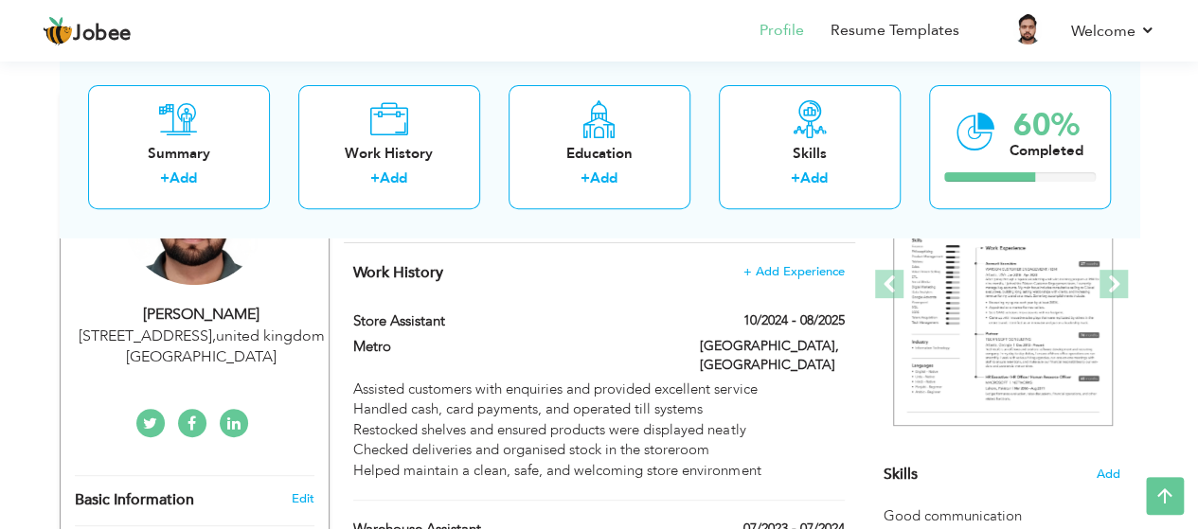
click at [312, 347] on div "321B Dersingham Avenue E12 6JX , united kingdom Great Britain" at bounding box center [202, 348] width 254 height 44
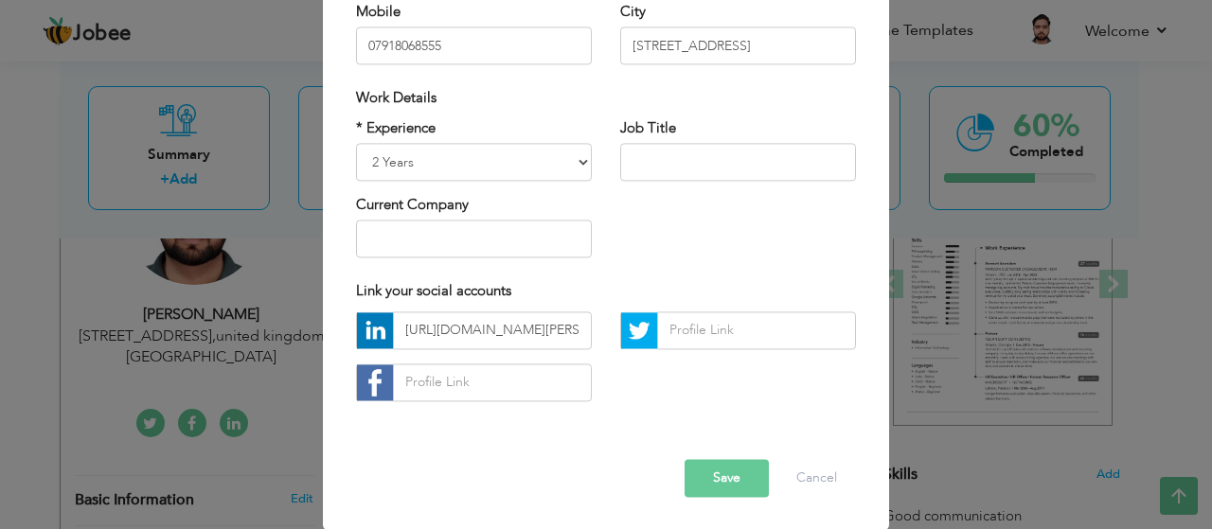
scroll to position [0, 0]
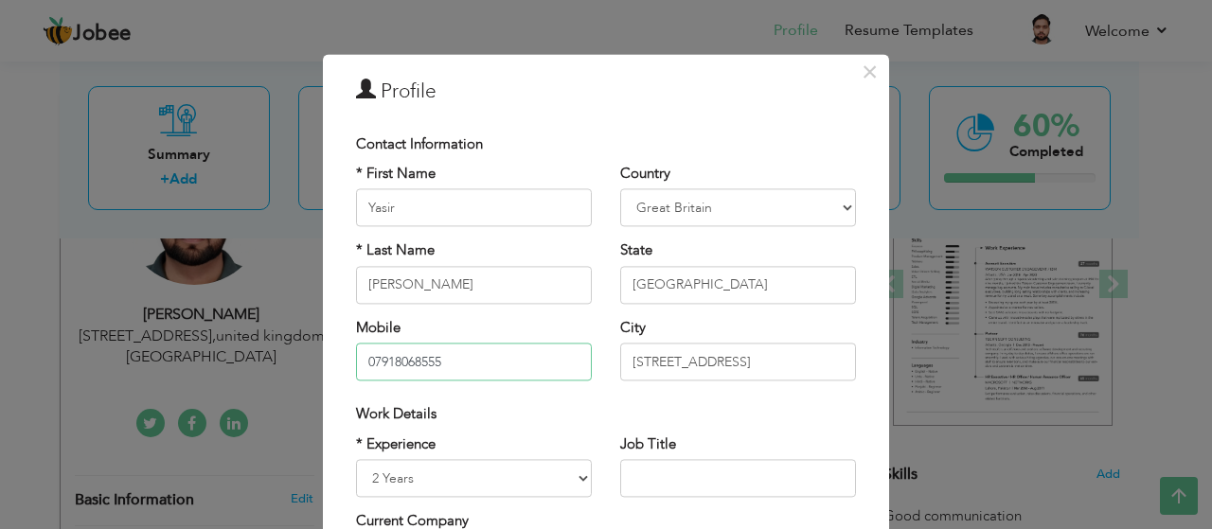
click at [479, 370] on input "07918068555" at bounding box center [474, 363] width 236 height 38
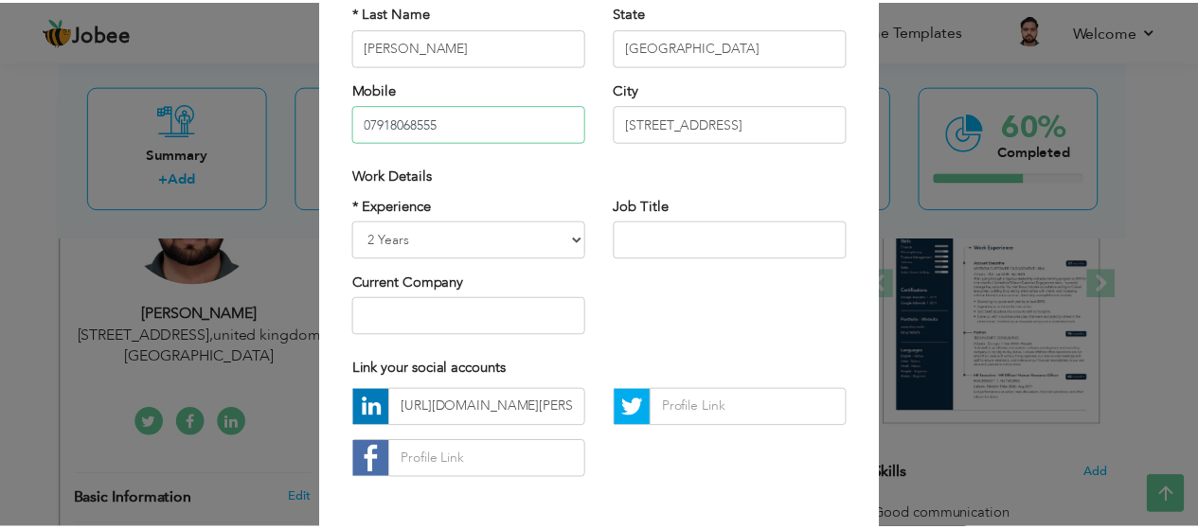
scroll to position [316, 0]
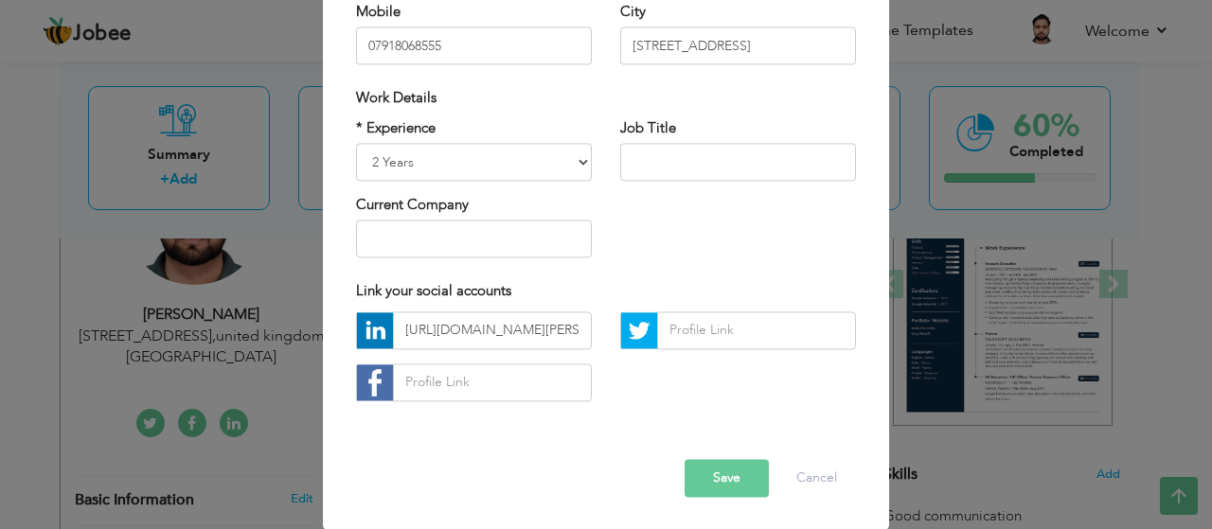
click at [712, 478] on button "Save" at bounding box center [726, 478] width 84 height 38
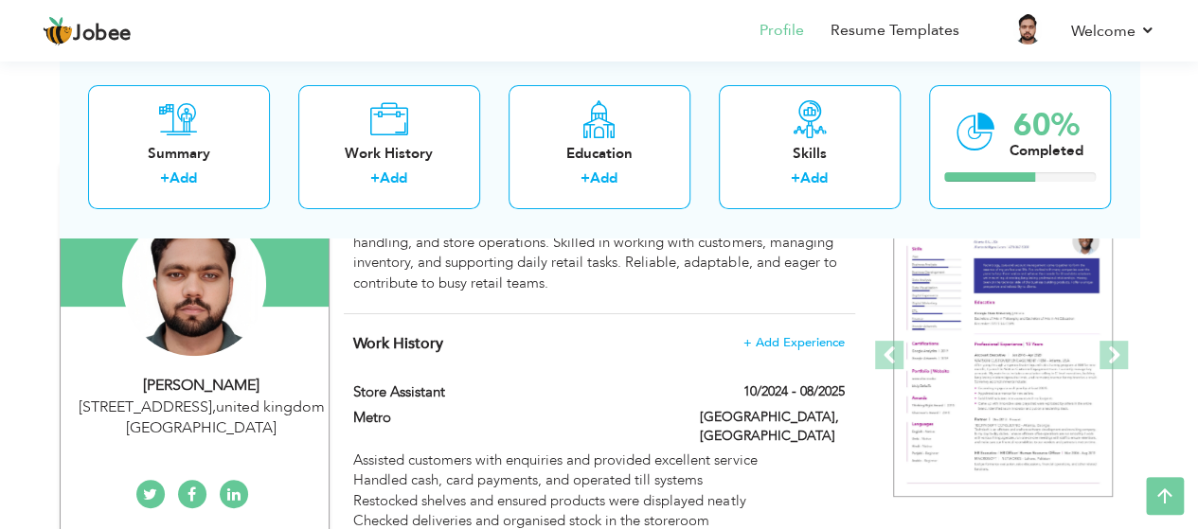
scroll to position [198, 0]
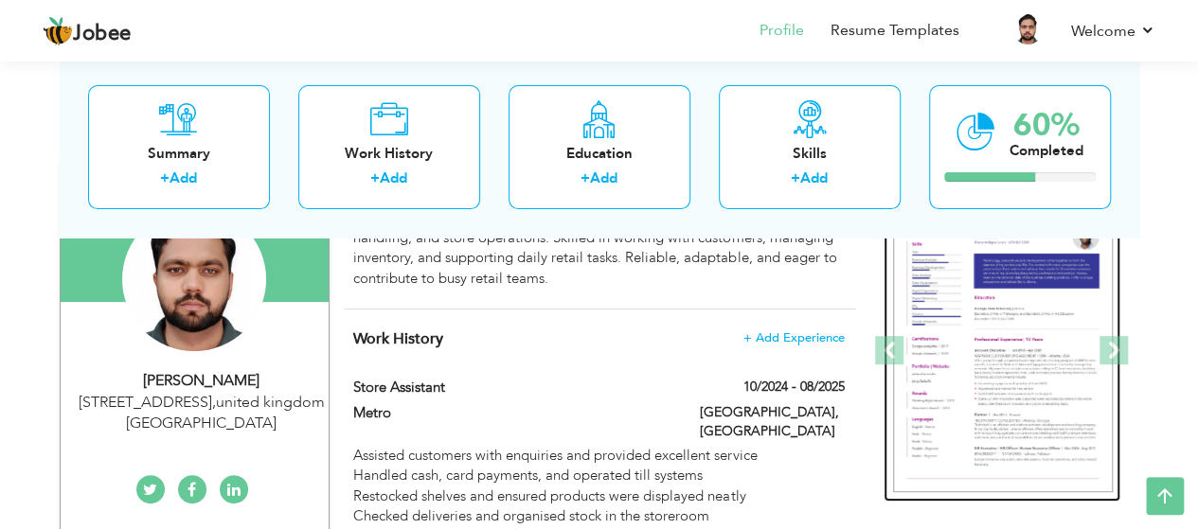
click at [994, 276] on img at bounding box center [1003, 351] width 220 height 284
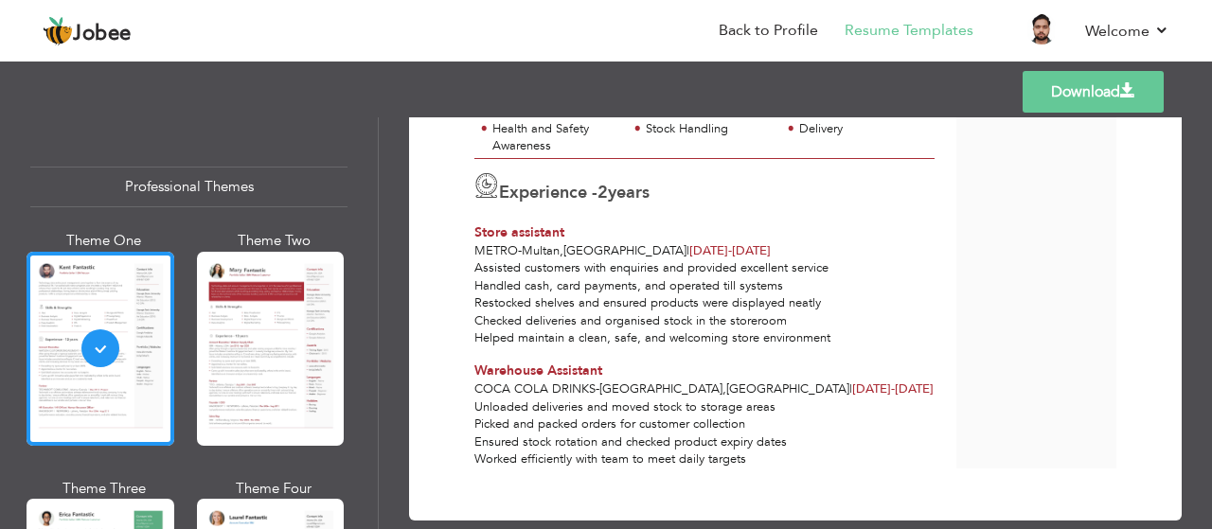
scroll to position [327, 0]
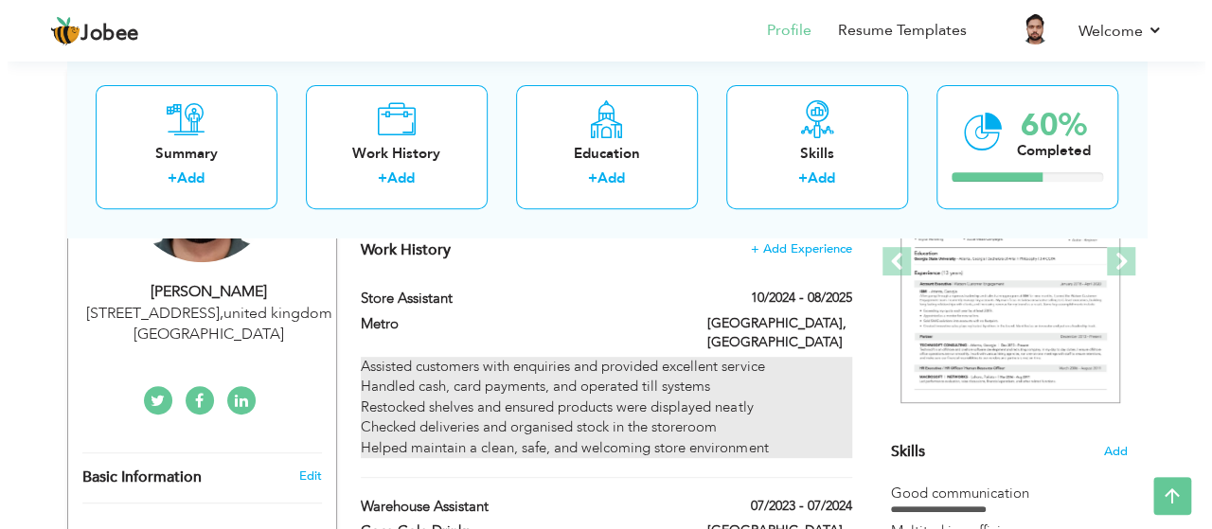
scroll to position [258, 0]
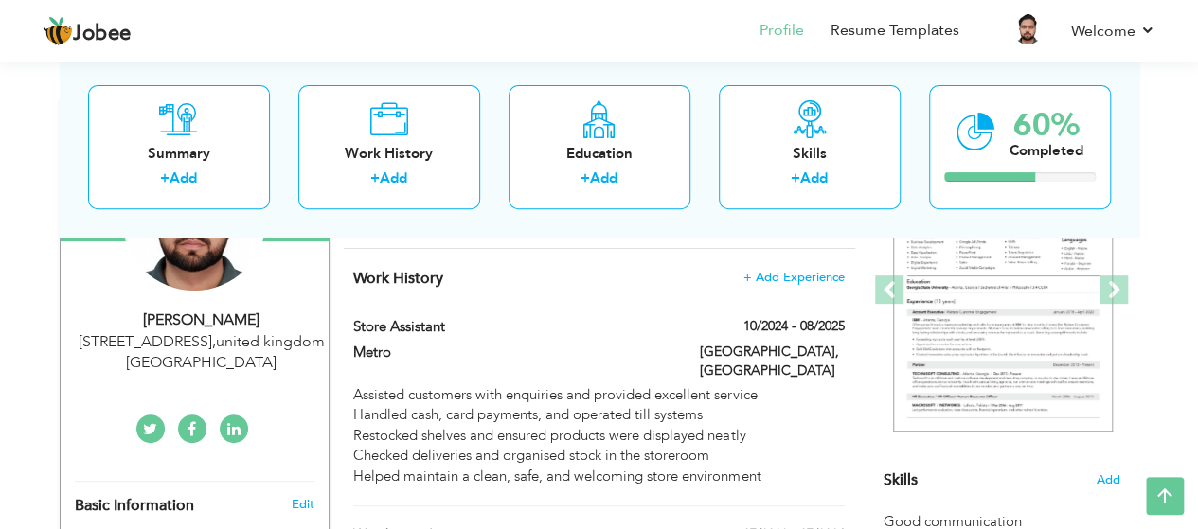
click at [382, 339] on div "Store assistant" at bounding box center [512, 329] width 346 height 25
type input "Store assistant"
type input "Metro"
type input "10/2024"
type input "08/2025"
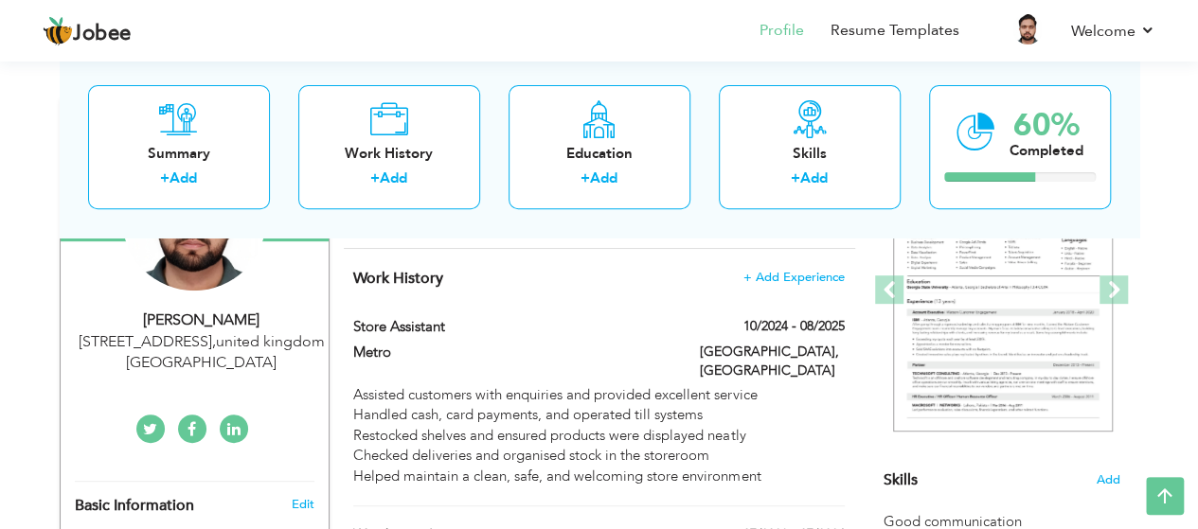
type input "[GEOGRAPHIC_DATA]"
type input "Multan"
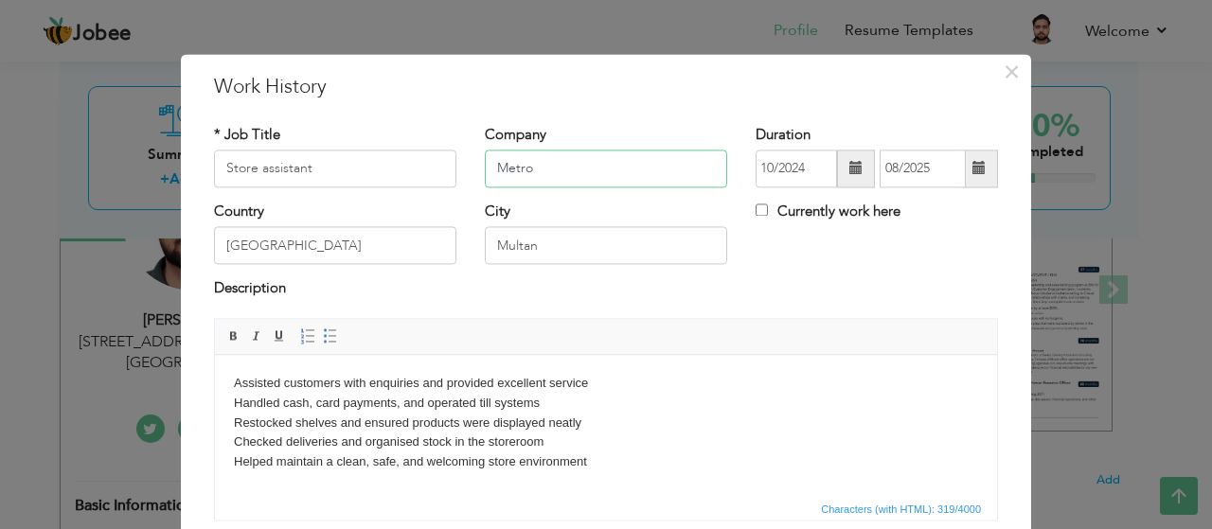
click at [552, 183] on input "Metro" at bounding box center [606, 169] width 242 height 38
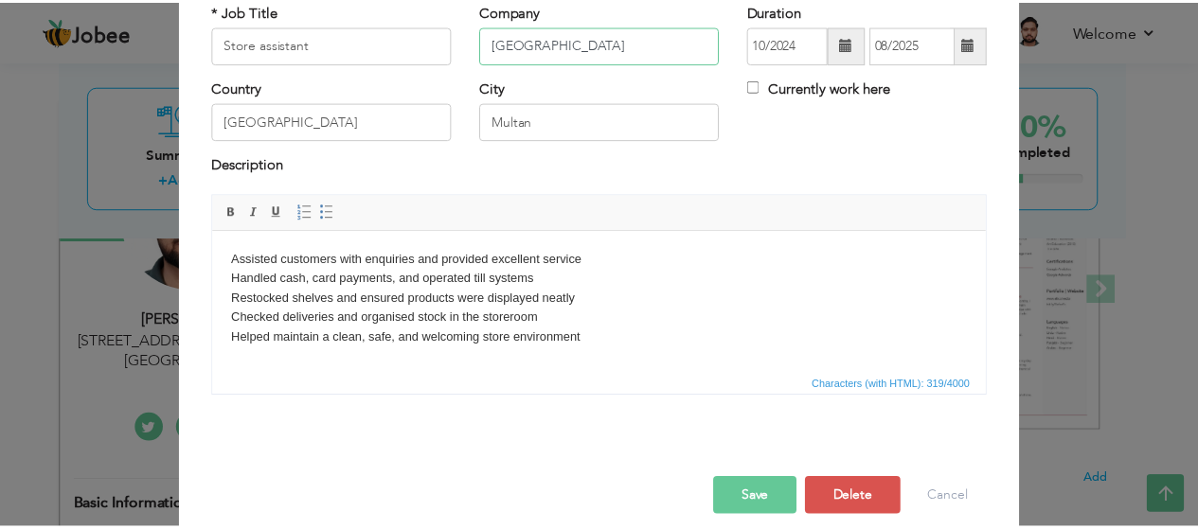
scroll to position [140, 0]
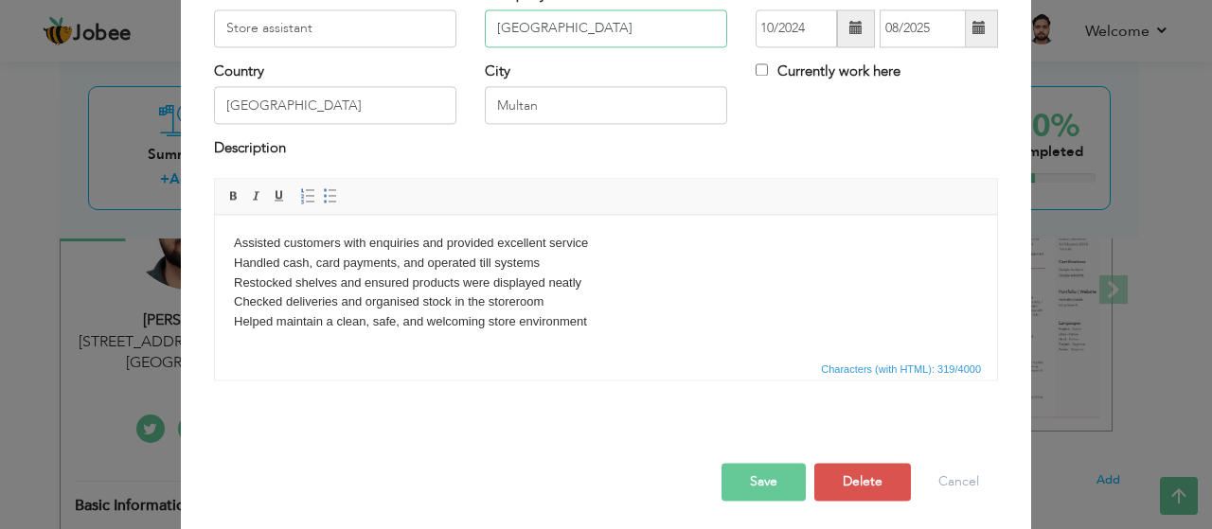
type input "Metro Mall"
click at [763, 486] on button "Save" at bounding box center [763, 482] width 84 height 38
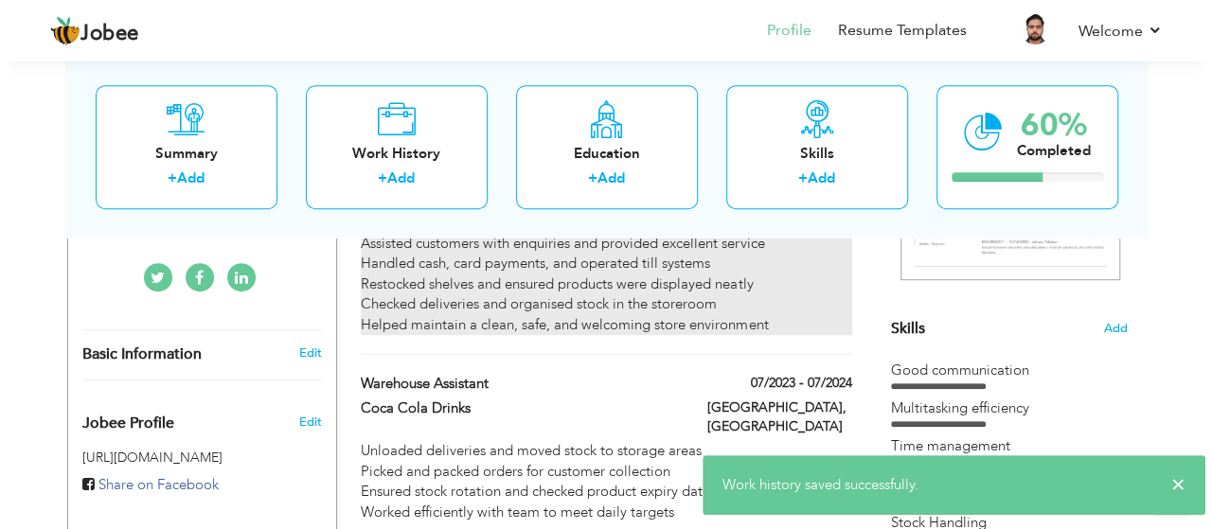
scroll to position [412, 0]
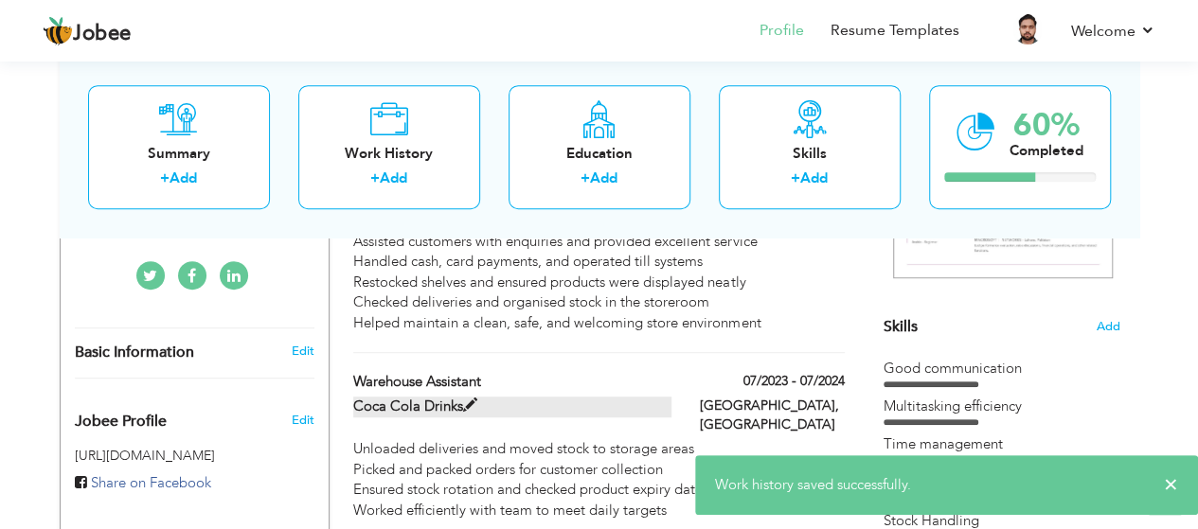
click at [513, 397] on label "Coca Cola Drinks" at bounding box center [512, 407] width 318 height 20
type input "Warehouse Assistant"
type input "Coca Cola Drinks"
type input "07/2023"
type input "07/2024"
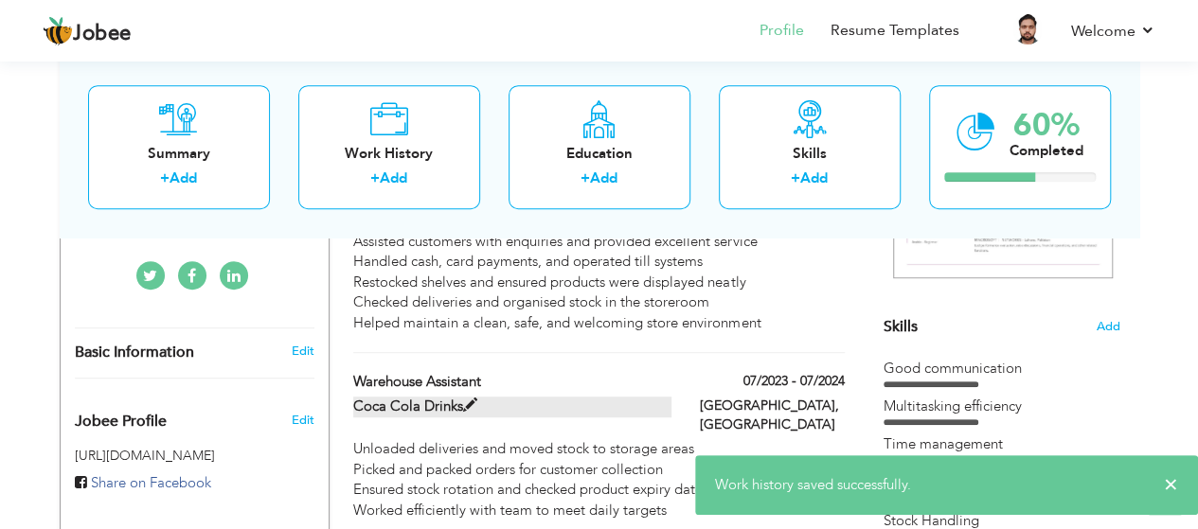
type input "Lahore"
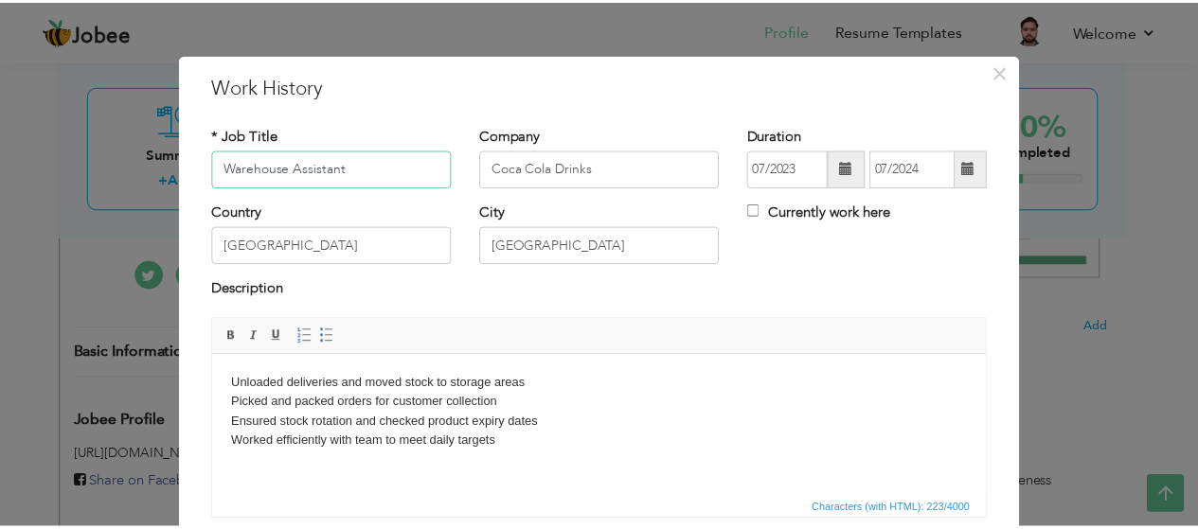
scroll to position [143, 0]
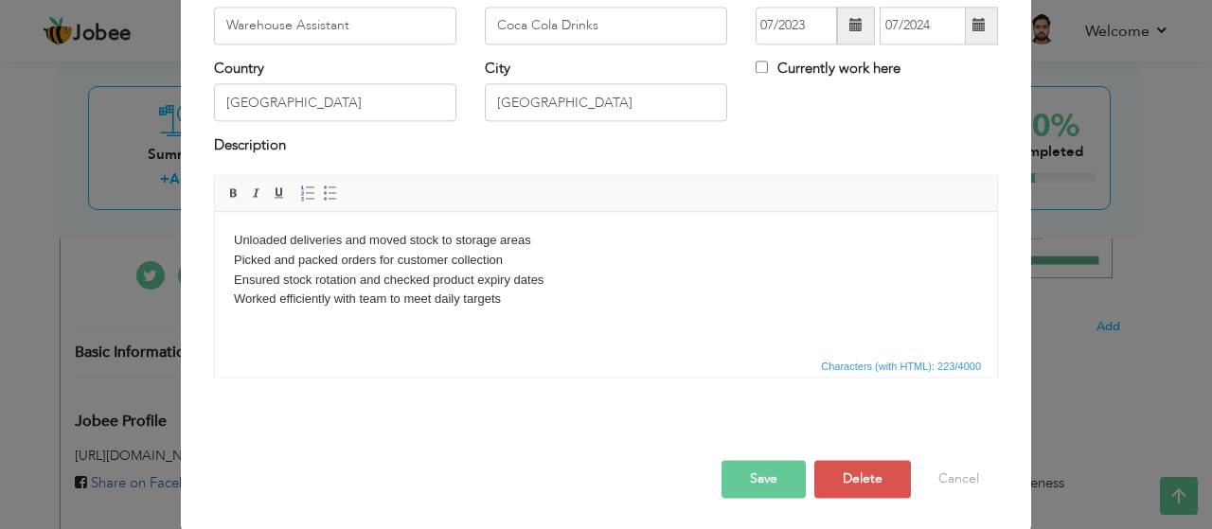
click at [755, 484] on button "Save" at bounding box center [763, 479] width 84 height 38
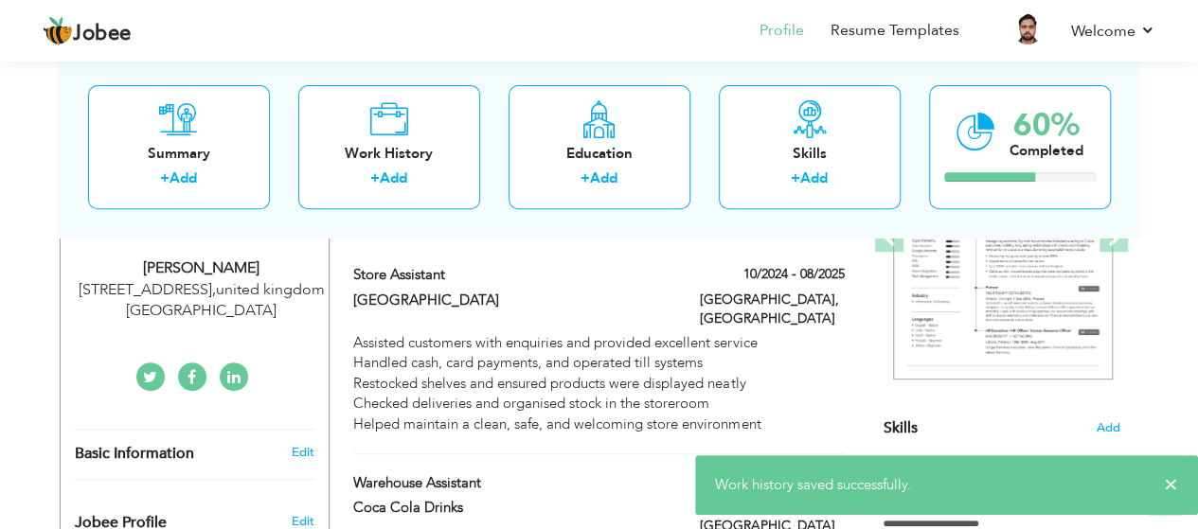
scroll to position [0, 0]
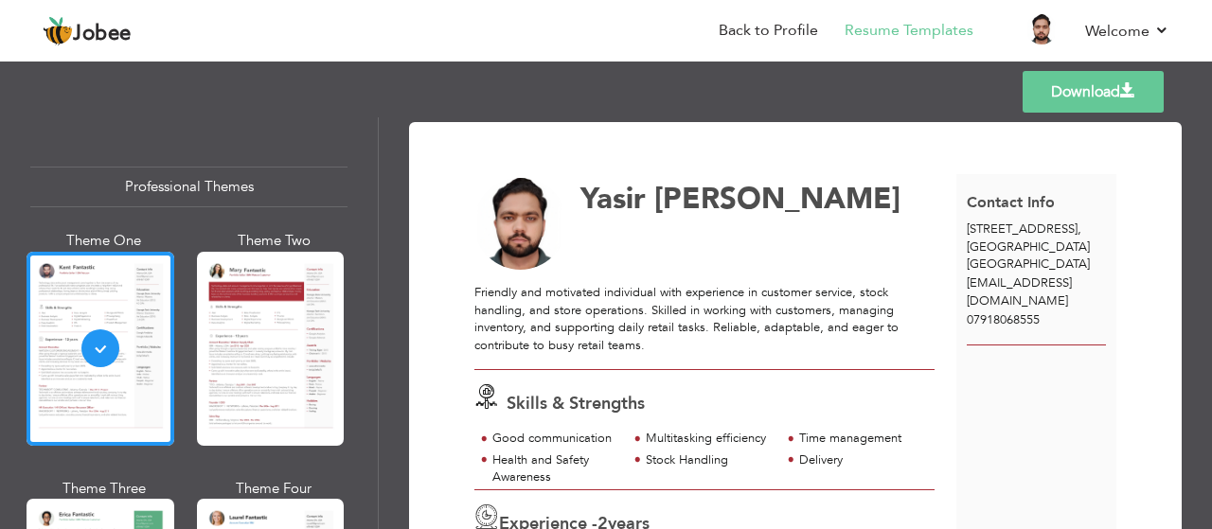
click at [1057, 95] on link "Download" at bounding box center [1092, 92] width 141 height 42
click at [1113, 107] on link "Download" at bounding box center [1092, 92] width 141 height 42
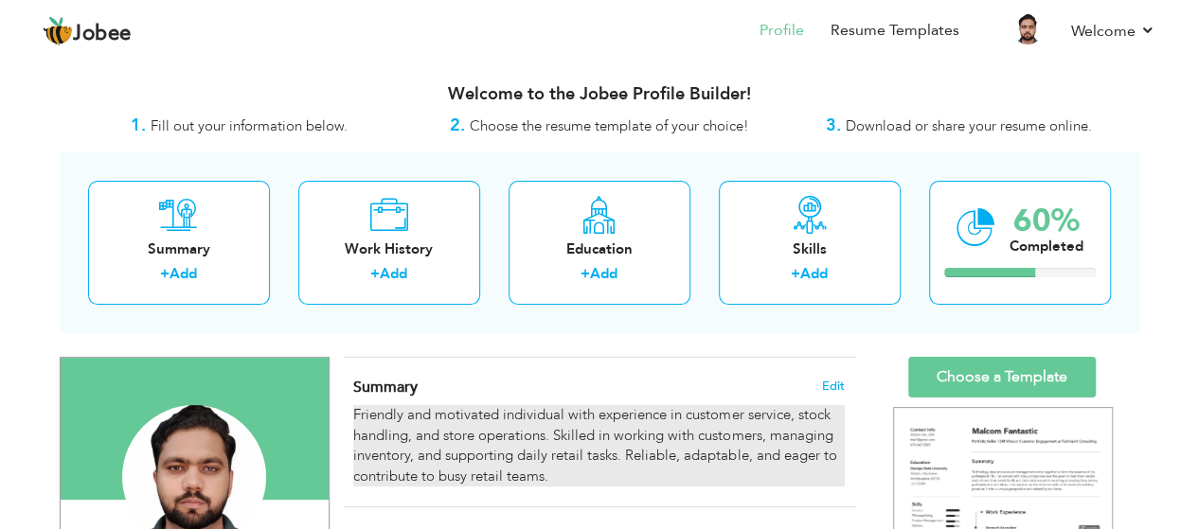
click at [570, 454] on div "Friendly and motivated individual with experience in customer service, stock ha…" at bounding box center [598, 445] width 490 height 81
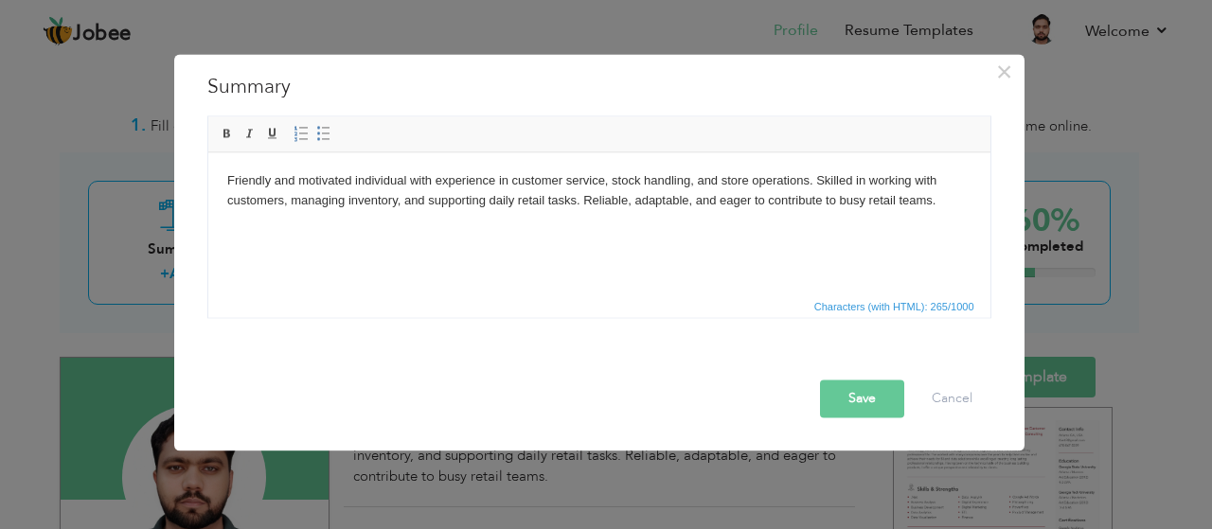
click at [784, 189] on body "Friendly and motivated individual with experience in customer service, stock ha…" at bounding box center [598, 190] width 744 height 40
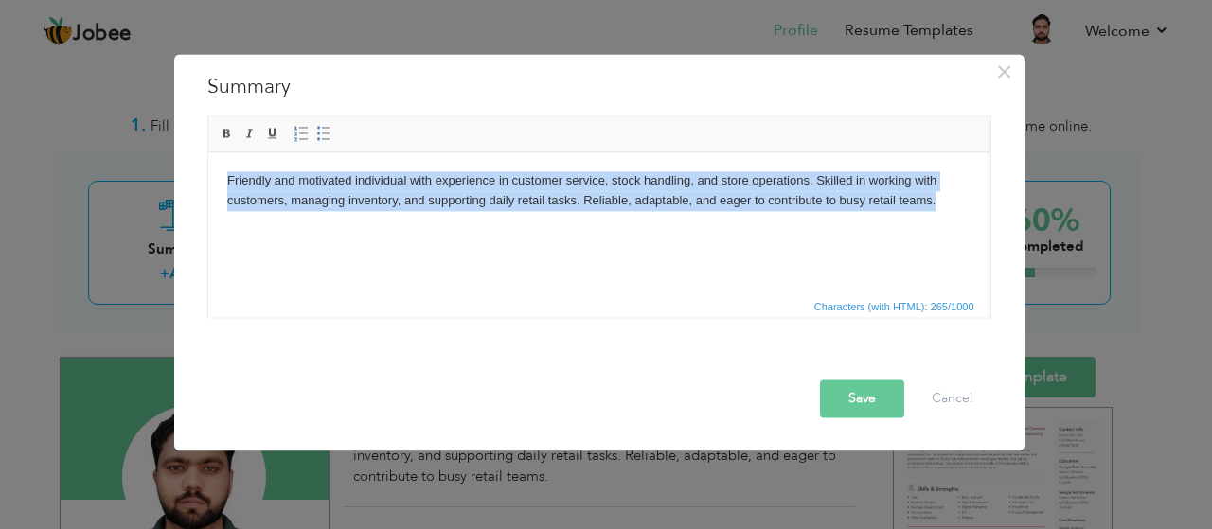
click at [784, 189] on body "Friendly and motivated individual with experience in customer service, stock ha…" at bounding box center [598, 190] width 744 height 40
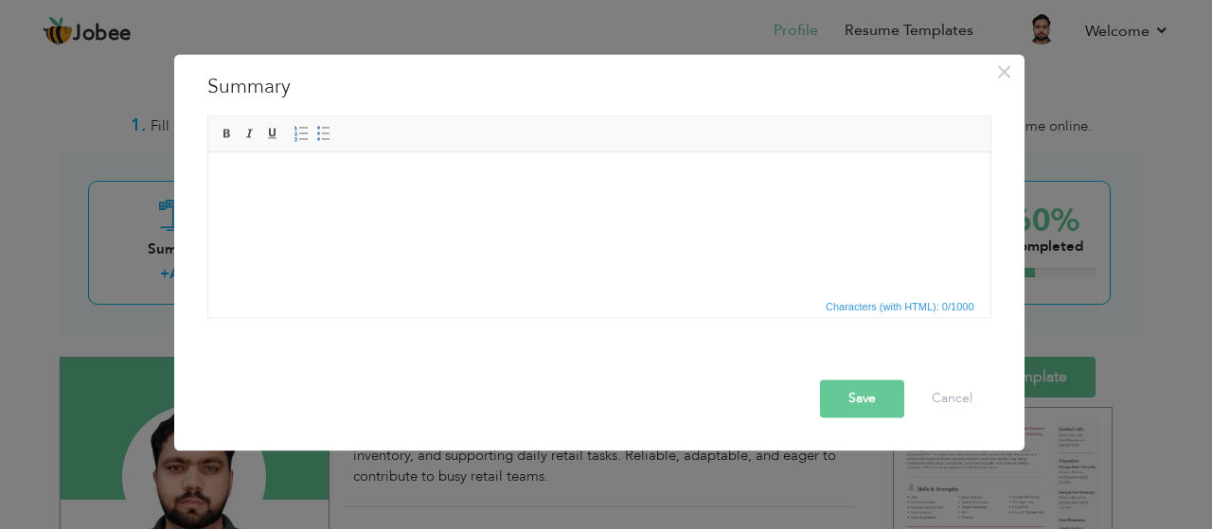
click at [665, 327] on div "Friendly and motivated individual with experience in customer service, stock ha…" at bounding box center [599, 222] width 812 height 222
click at [679, 209] on html at bounding box center [598, 180] width 782 height 58
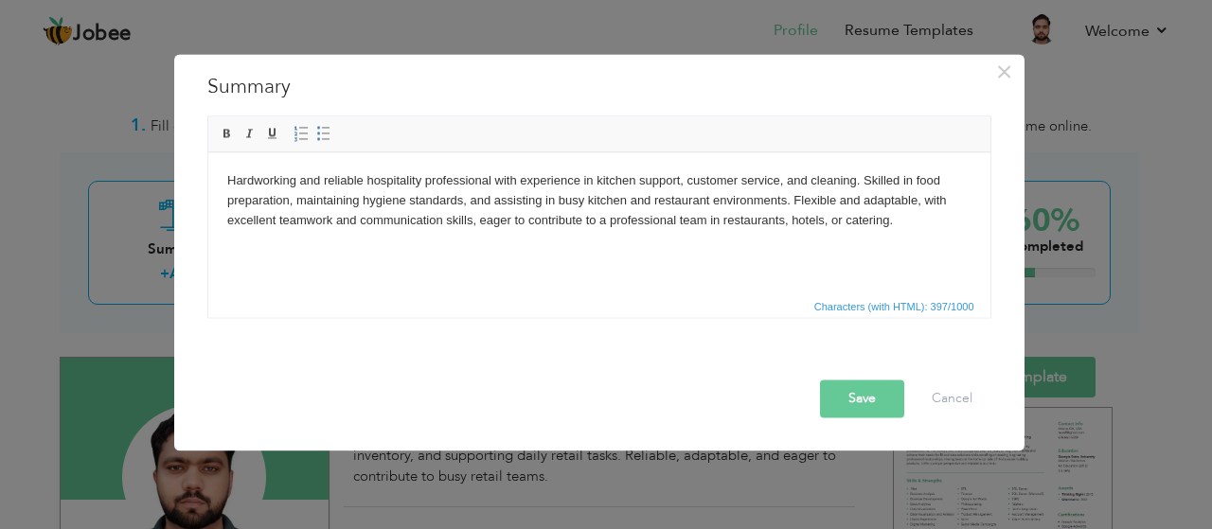
click at [854, 385] on button "Save" at bounding box center [862, 399] width 84 height 38
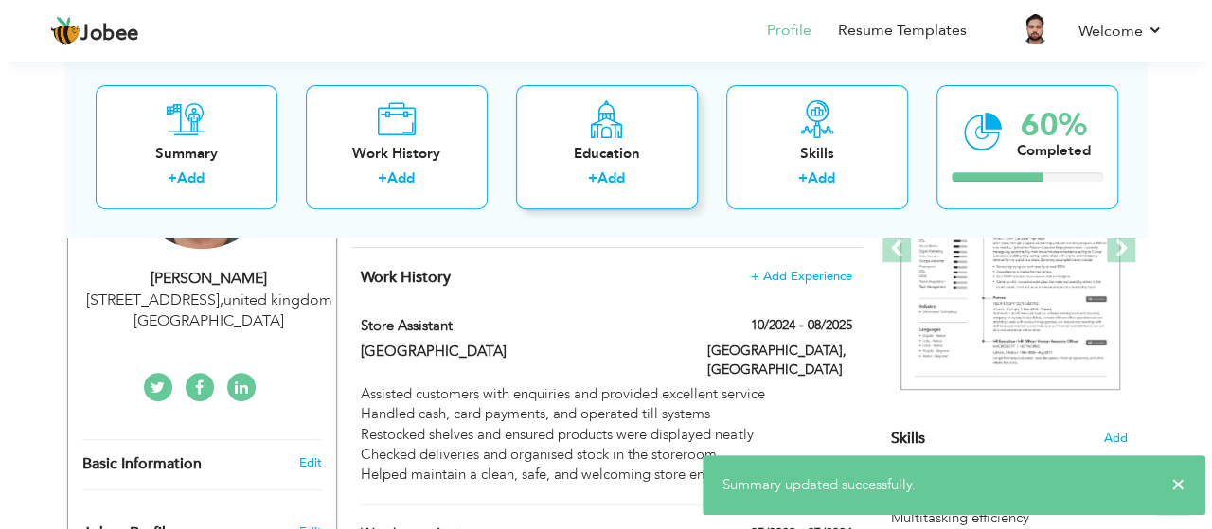
scroll to position [304, 0]
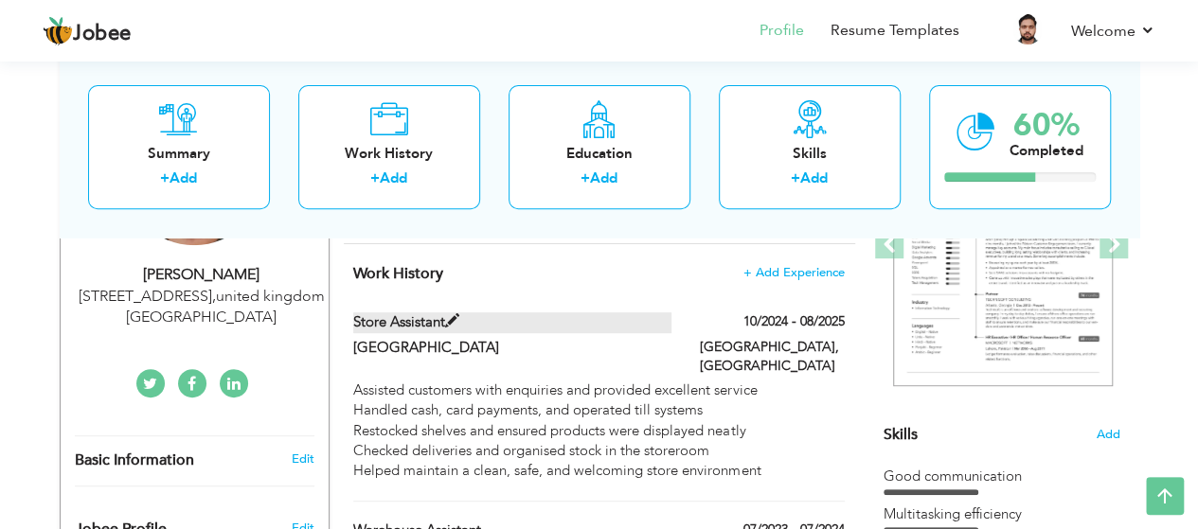
click at [455, 327] on span at bounding box center [452, 321] width 14 height 14
type input "Store assistant"
type input "Metro Mall"
type input "10/2024"
type input "08/2025"
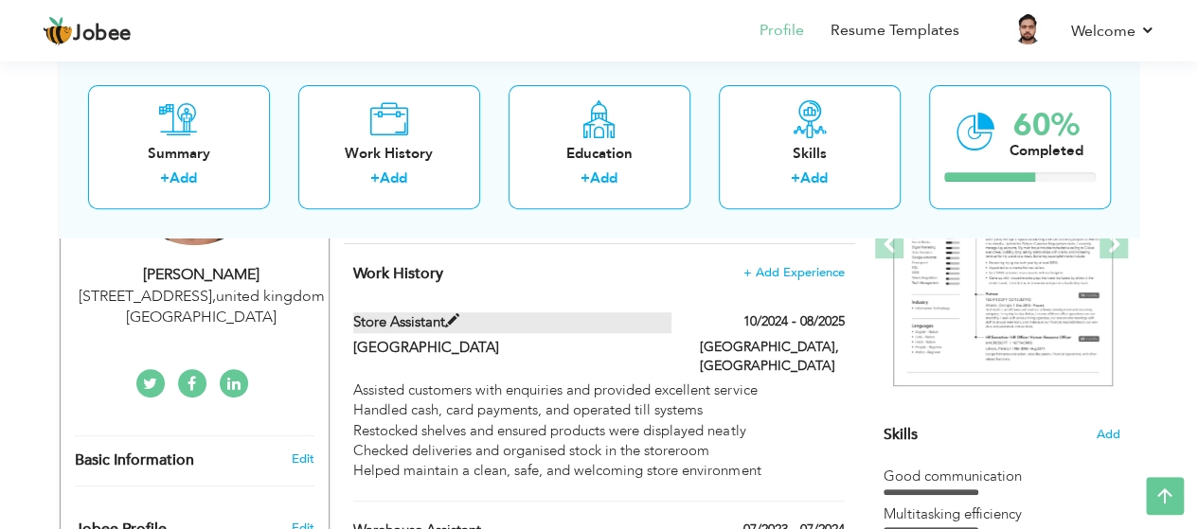
type input "[GEOGRAPHIC_DATA]"
type input "Multan"
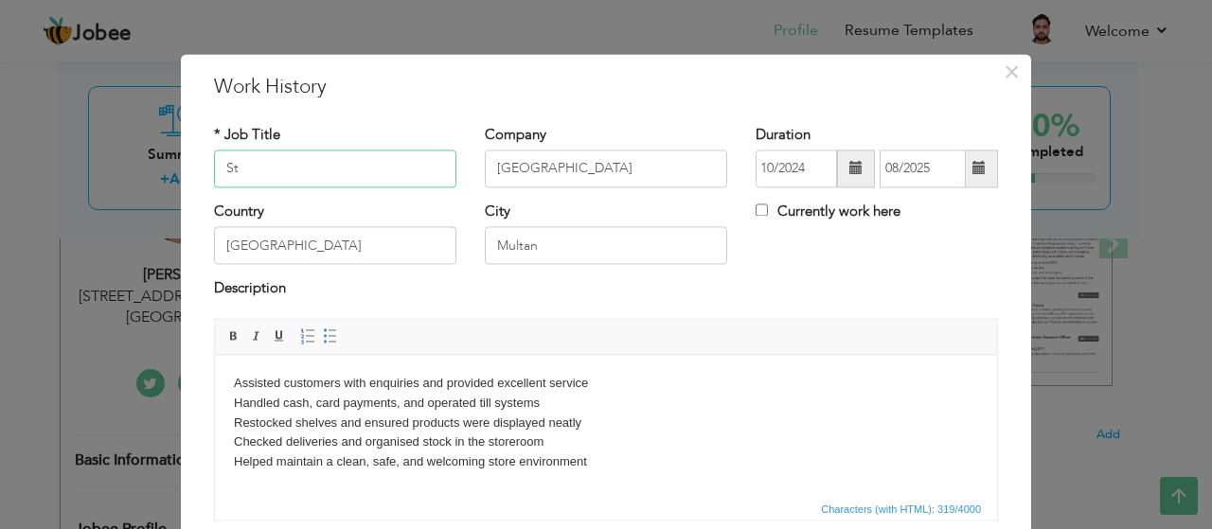
type input "S"
type input "kitchen Porter"
click at [609, 174] on input "Metro Mall" at bounding box center [606, 169] width 242 height 38
type input "M"
type input "[GEOGRAPHIC_DATA]"
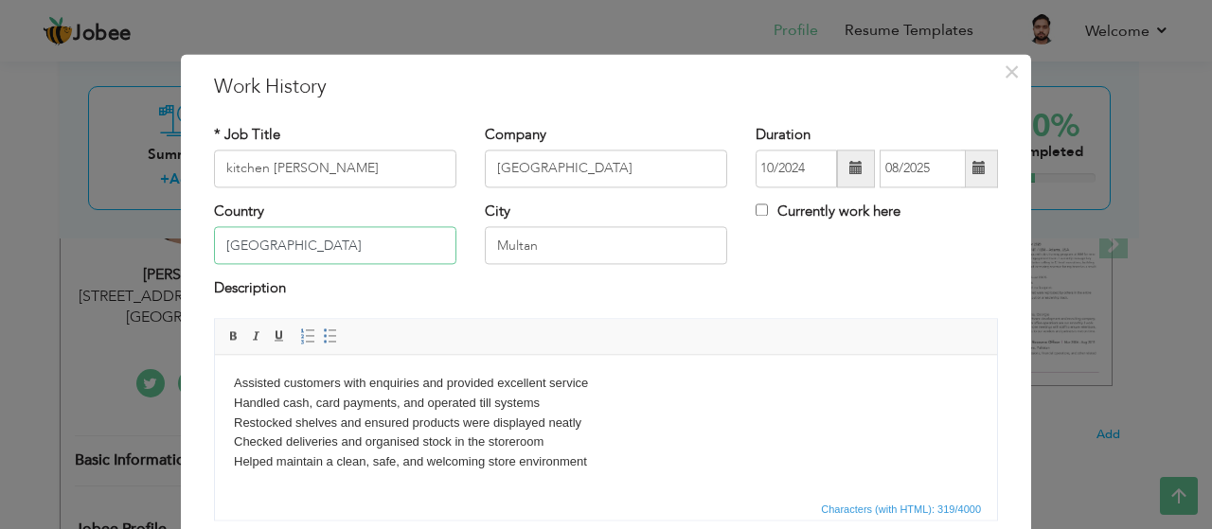
click at [354, 257] on input "[GEOGRAPHIC_DATA]" at bounding box center [335, 246] width 242 height 38
click at [611, 419] on body "Assisted customers with enquiries and provided excellent service Handled cash, …" at bounding box center [606, 423] width 744 height 98
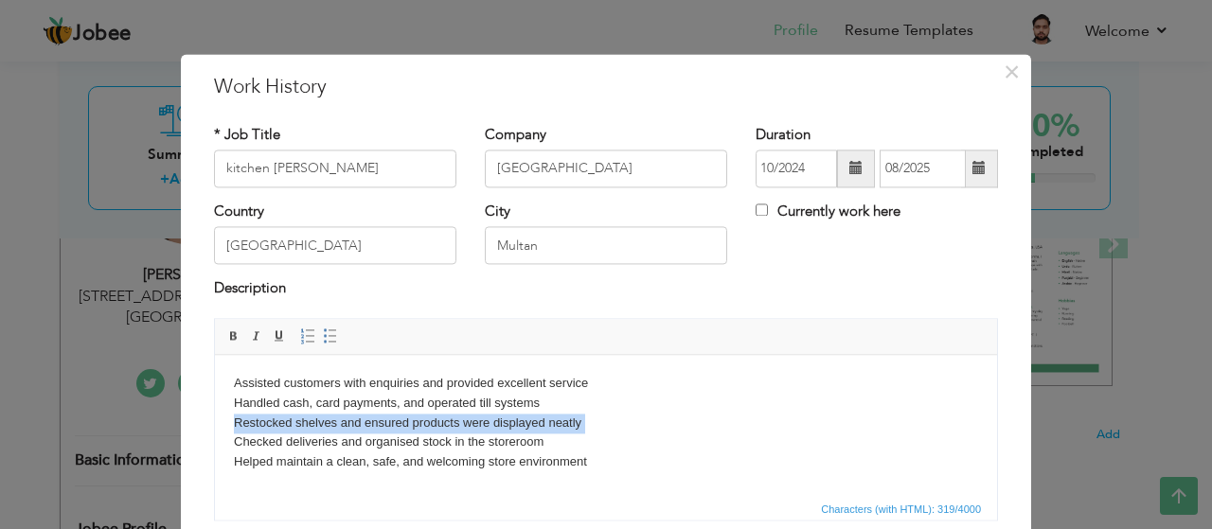
click at [611, 419] on body "Assisted customers with enquiries and provided excellent service Handled cash, …" at bounding box center [606, 423] width 744 height 98
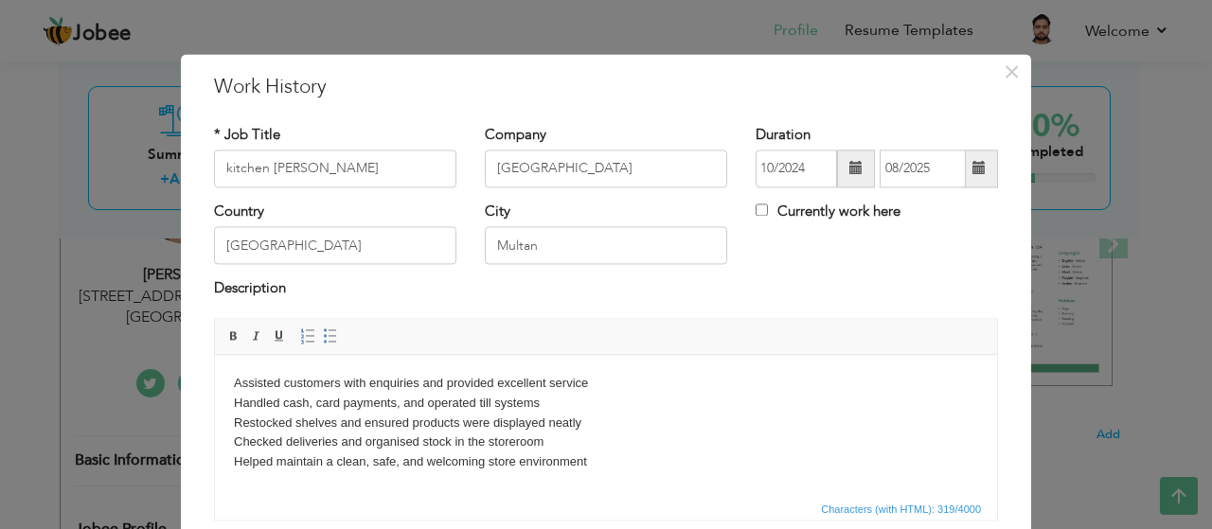
click at [607, 456] on body "Assisted customers with enquiries and provided excellent service Handled cash, …" at bounding box center [606, 423] width 744 height 98
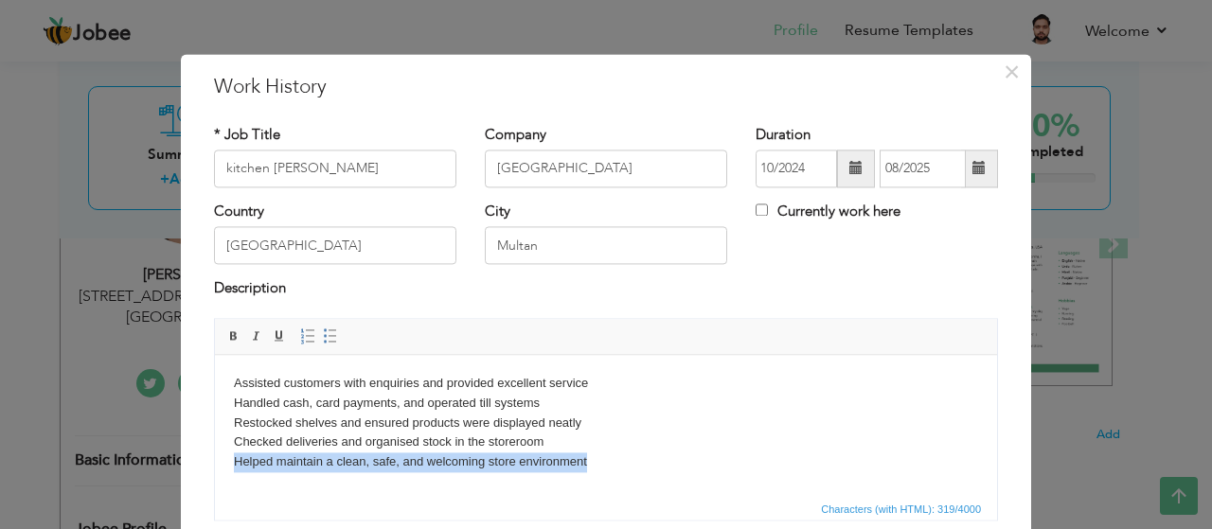
click at [607, 456] on body "Assisted customers with enquiries and provided excellent service Handled cash, …" at bounding box center [606, 423] width 744 height 98
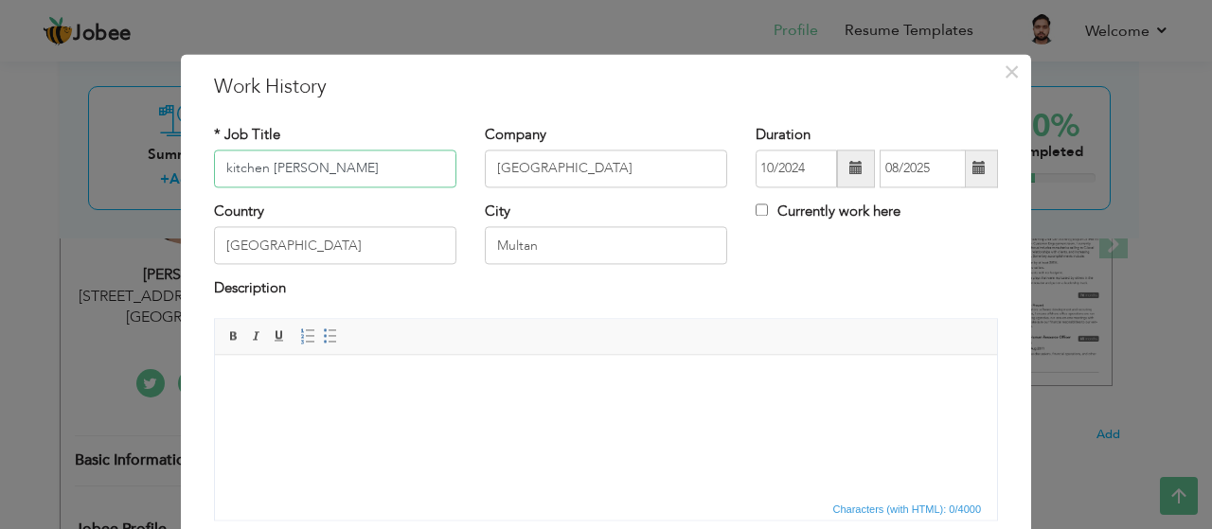
click at [311, 170] on input "kitchen Porter" at bounding box center [335, 169] width 242 height 38
click at [398, 413] on html at bounding box center [606, 384] width 782 height 58
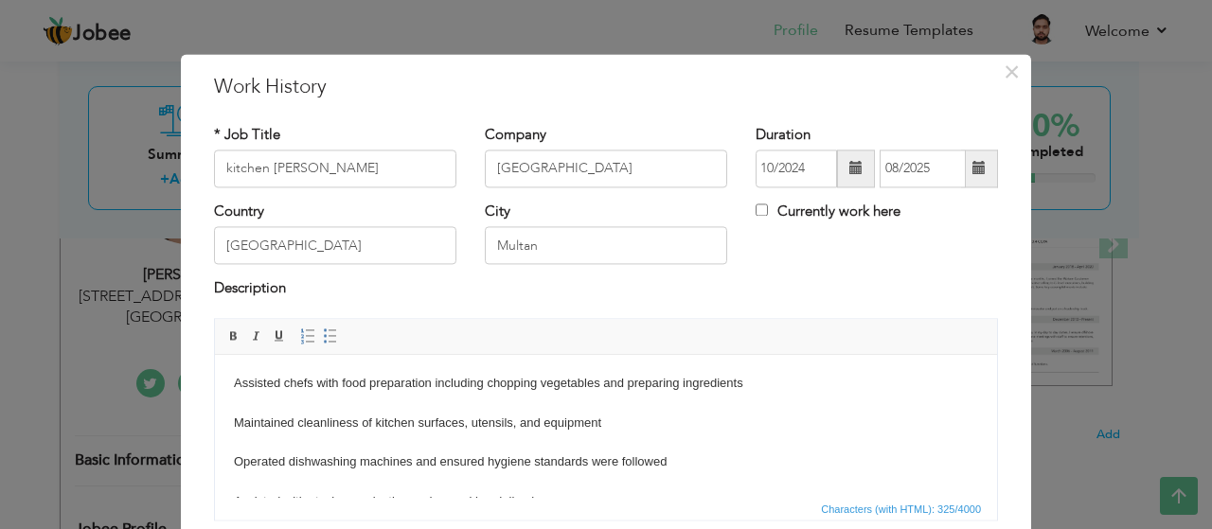
scroll to position [11, 0]
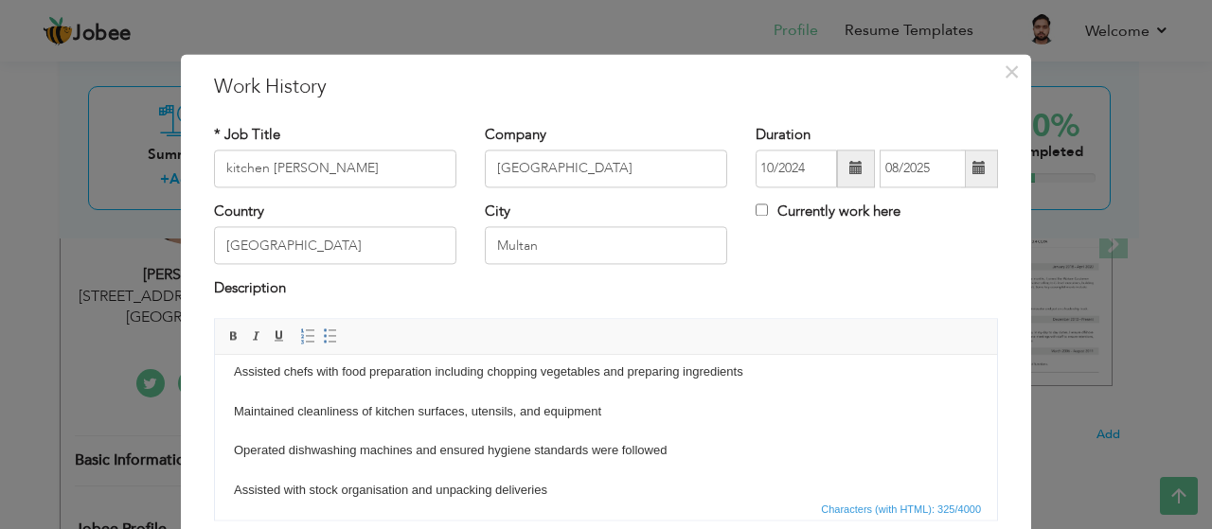
click at [233, 412] on html "Assisted chefs with food preparation including chopping vegetables and preparin…" at bounding box center [606, 432] width 782 height 176
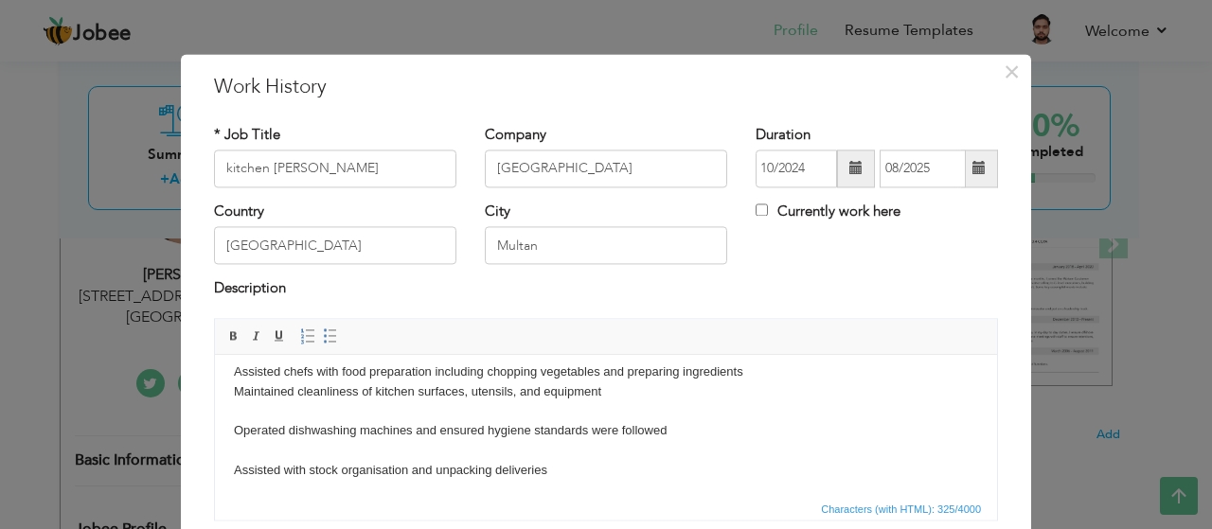
click at [236, 435] on body "Assisted chefs with food preparation including chopping vegetables and preparin…" at bounding box center [606, 422] width 744 height 118
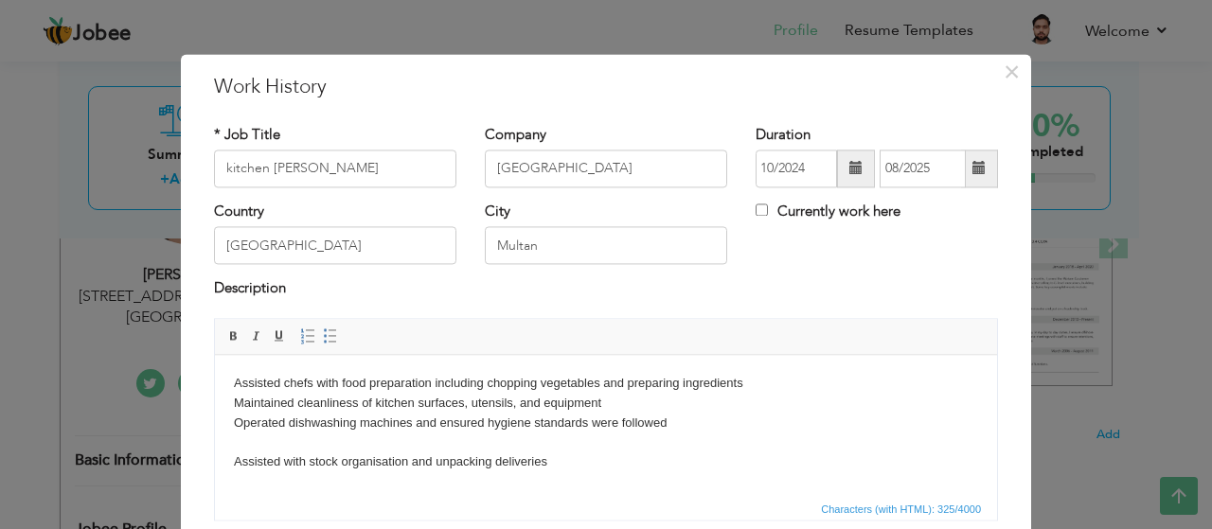
scroll to position [0, 0]
click at [232, 470] on html "Assisted chefs with food preparation including chopping vegetables and preparin…" at bounding box center [606, 423] width 782 height 136
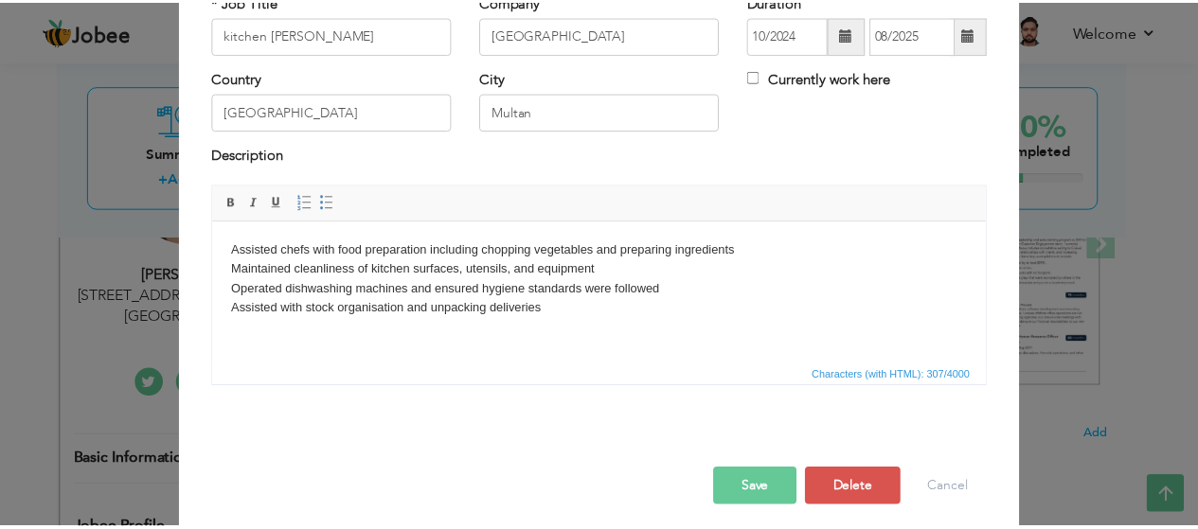
scroll to position [143, 0]
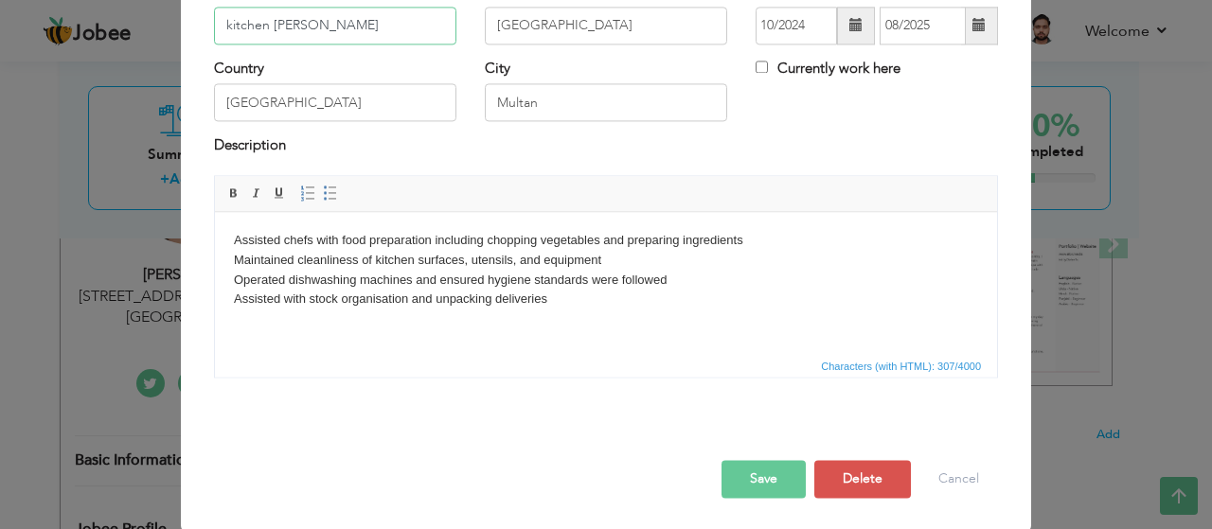
click at [224, 24] on input "kitchen Porter" at bounding box center [335, 26] width 242 height 38
click at [742, 466] on button "Save" at bounding box center [763, 479] width 84 height 38
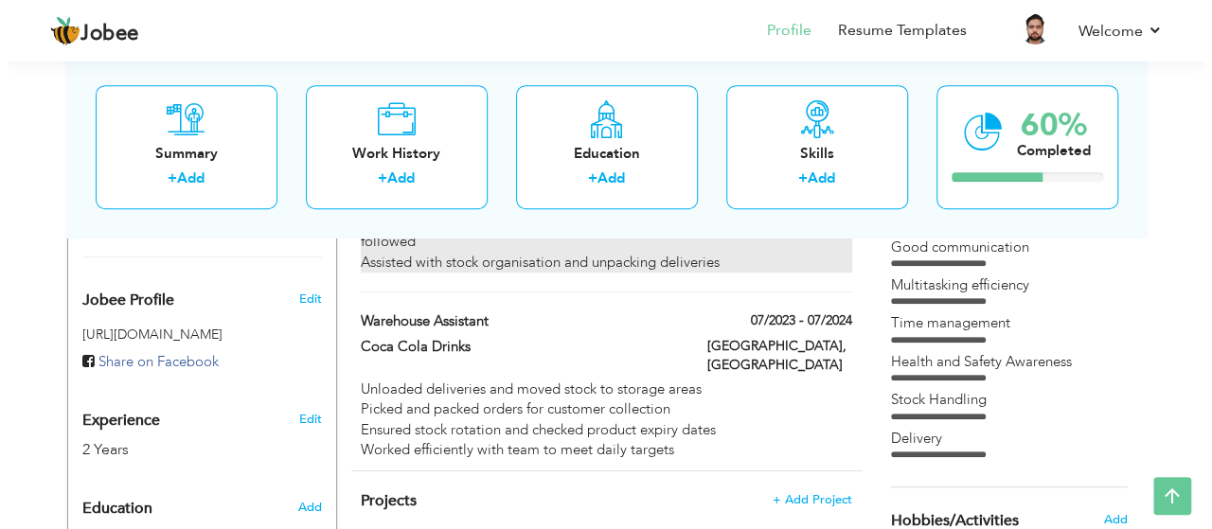
scroll to position [505, 0]
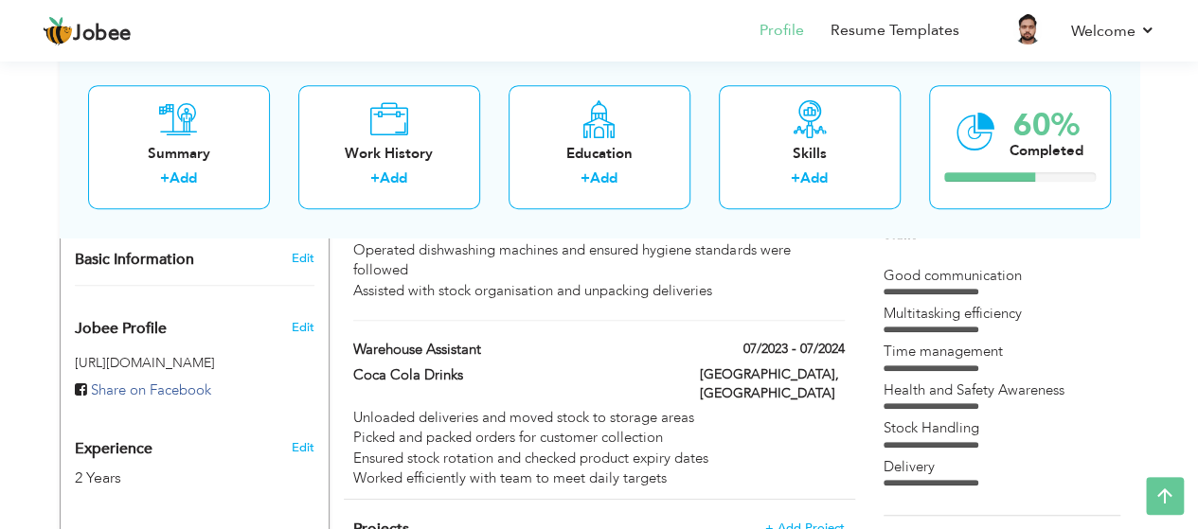
click at [688, 340] on div "07/2023 - 07/2024" at bounding box center [771, 352] width 173 height 24
type input "Warehouse Assistant"
type input "Coca Cola Drinks"
type input "07/2023"
type input "07/2024"
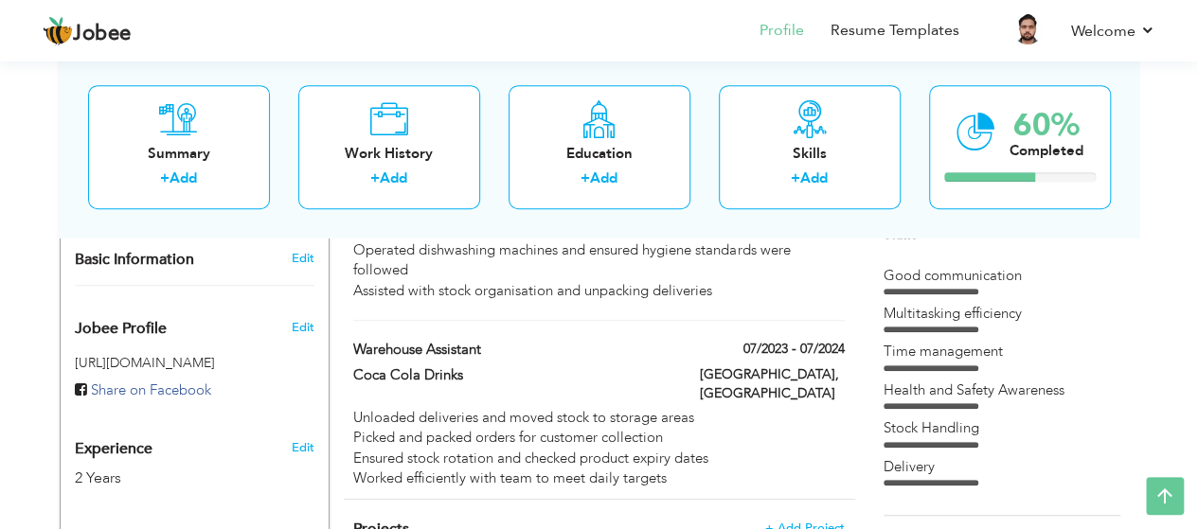
type input "Lahore"
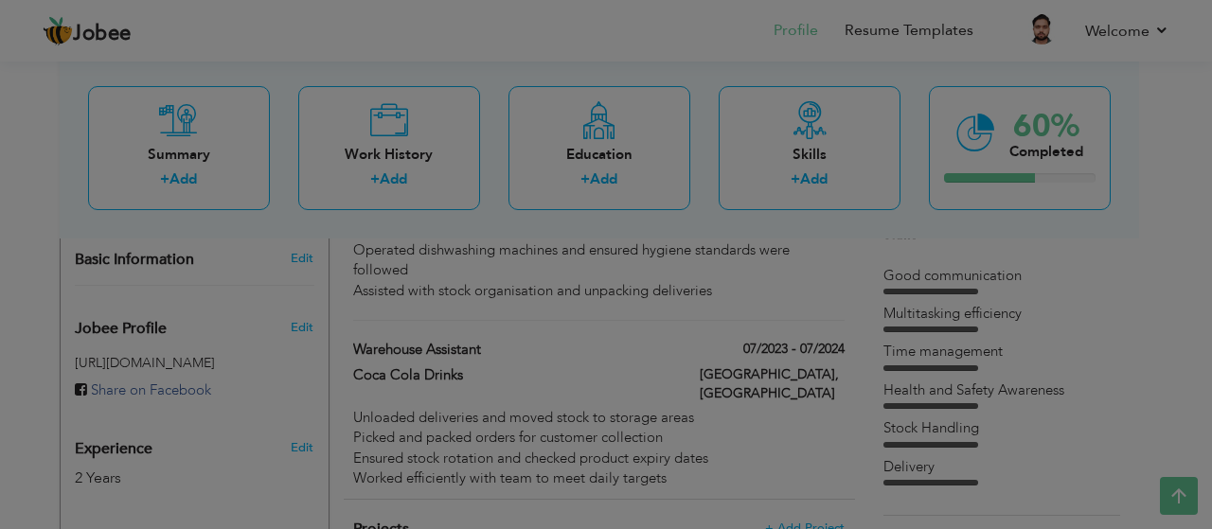
scroll to position [0, 0]
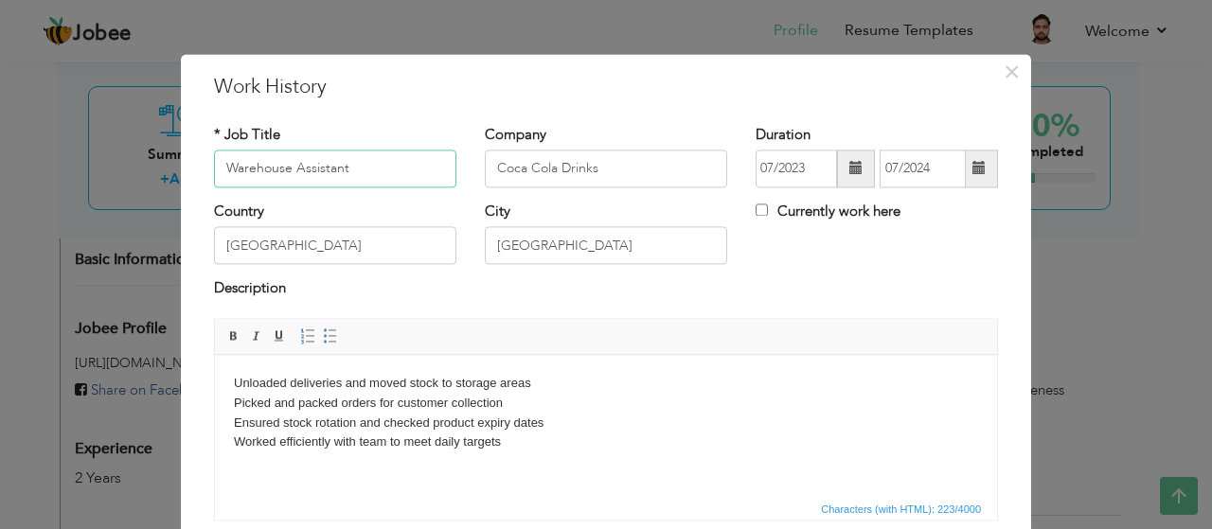
click at [386, 160] on input "Warehouse Assistant" at bounding box center [335, 169] width 242 height 38
click at [365, 186] on input "Warehouse Assistant" at bounding box center [335, 169] width 242 height 38
click at [273, 168] on input "Waiter/houskeeping" at bounding box center [335, 169] width 242 height 38
click at [269, 166] on input "Waiter/houskeeping" at bounding box center [335, 169] width 242 height 38
click at [259, 168] on input "Waiter/Houskeeping" at bounding box center [335, 169] width 242 height 38
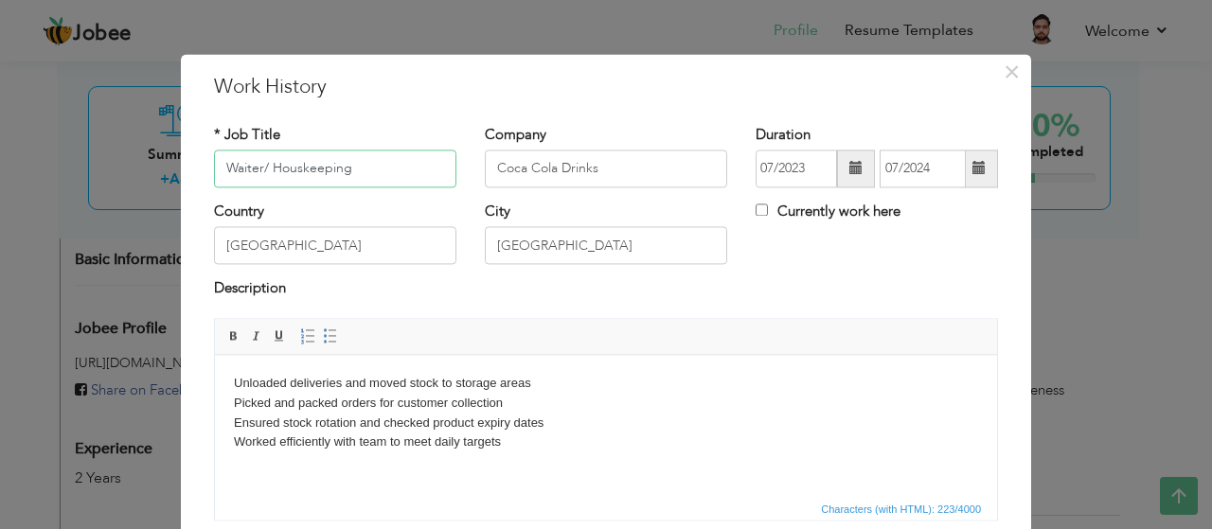
type input "Waiter/ Houskeeping"
click at [612, 177] on input "Coca Cola Drinks" at bounding box center [606, 169] width 242 height 38
type input "C"
type input "[GEOGRAPHIC_DATA]"
click at [579, 242] on input "Lahore" at bounding box center [606, 246] width 242 height 38
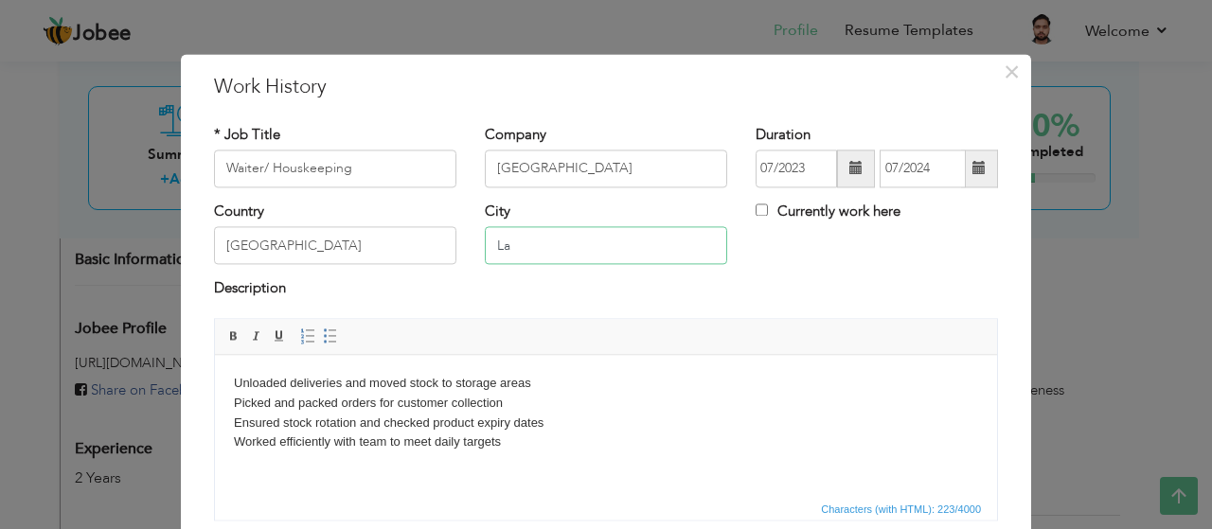
type input "L"
type input "Multan"
click at [498, 289] on div "Description" at bounding box center [606, 291] width 784 height 25
click at [524, 451] on body "Unloaded deliveries and moved stock to storage areas Picked and packed orders f…" at bounding box center [606, 413] width 744 height 79
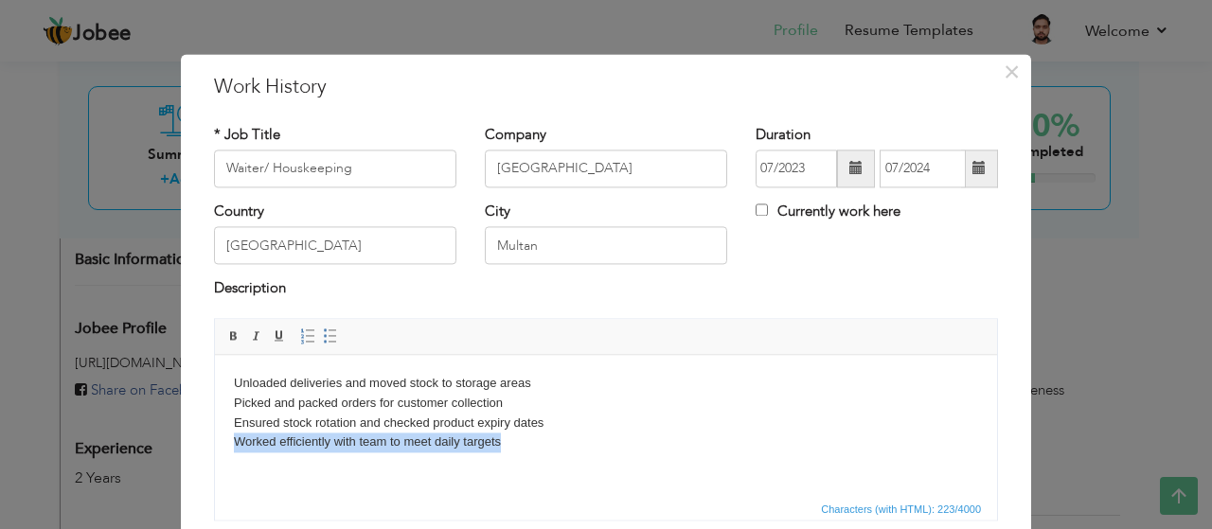
click at [524, 451] on body "Unloaded deliveries and moved stock to storage areas Picked and packed orders f…" at bounding box center [606, 413] width 744 height 79
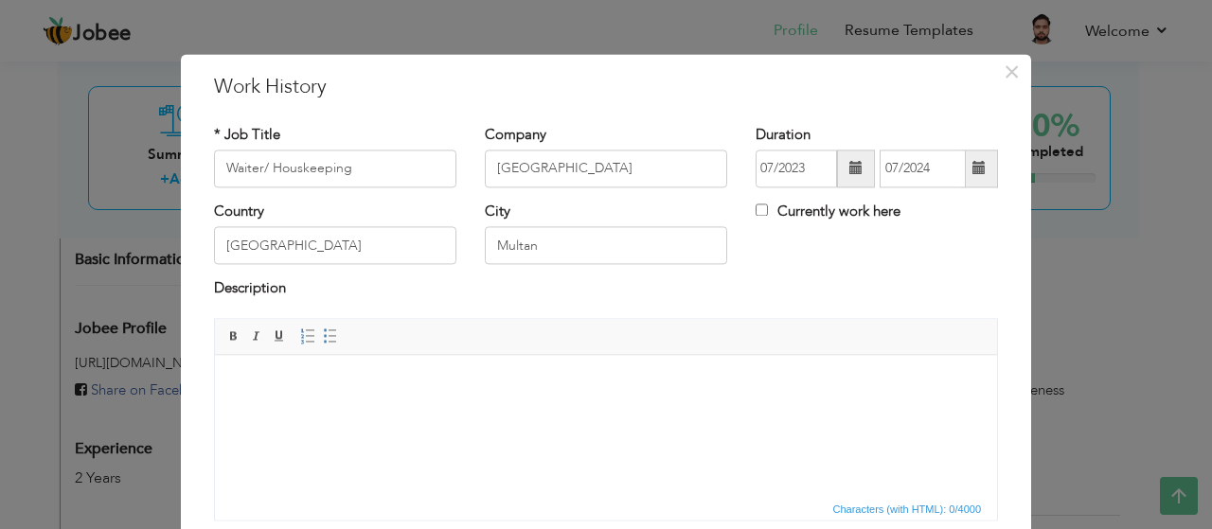
click at [524, 413] on html at bounding box center [606, 384] width 782 height 58
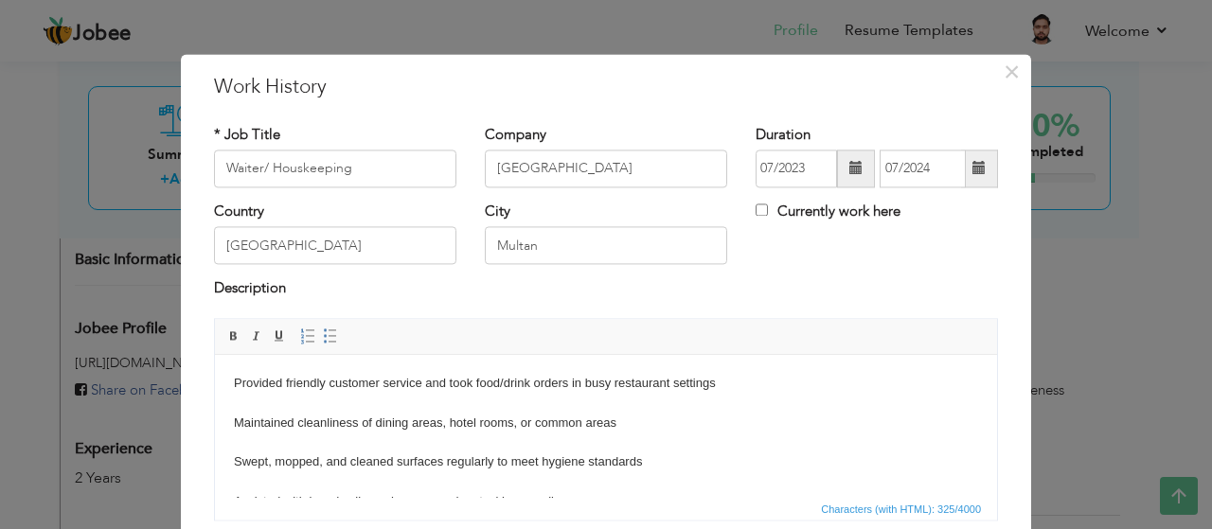
click at [234, 431] on body "Provided friendly customer service and took food/drink orders in busy restauran…" at bounding box center [606, 443] width 744 height 138
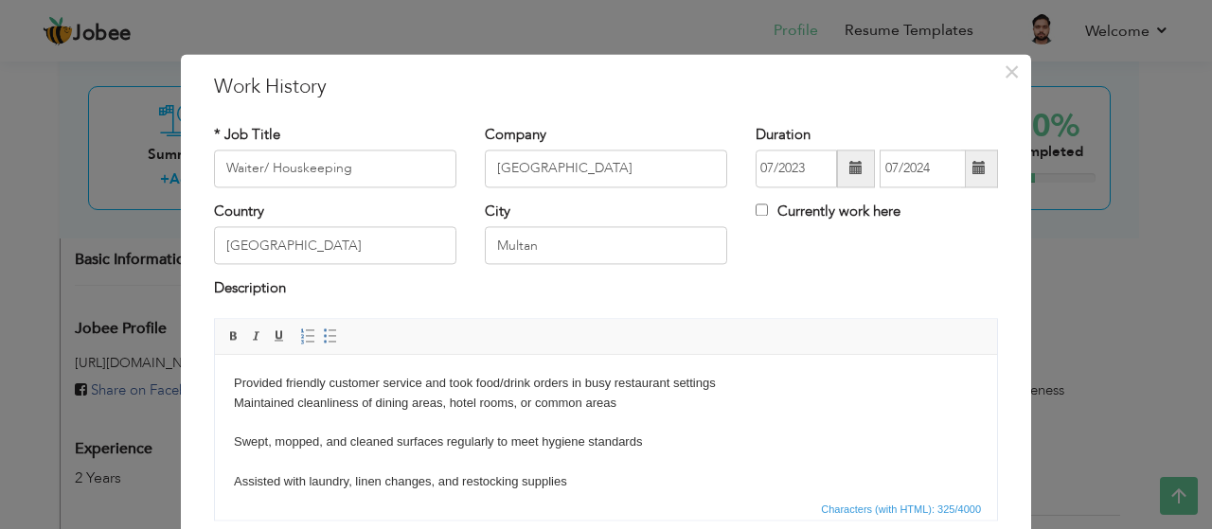
click at [234, 438] on body "Provided friendly customer service and took food/drink orders in busy restauran…" at bounding box center [606, 433] width 744 height 118
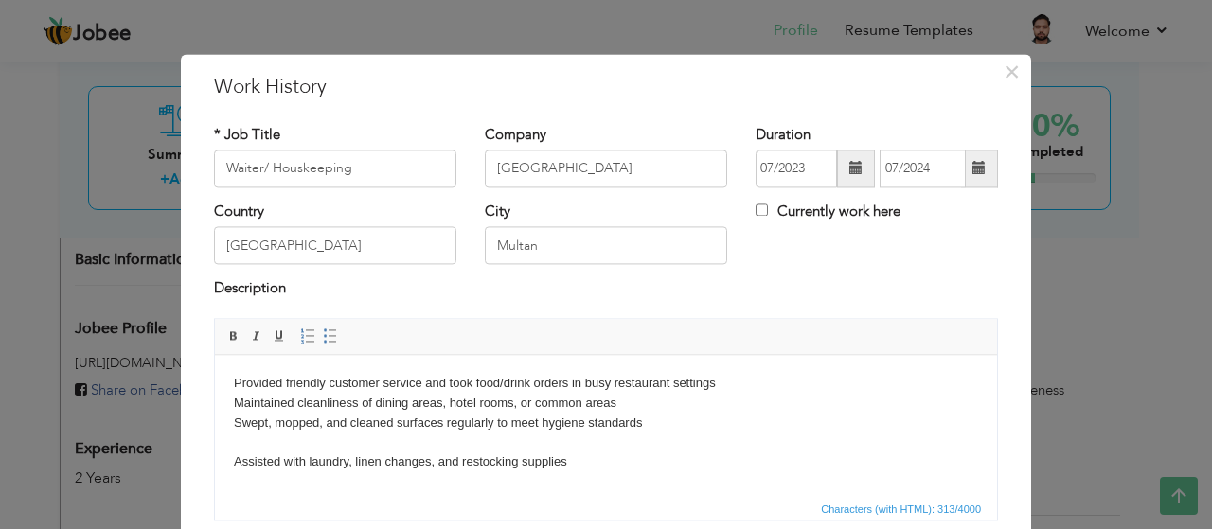
click at [230, 463] on html "Provided friendly customer service and took food/drink orders in busy restauran…" at bounding box center [606, 423] width 782 height 136
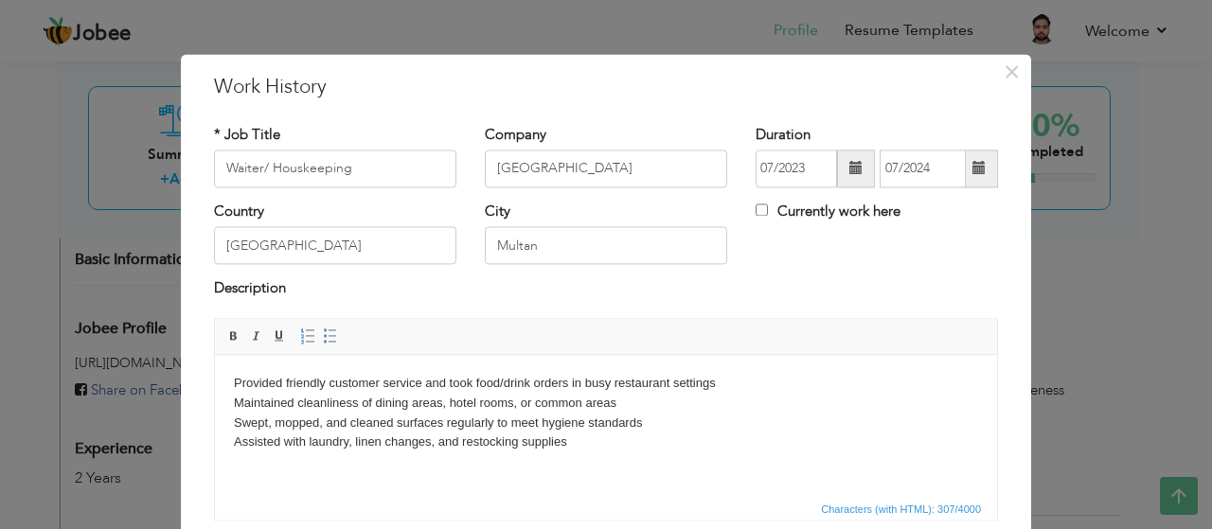
click at [1062, 417] on div "× Work History * Job Title Waiter/ Houskeeping Company Belmoris Hotel" at bounding box center [606, 264] width 1212 height 529
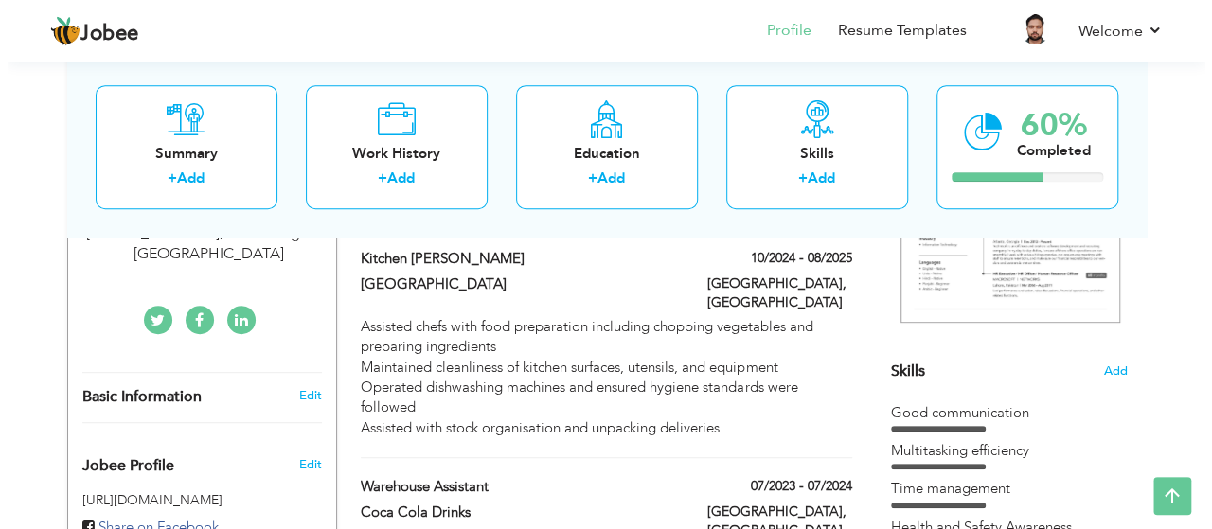
scroll to position [366, 0]
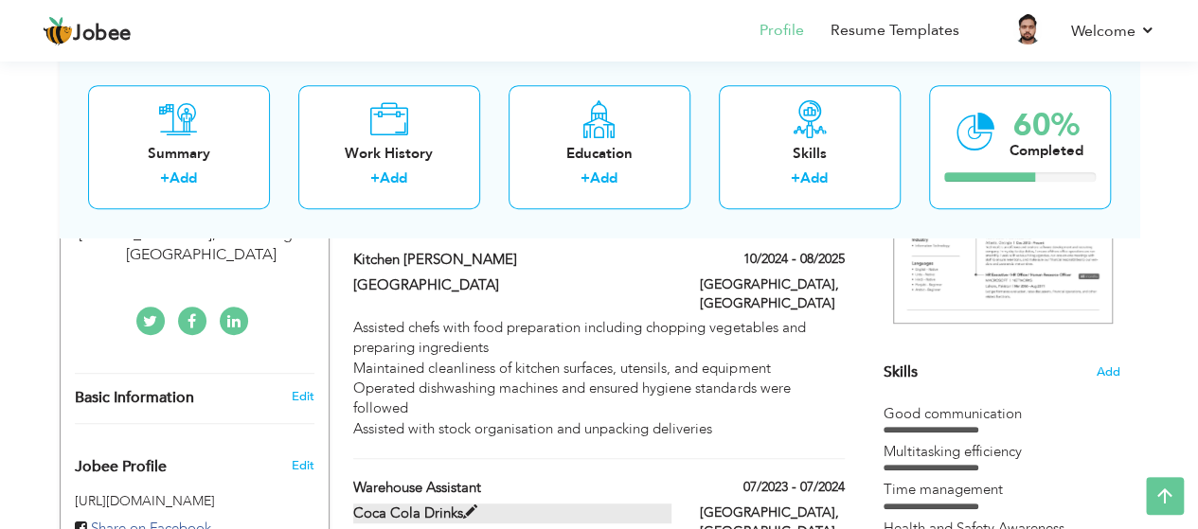
click at [575, 504] on label "Coca Cola Drinks" at bounding box center [512, 514] width 318 height 20
type input "Warehouse Assistant"
type input "Coca Cola Drinks"
type input "Lahore"
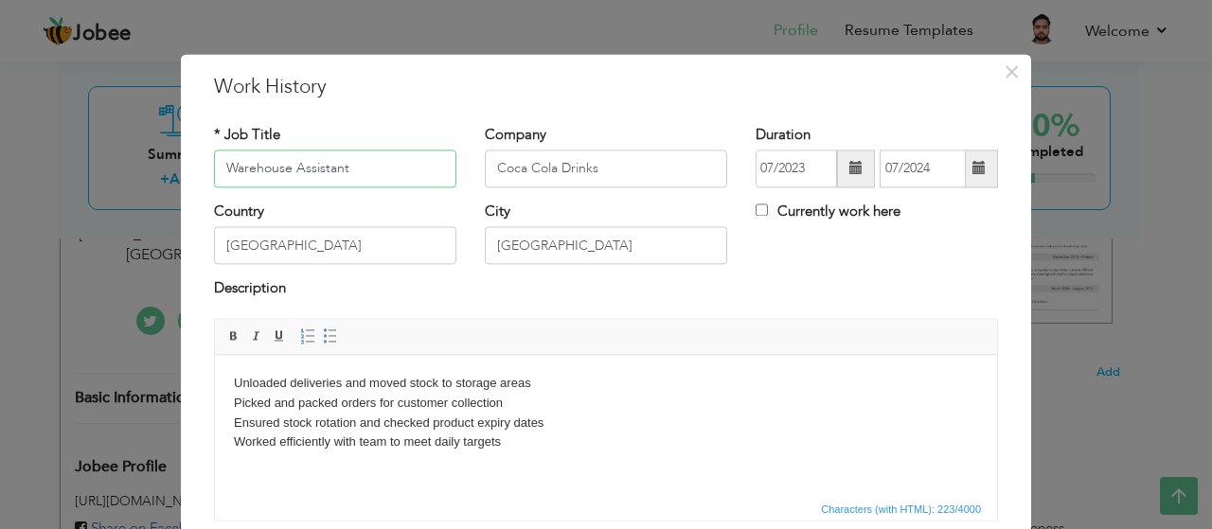
click at [401, 174] on input "Warehouse Assistant" at bounding box center [335, 169] width 242 height 38
type input "W"
type input "waiter/ Houskeping"
click at [581, 178] on input "Coca Cola Drinks" at bounding box center [606, 169] width 242 height 38
click at [606, 173] on input "Coca Cola Drinks" at bounding box center [606, 169] width 242 height 38
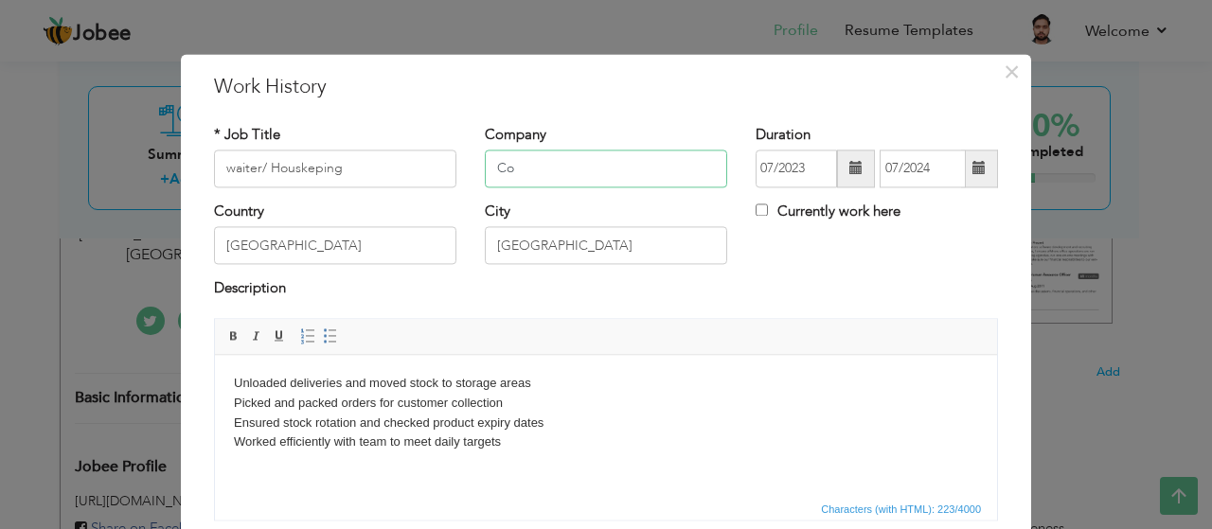
type input "C"
click at [552, 173] on input "Belmoris hotel" at bounding box center [606, 169] width 242 height 38
type input "[GEOGRAPHIC_DATA]"
click at [316, 253] on input "[GEOGRAPHIC_DATA]" at bounding box center [335, 246] width 242 height 38
click at [523, 251] on input "Lahore" at bounding box center [606, 246] width 242 height 38
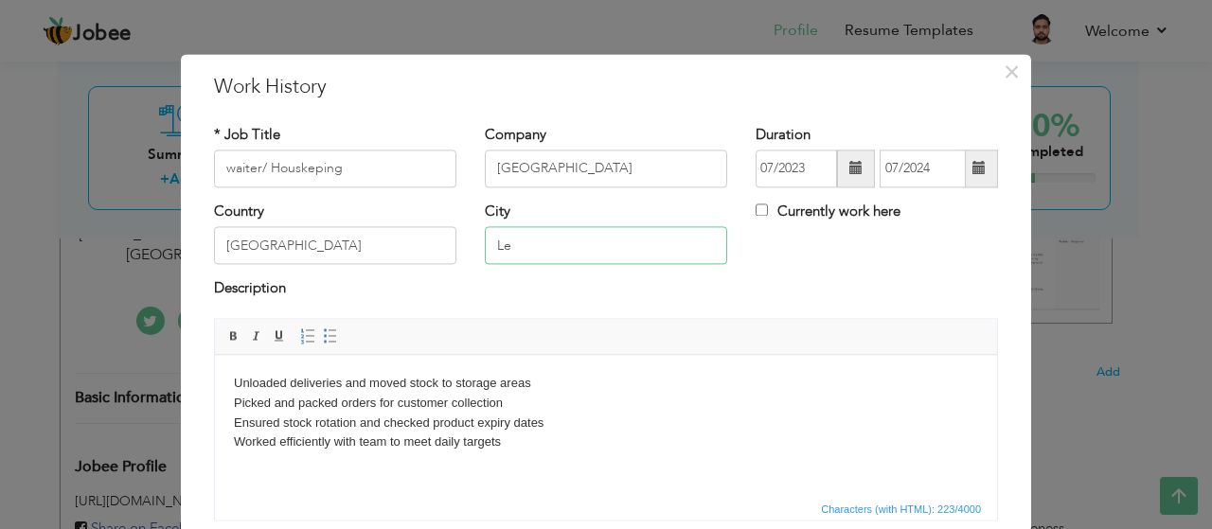
click at [526, 250] on input "Le" at bounding box center [606, 246] width 242 height 38
type input "L"
type input "Multan"
click at [518, 431] on body "Unloaded deliveries and moved stock to storage areas Picked and packed orders f…" at bounding box center [606, 413] width 744 height 79
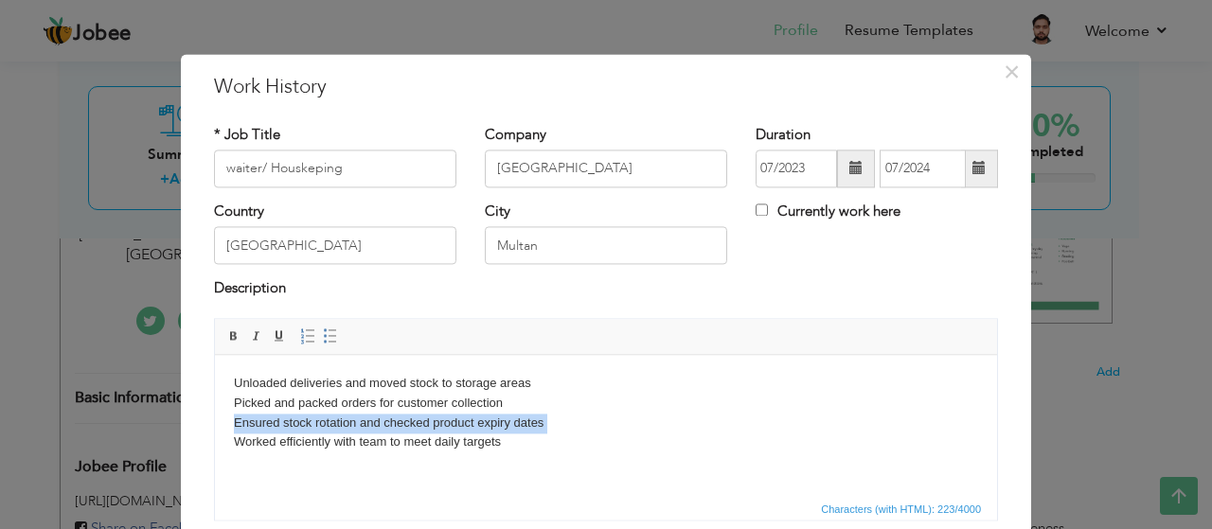
click at [518, 431] on body "Unloaded deliveries and moved stock to storage areas Picked and packed orders f…" at bounding box center [606, 413] width 744 height 79
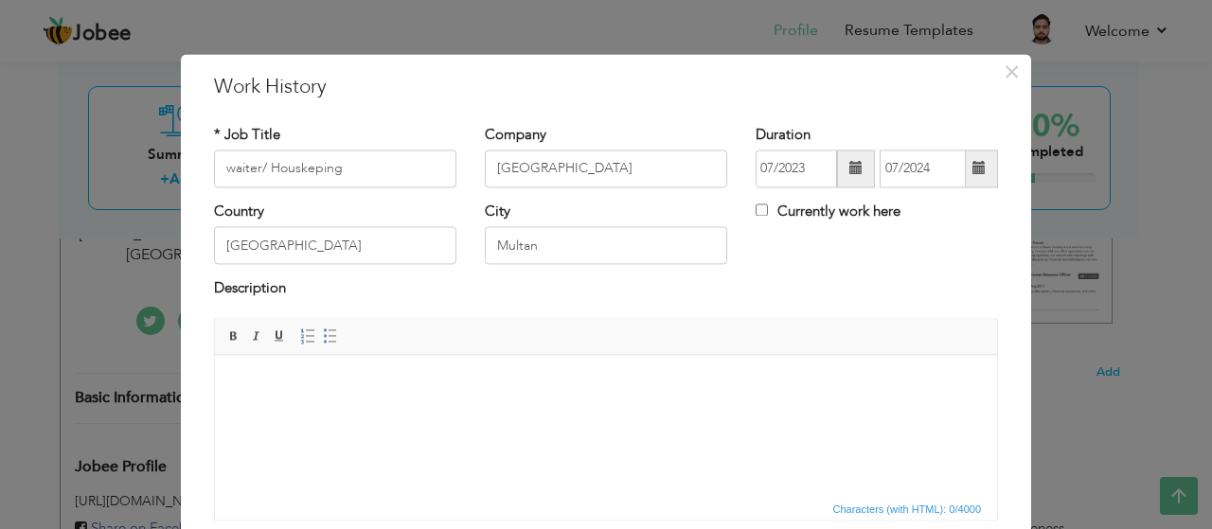
click at [389, 391] on body at bounding box center [606, 384] width 744 height 20
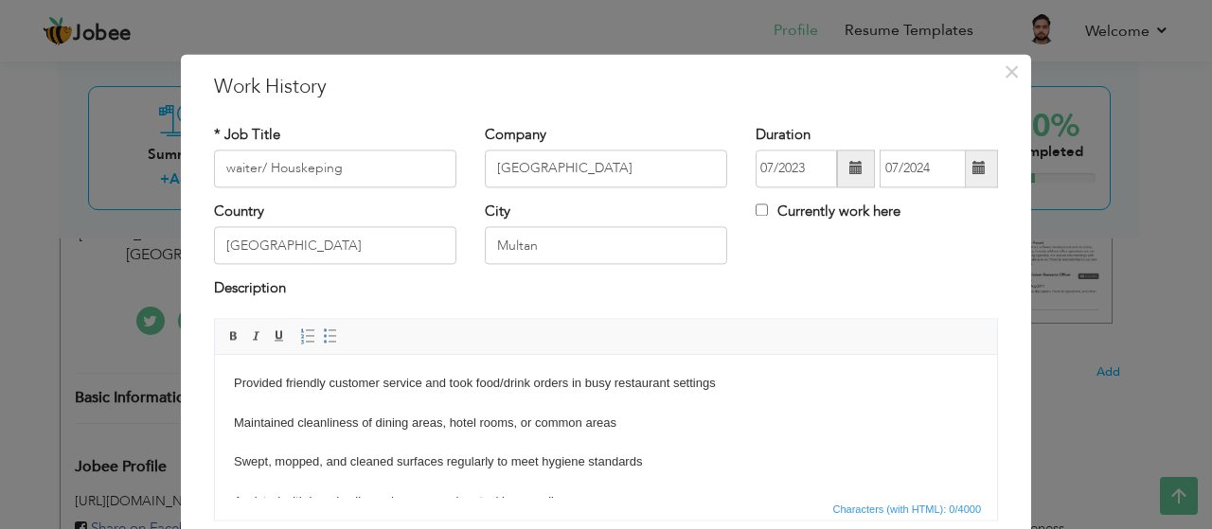
scroll to position [11, 0]
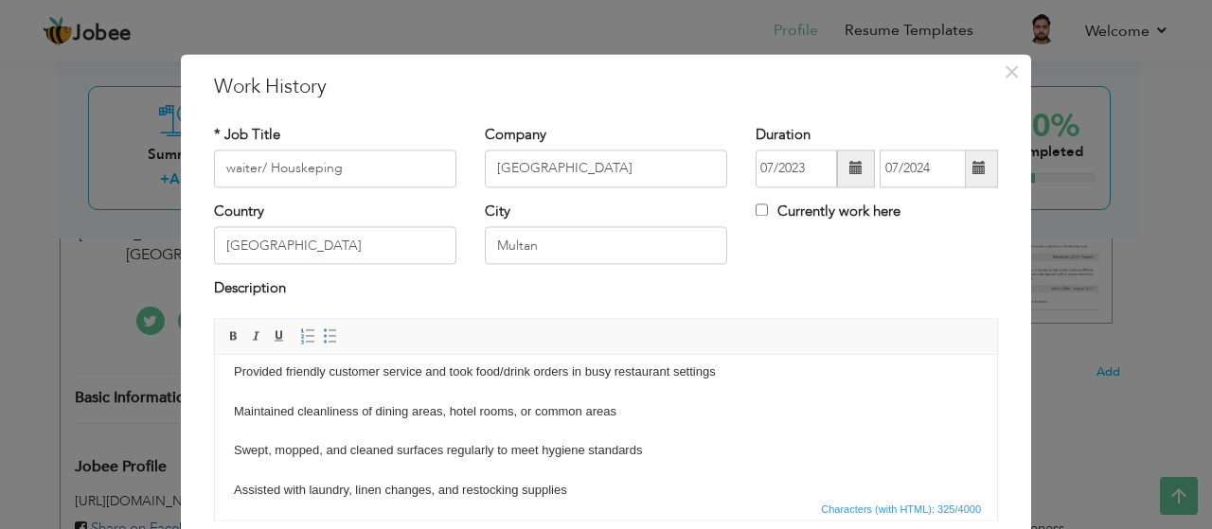
click at [227, 414] on html "Provided friendly customer service and took food/drink orders in busy restauran…" at bounding box center [606, 432] width 782 height 176
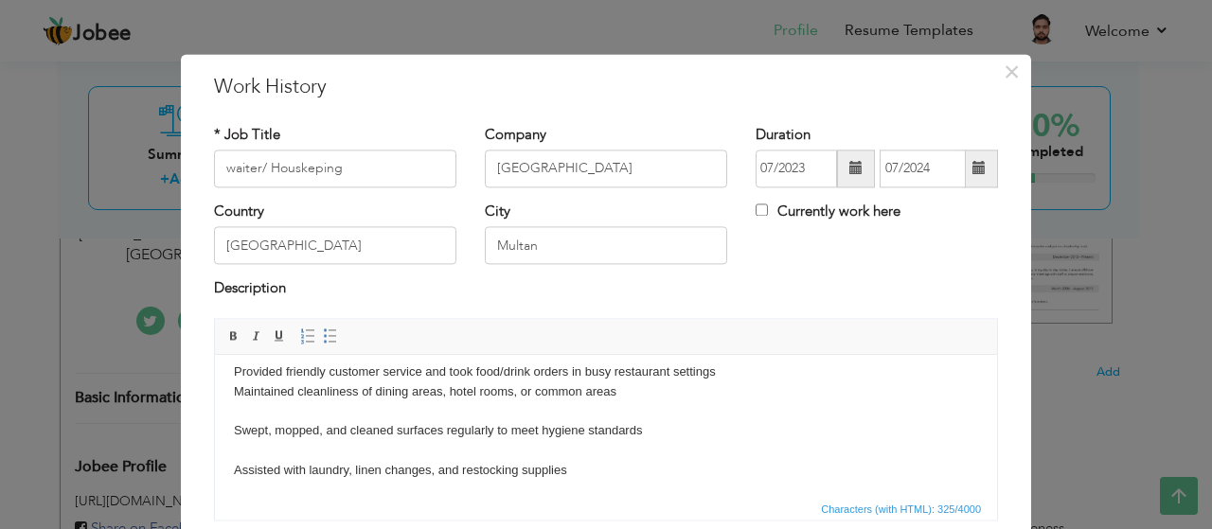
click at [234, 427] on body "Provided friendly customer service and took food/drink orders in busy restauran…" at bounding box center [606, 422] width 744 height 118
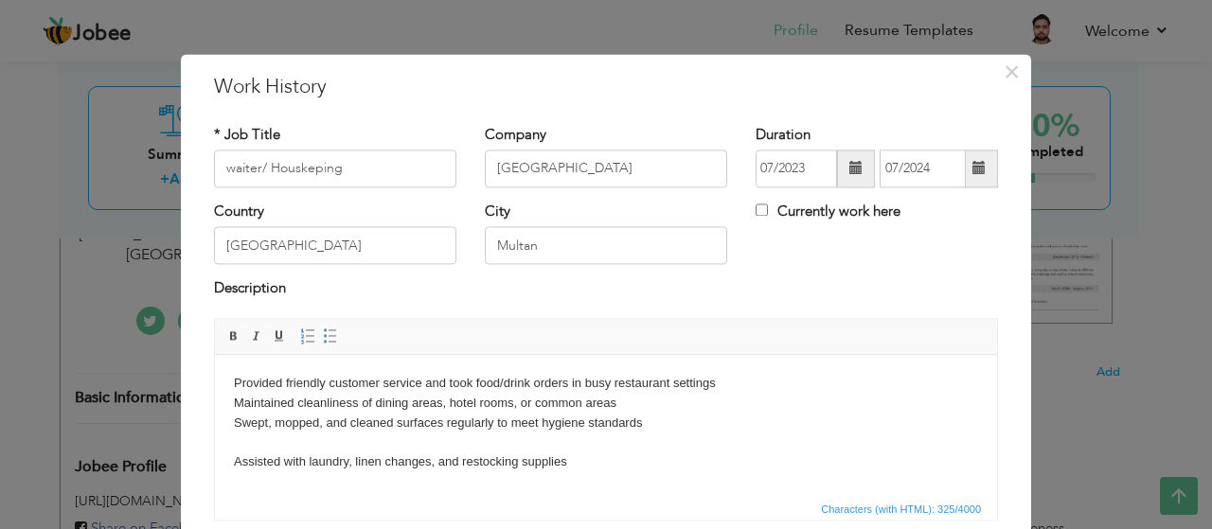
scroll to position [0, 0]
click at [228, 465] on html "Provided friendly customer service and took food/drink orders in busy restauran…" at bounding box center [606, 423] width 782 height 136
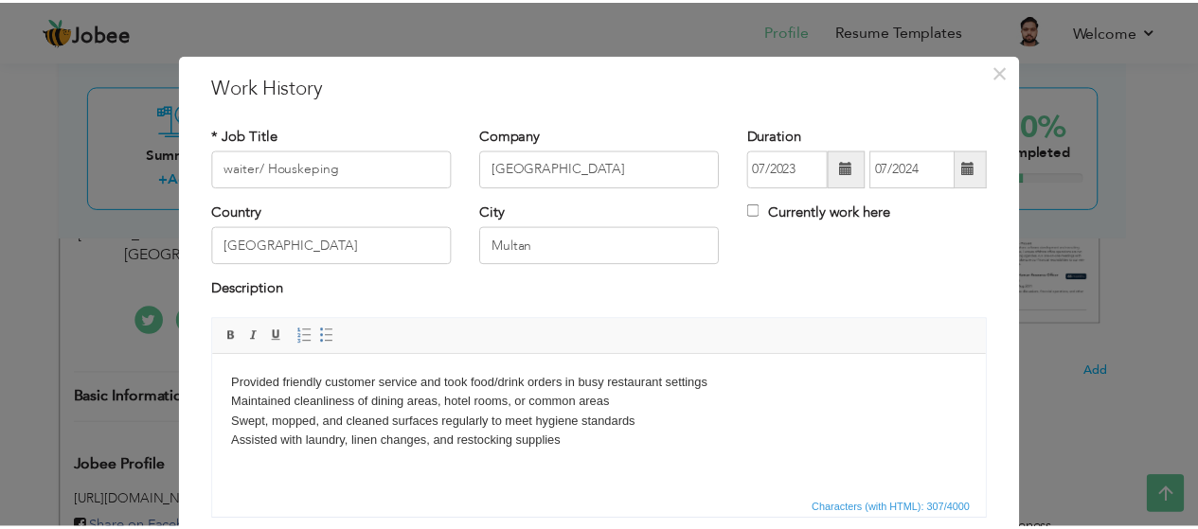
scroll to position [129, 0]
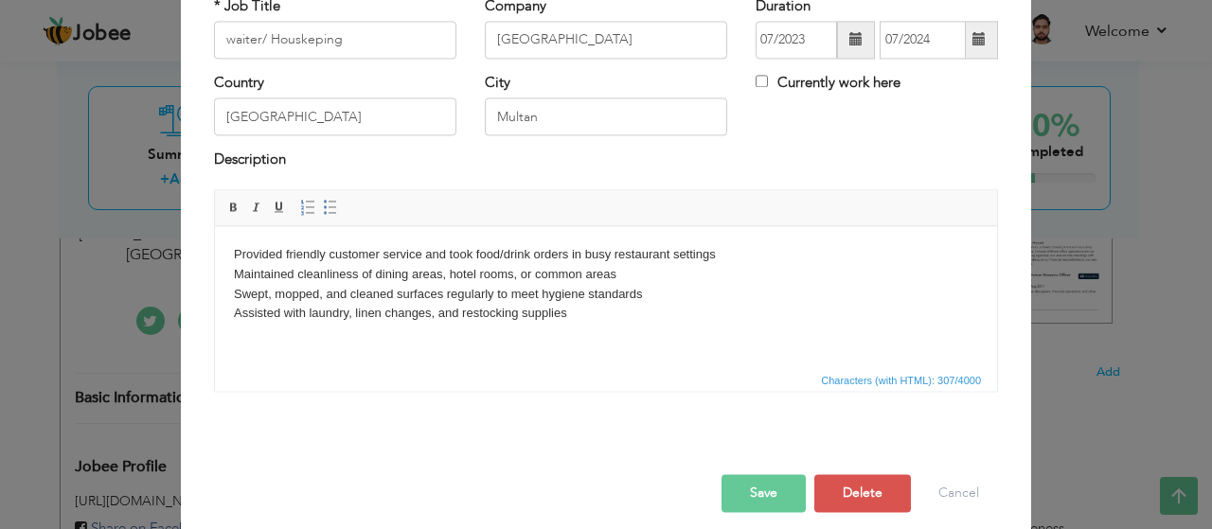
click at [765, 488] on button "Save" at bounding box center [763, 493] width 84 height 38
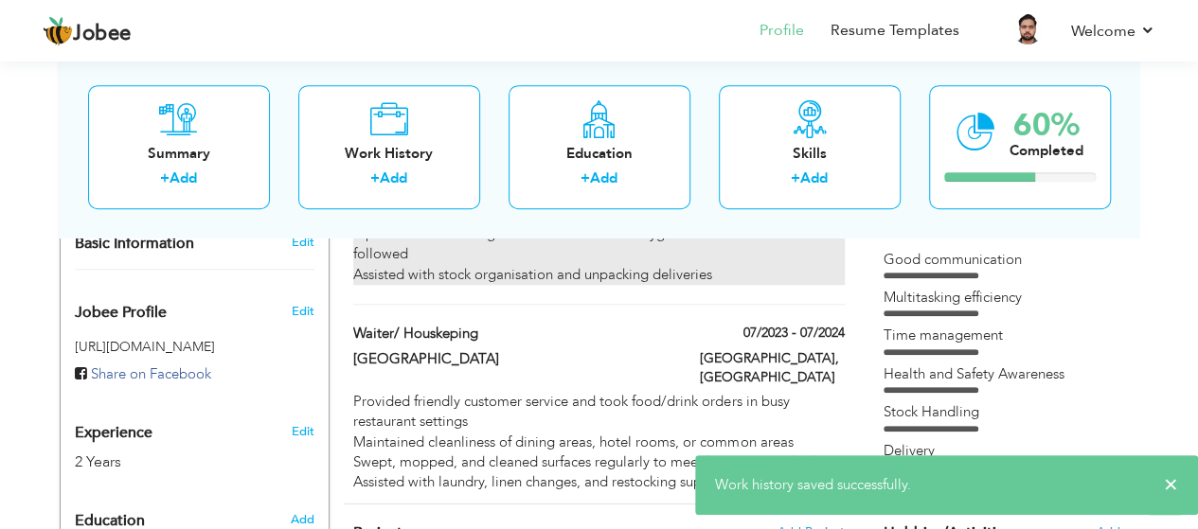
scroll to position [500, 0]
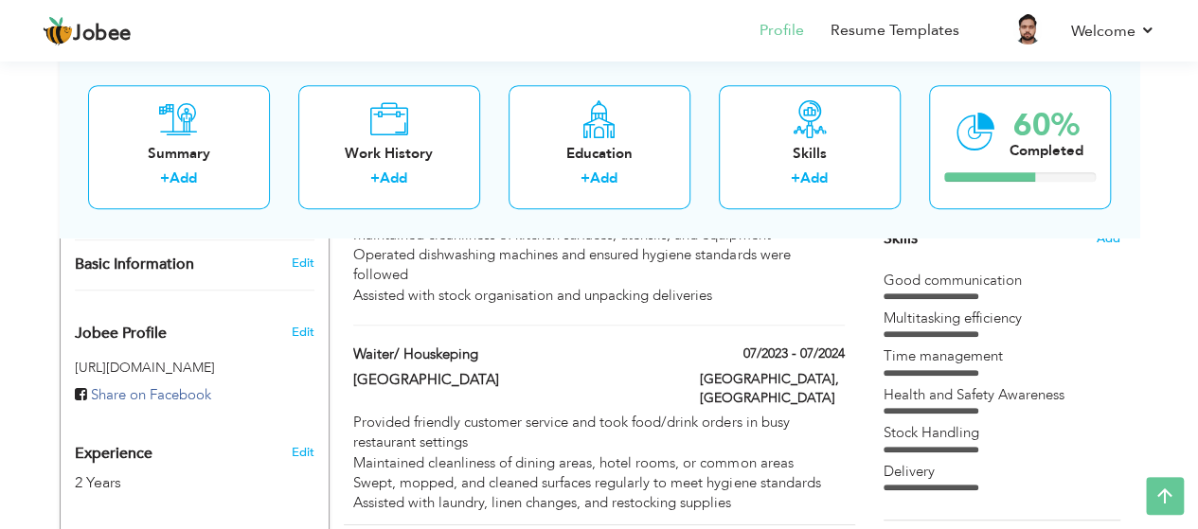
click at [1121, 238] on div "Choose a Template ‹" at bounding box center [1004, 331] width 270 height 949
click at [1102, 239] on span "Add" at bounding box center [1107, 239] width 25 height 18
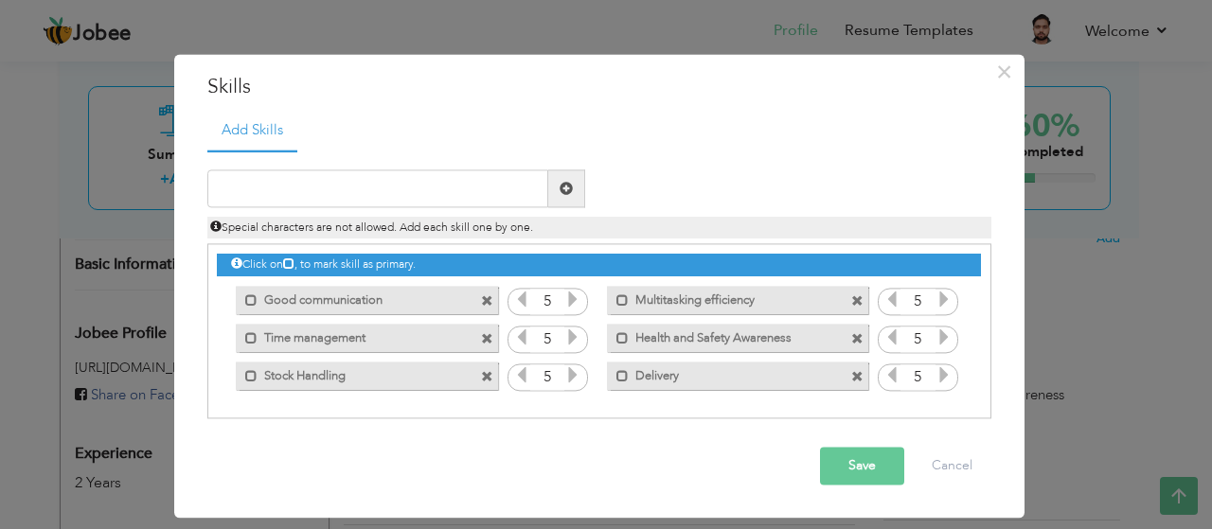
click at [488, 382] on span at bounding box center [487, 377] width 12 height 12
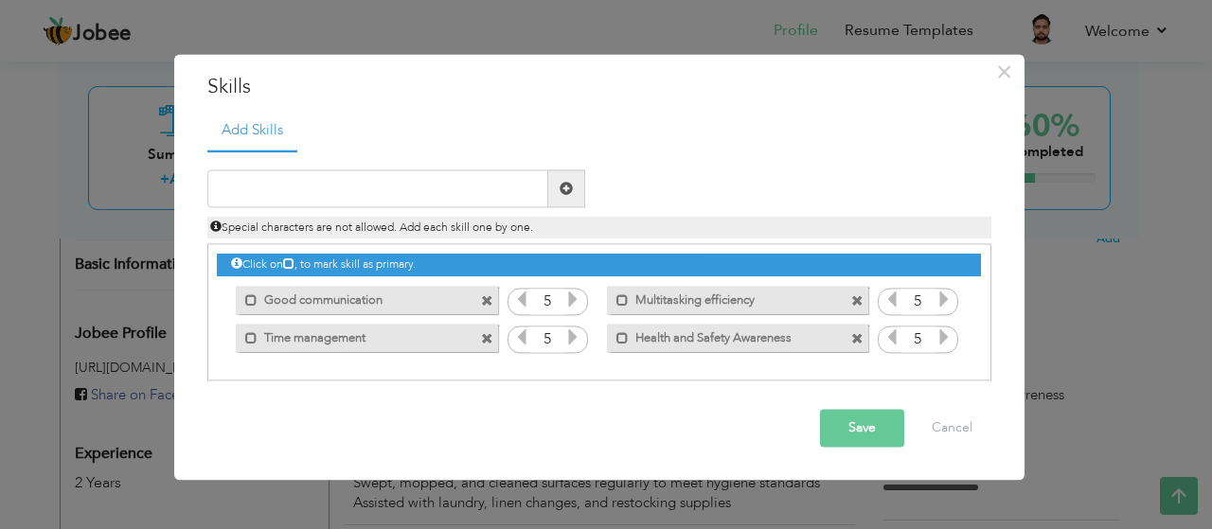
click at [862, 300] on span at bounding box center [857, 301] width 12 height 12
click at [512, 190] on input "text" at bounding box center [377, 189] width 341 height 38
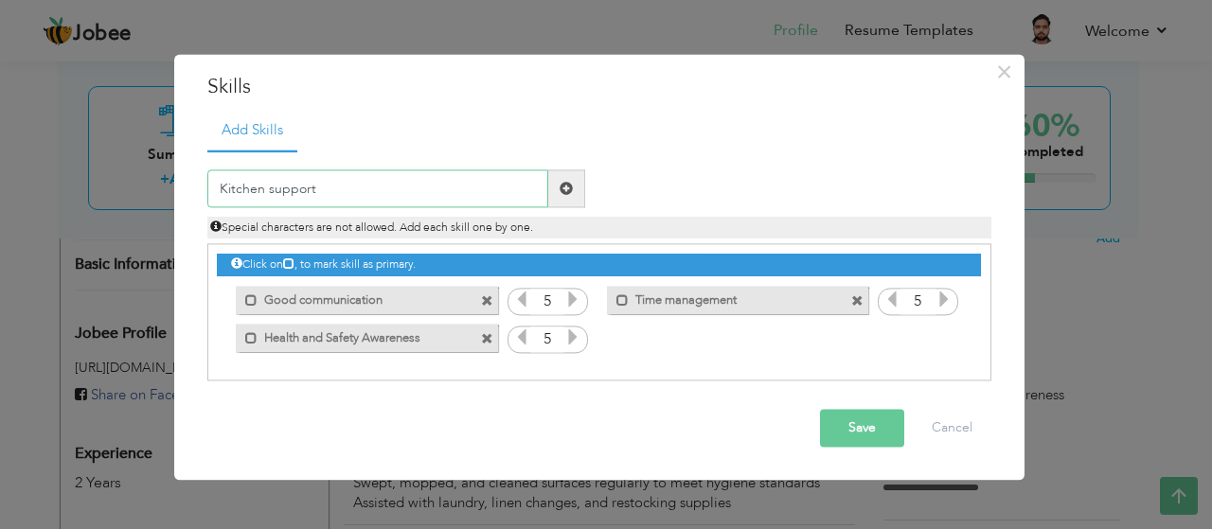
type input "Kitchen support"
click at [580, 192] on span at bounding box center [566, 189] width 37 height 38
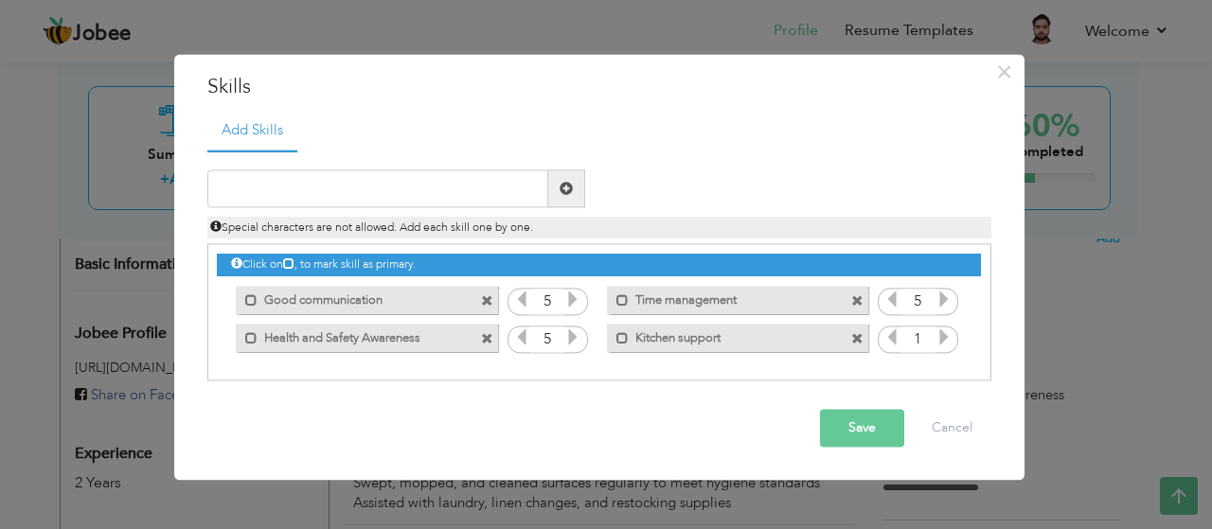
click at [941, 340] on icon at bounding box center [943, 337] width 17 height 17
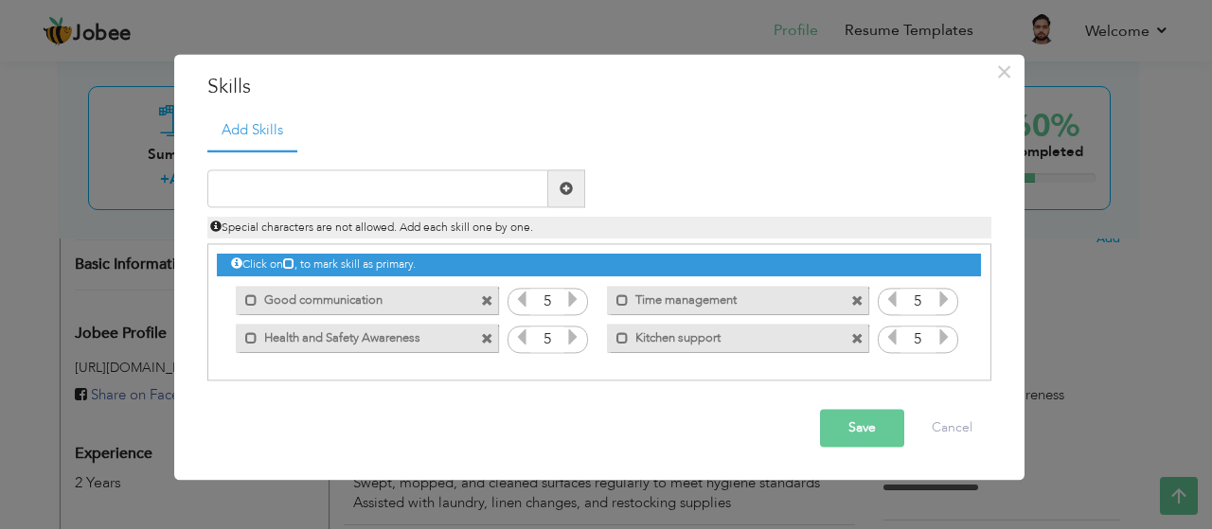
click at [941, 340] on icon at bounding box center [943, 337] width 17 height 17
click at [382, 204] on input "text" at bounding box center [377, 189] width 341 height 38
type input "customer service"
click at [574, 196] on span at bounding box center [566, 189] width 37 height 38
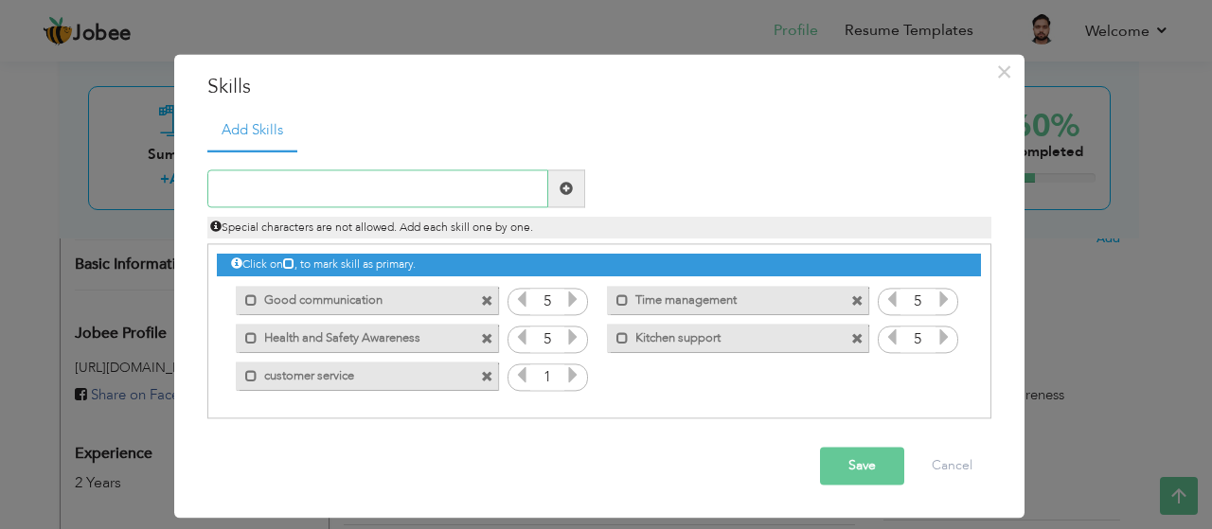
click at [360, 199] on input "text" at bounding box center [377, 189] width 341 height 38
type input "Dishwashing & kitchen Hygiene"
click at [570, 195] on span at bounding box center [565, 188] width 13 height 13
click at [570, 380] on icon at bounding box center [572, 375] width 17 height 17
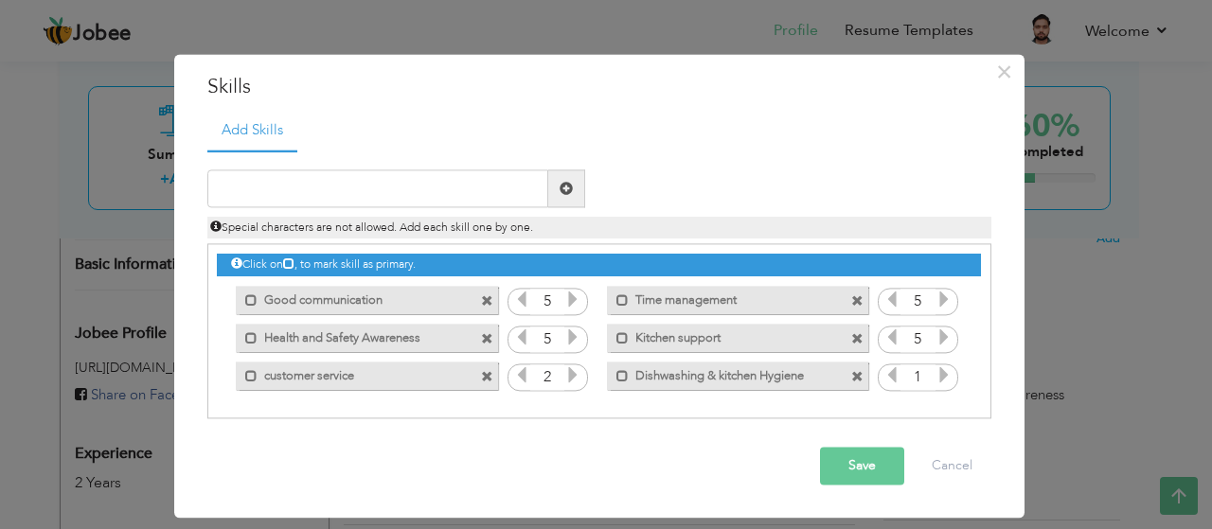
click at [570, 380] on icon at bounding box center [572, 375] width 17 height 17
click at [947, 385] on span at bounding box center [943, 378] width 17 height 25
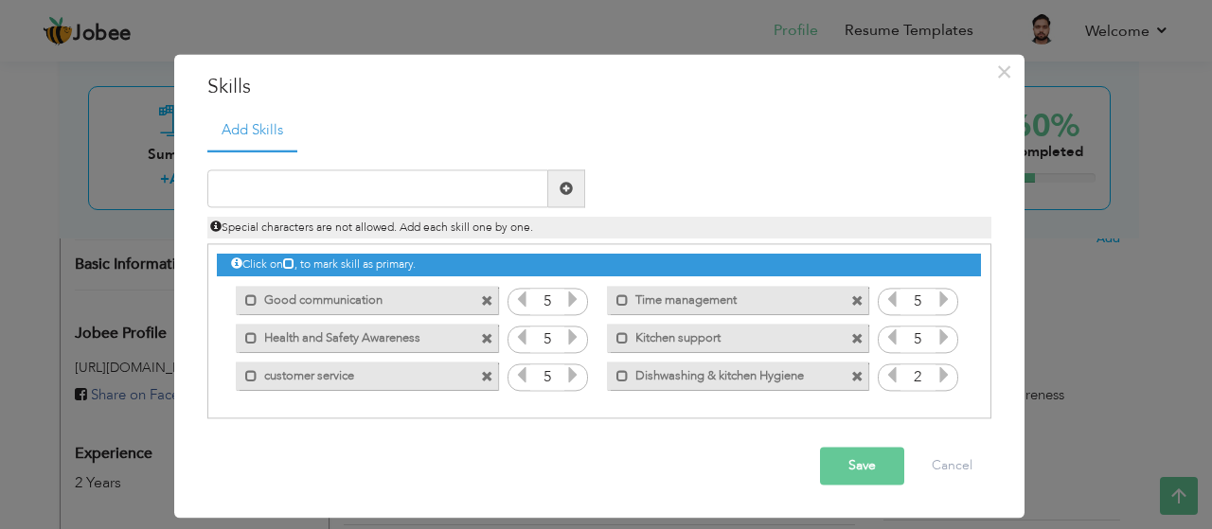
click at [947, 385] on span at bounding box center [943, 378] width 17 height 25
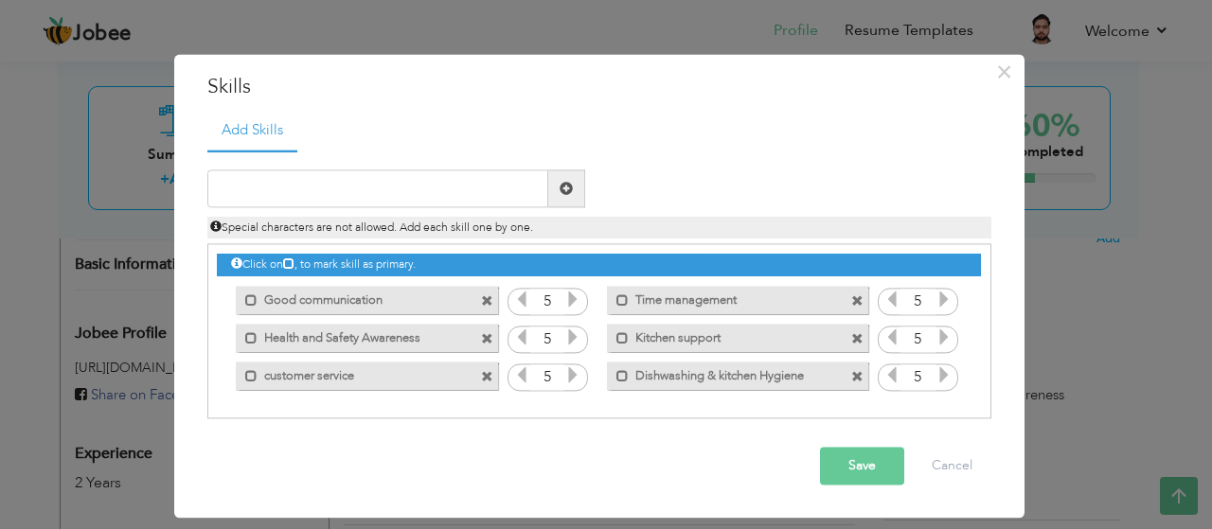
click at [861, 482] on button "Save" at bounding box center [862, 467] width 84 height 38
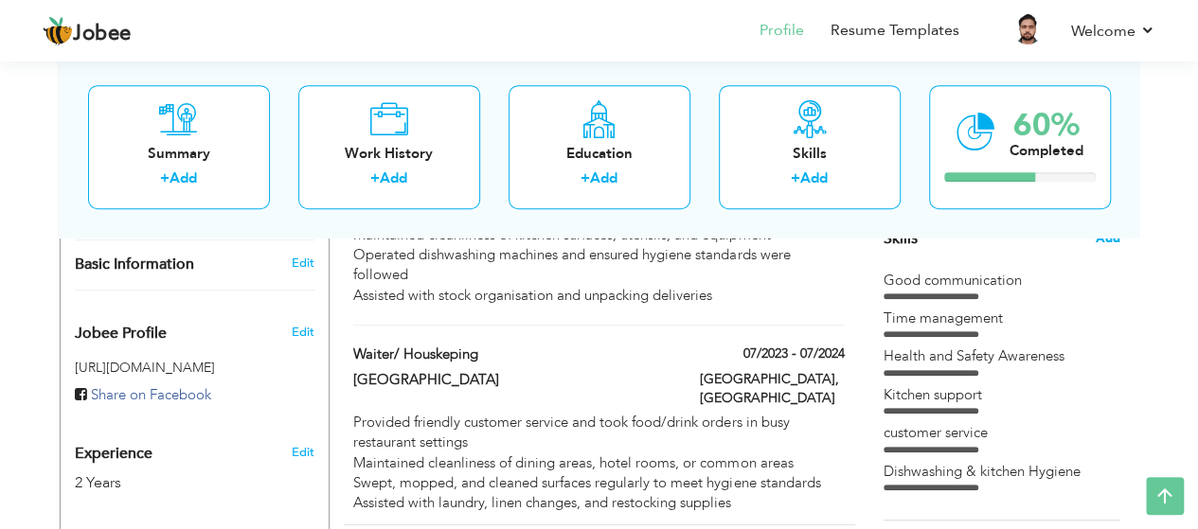
click at [1119, 237] on span "Add" at bounding box center [1107, 239] width 25 height 18
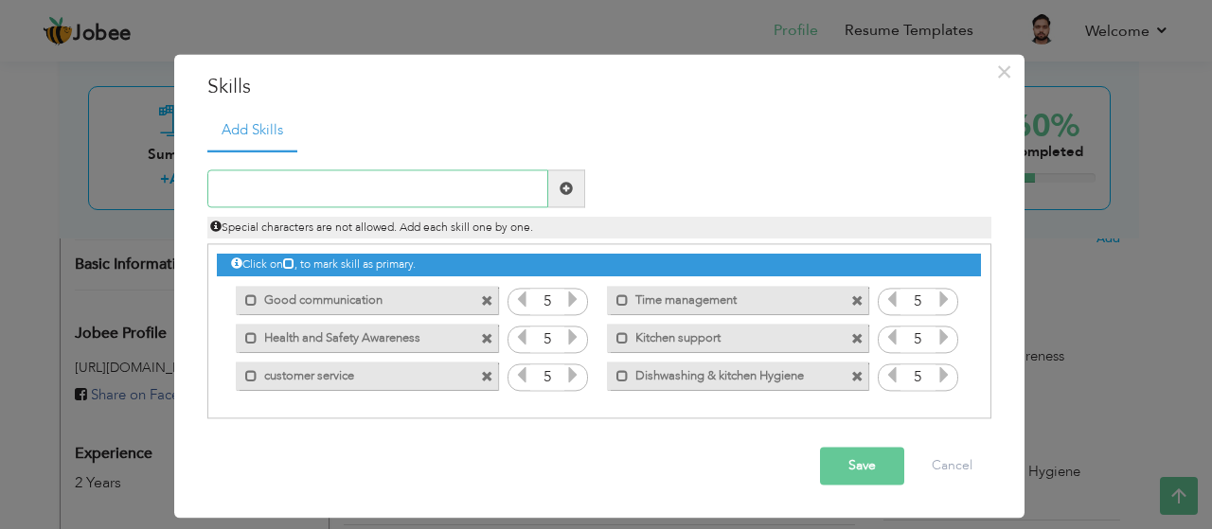
type input "h"
click at [215, 187] on input "Houskeeping" at bounding box center [377, 189] width 341 height 38
type input "Cleaning & Houskeeping"
click at [852, 468] on button "Save" at bounding box center [862, 467] width 84 height 38
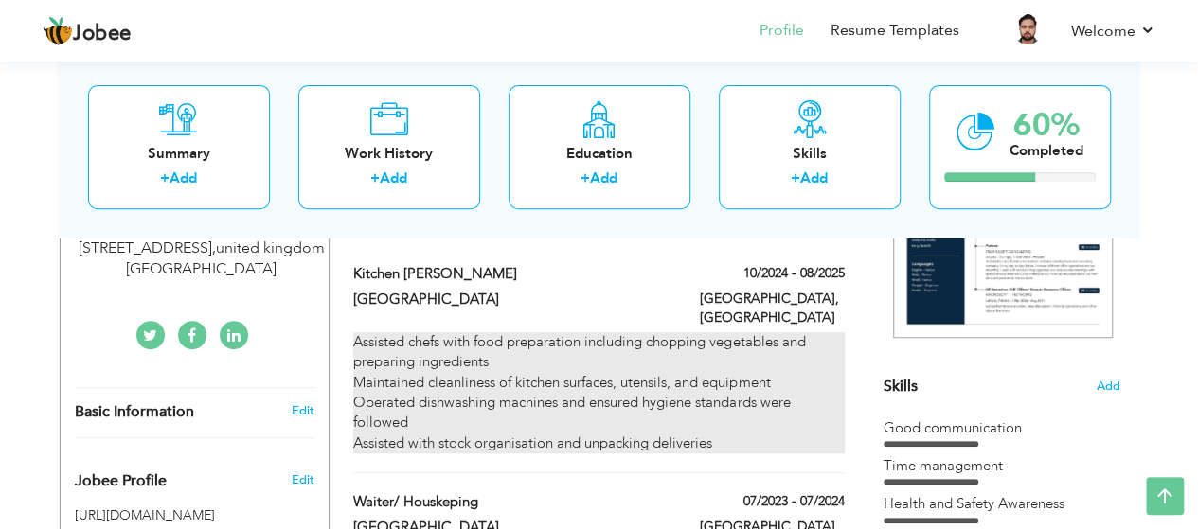
scroll to position [360, 0]
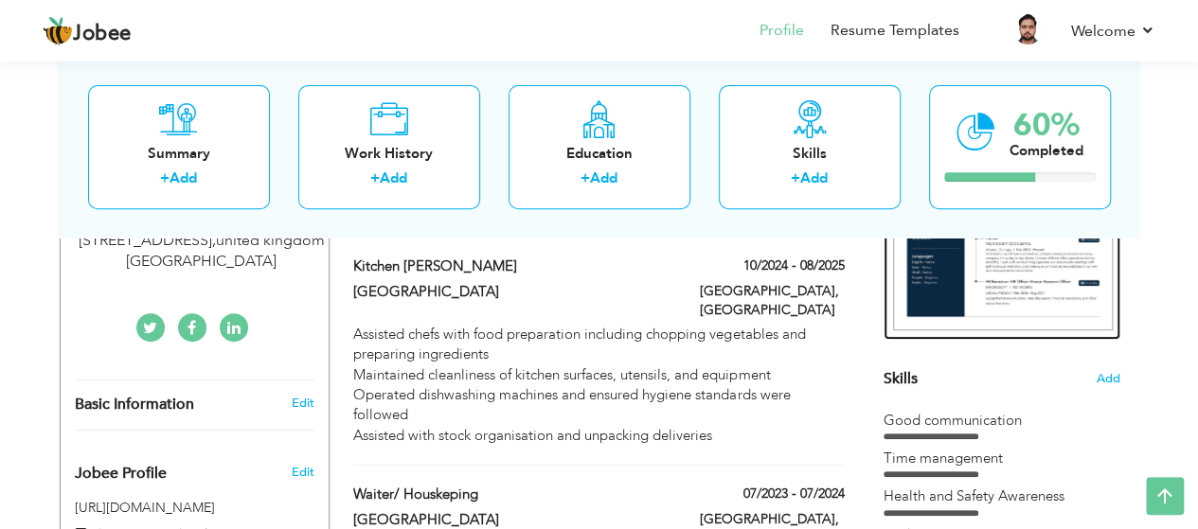
click at [1023, 269] on img at bounding box center [1003, 189] width 220 height 284
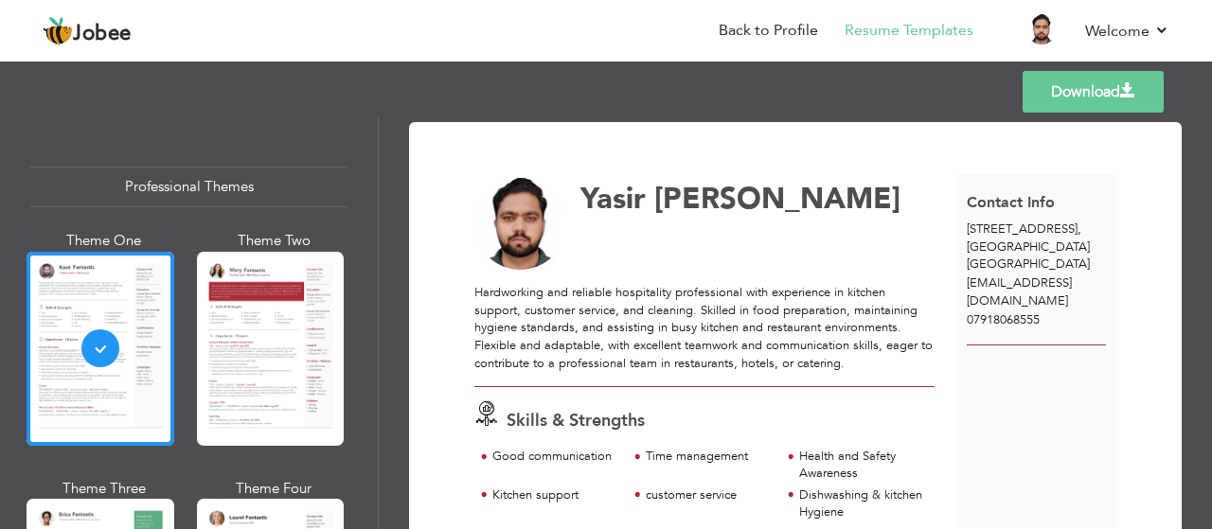
click at [1089, 104] on link "Download" at bounding box center [1092, 92] width 141 height 42
